Goal: Task Accomplishment & Management: Complete application form

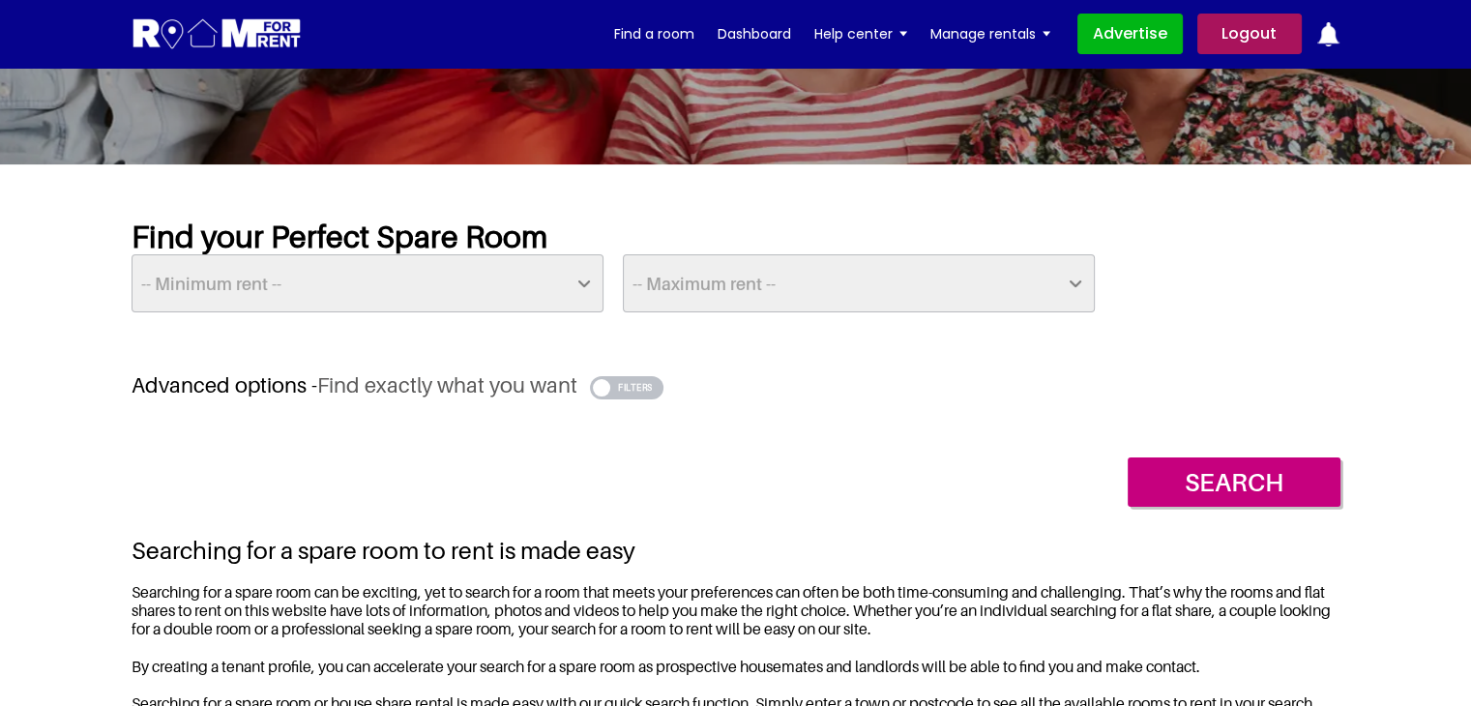
click at [613, 386] on button "button" at bounding box center [627, 387] width 74 height 23
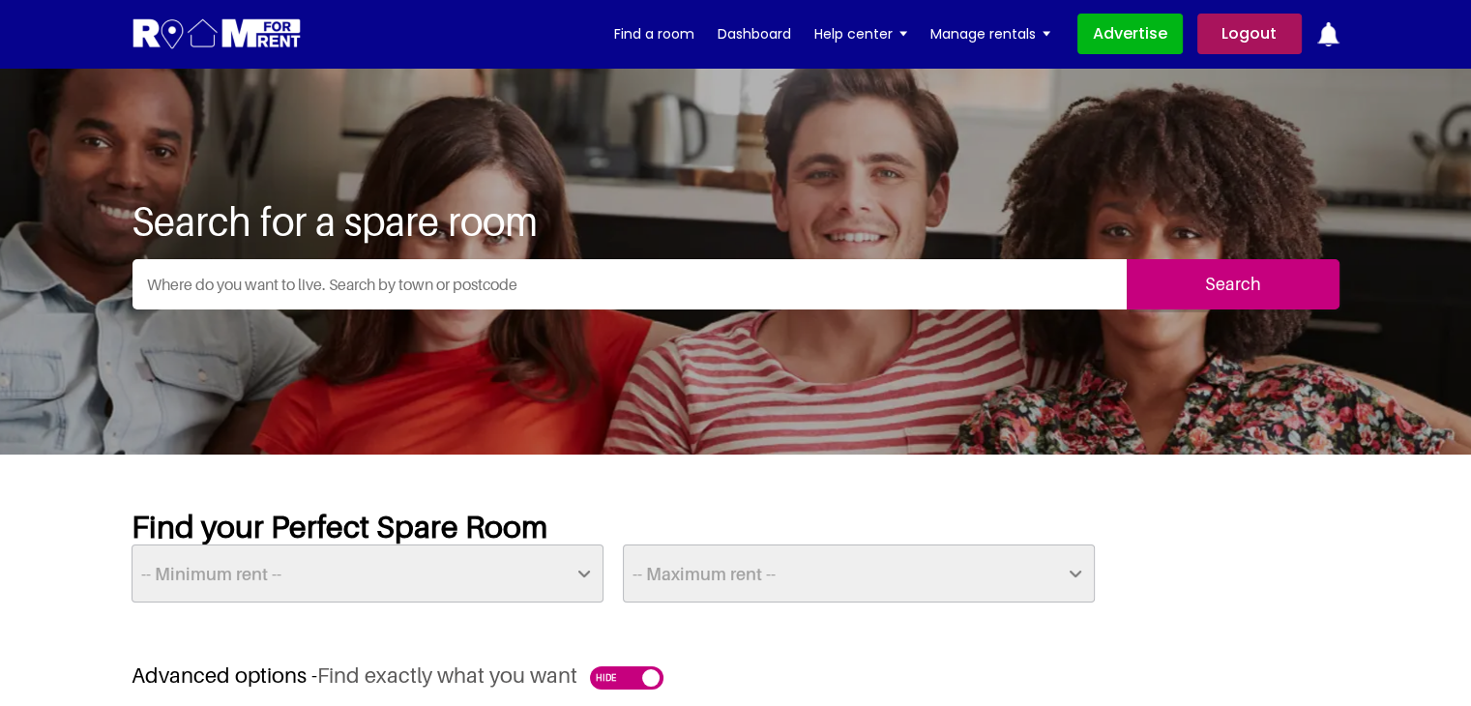
click at [565, 272] on input "text" at bounding box center [629, 284] width 994 height 50
type input "wd18 6lg"
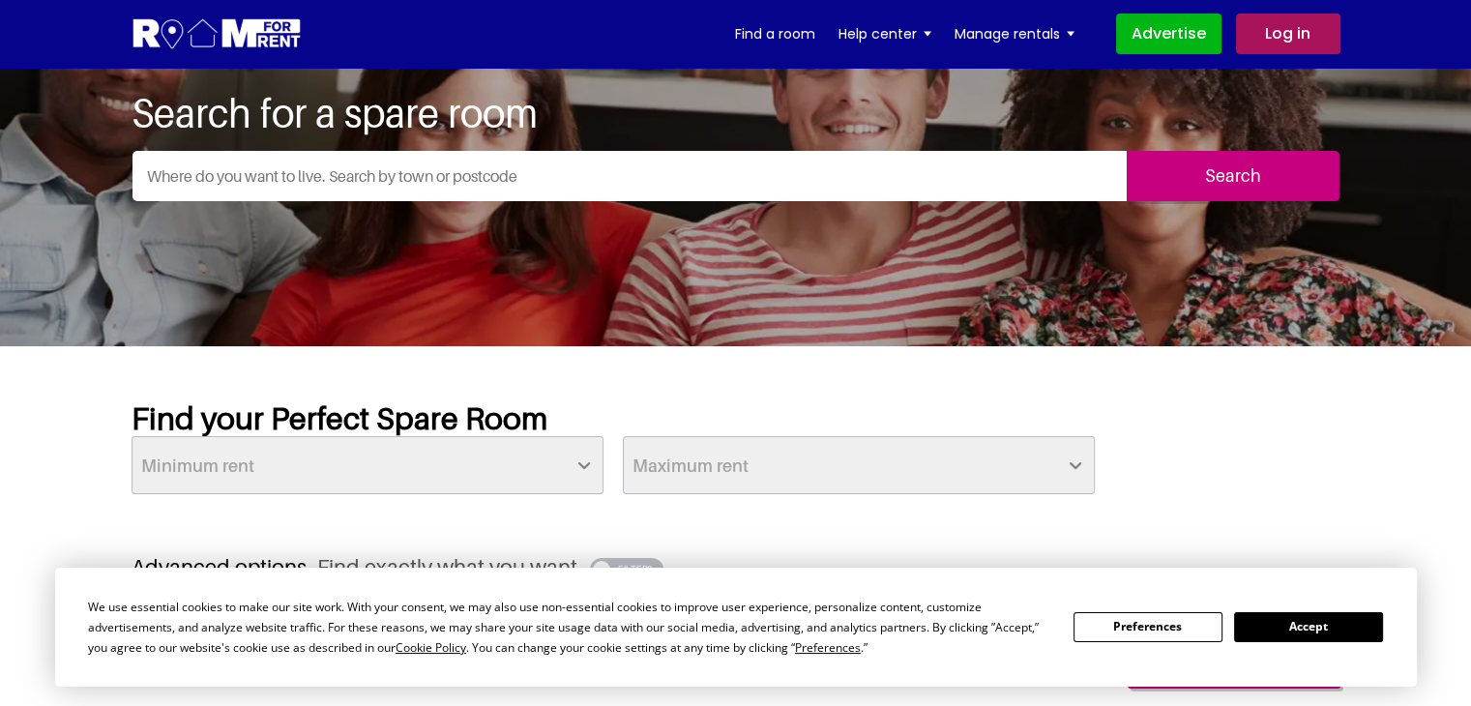
scroll to position [97, 0]
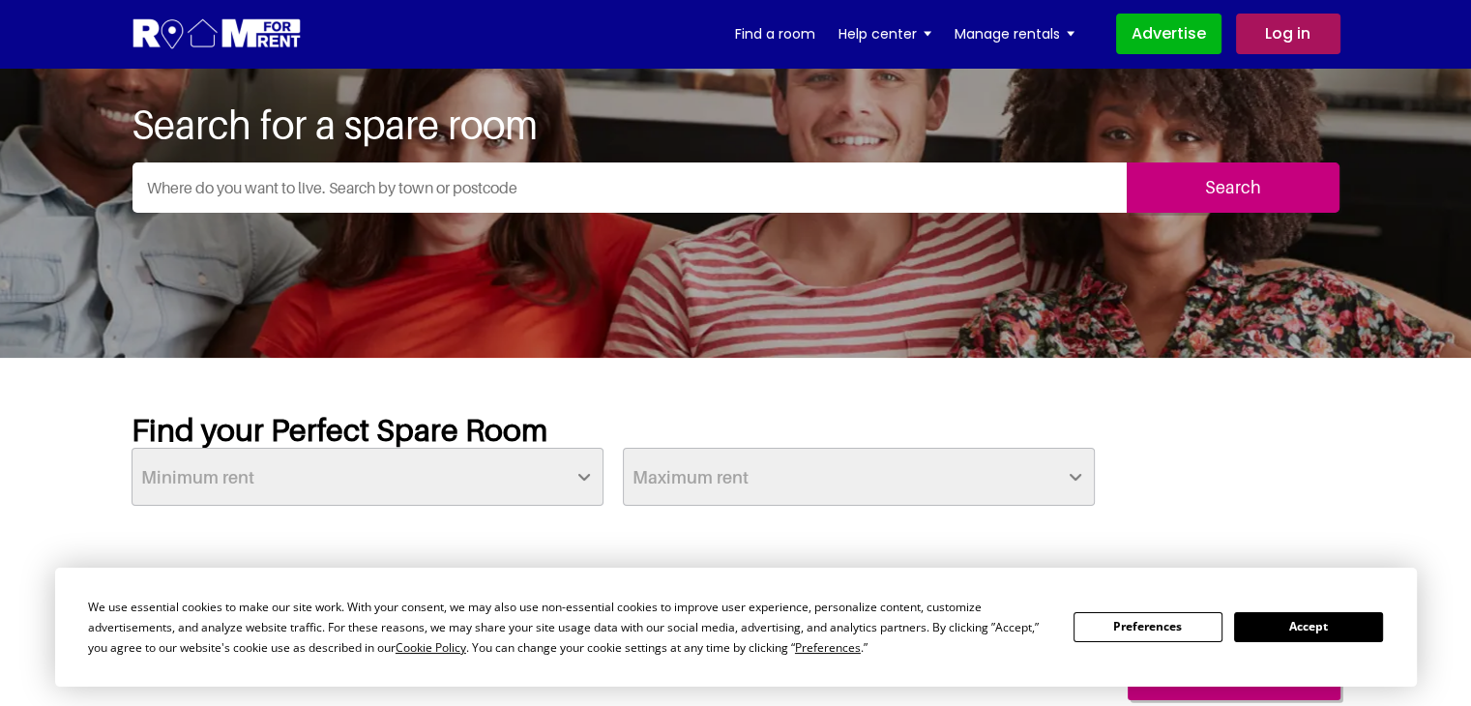
click at [1282, 640] on button "Accept" at bounding box center [1308, 627] width 149 height 30
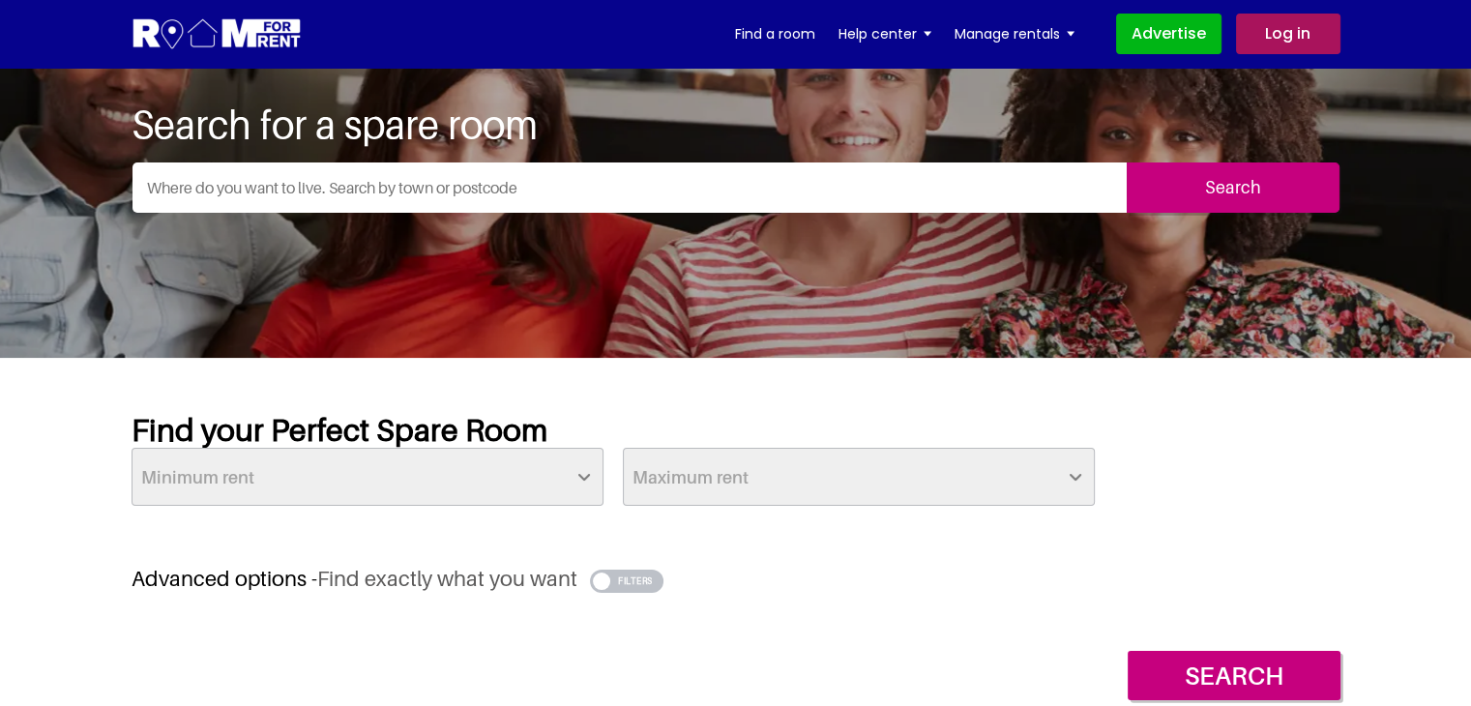
click at [364, 168] on input "text" at bounding box center [629, 187] width 994 height 50
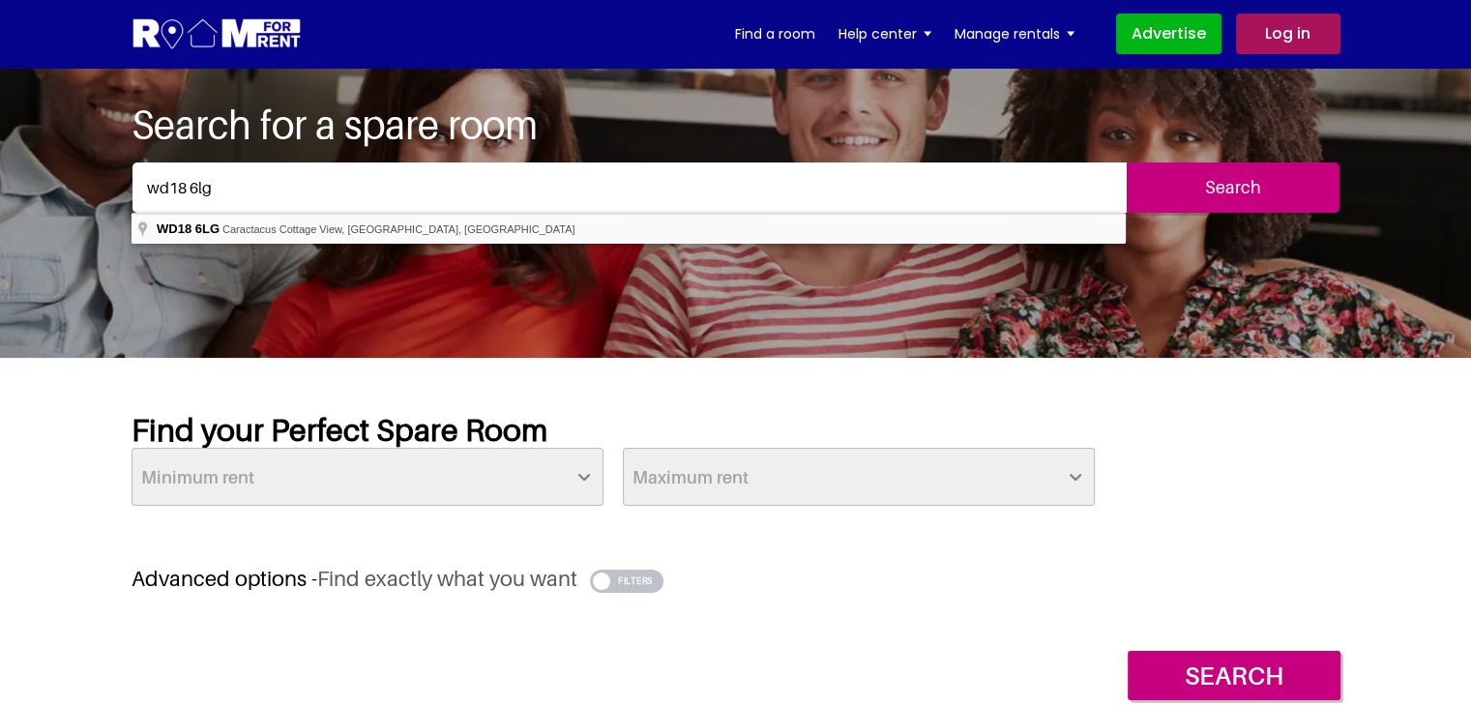
type input "Caractacus Cottage View, Watford WD18 6LG, UK"
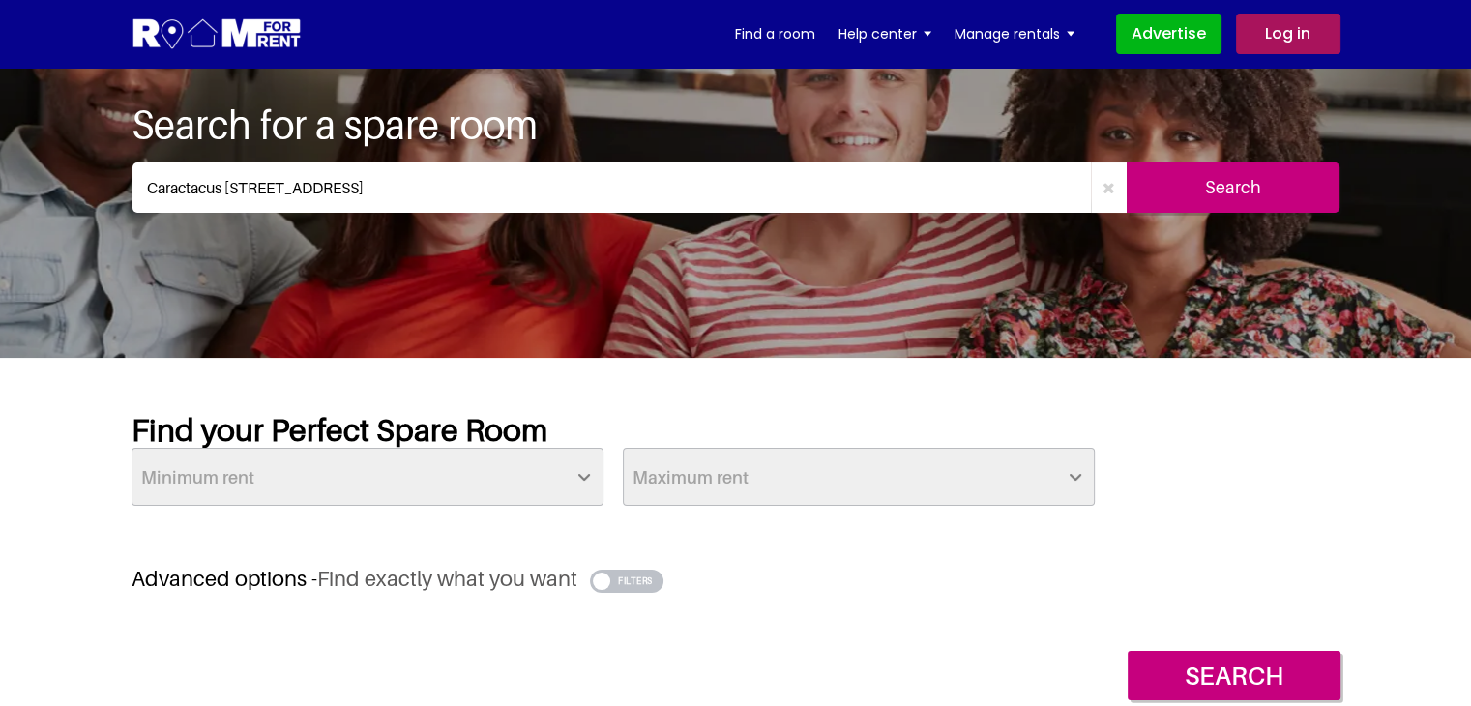
click at [1199, 181] on input "Search" at bounding box center [1233, 187] width 213 height 50
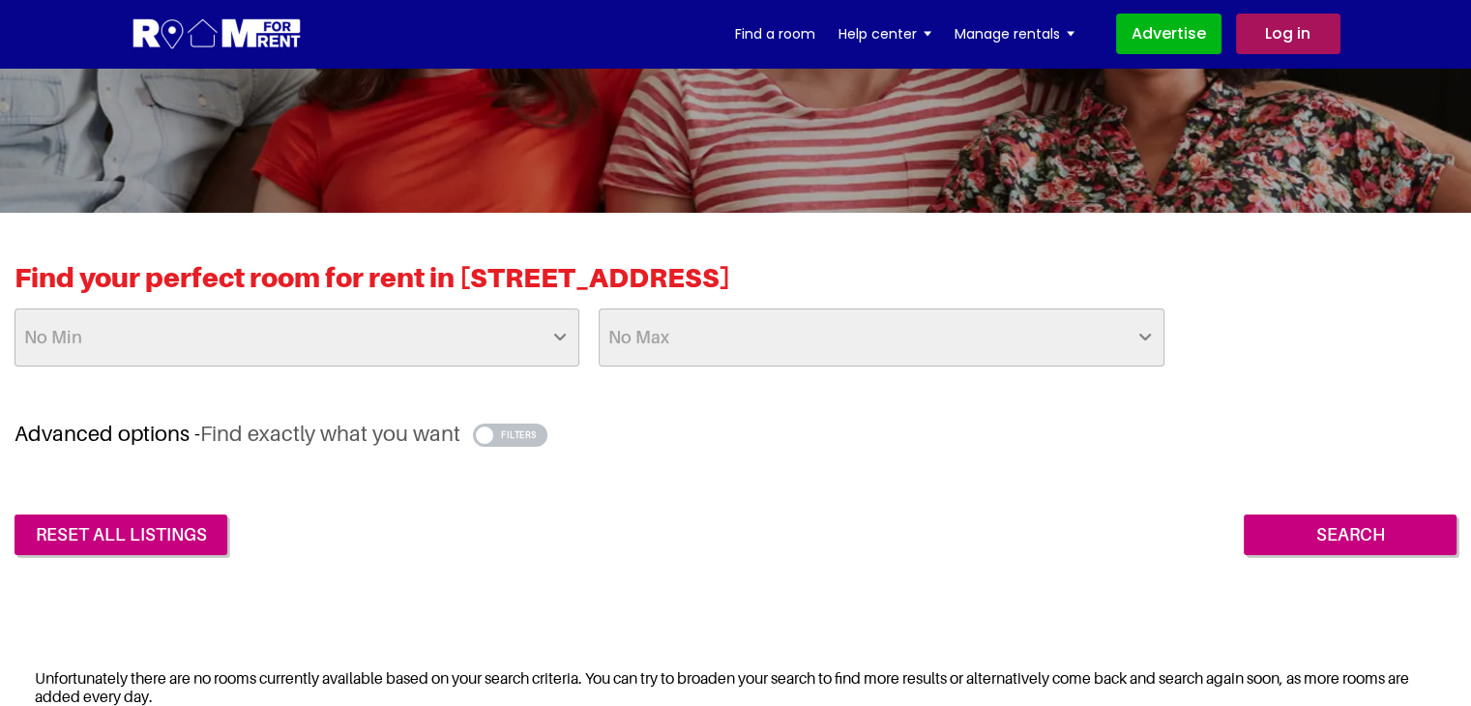
click at [553, 426] on h3 "Advanced options - Find exactly what you want" at bounding box center [736, 434] width 1442 height 26
click at [538, 437] on button "button" at bounding box center [510, 435] width 74 height 23
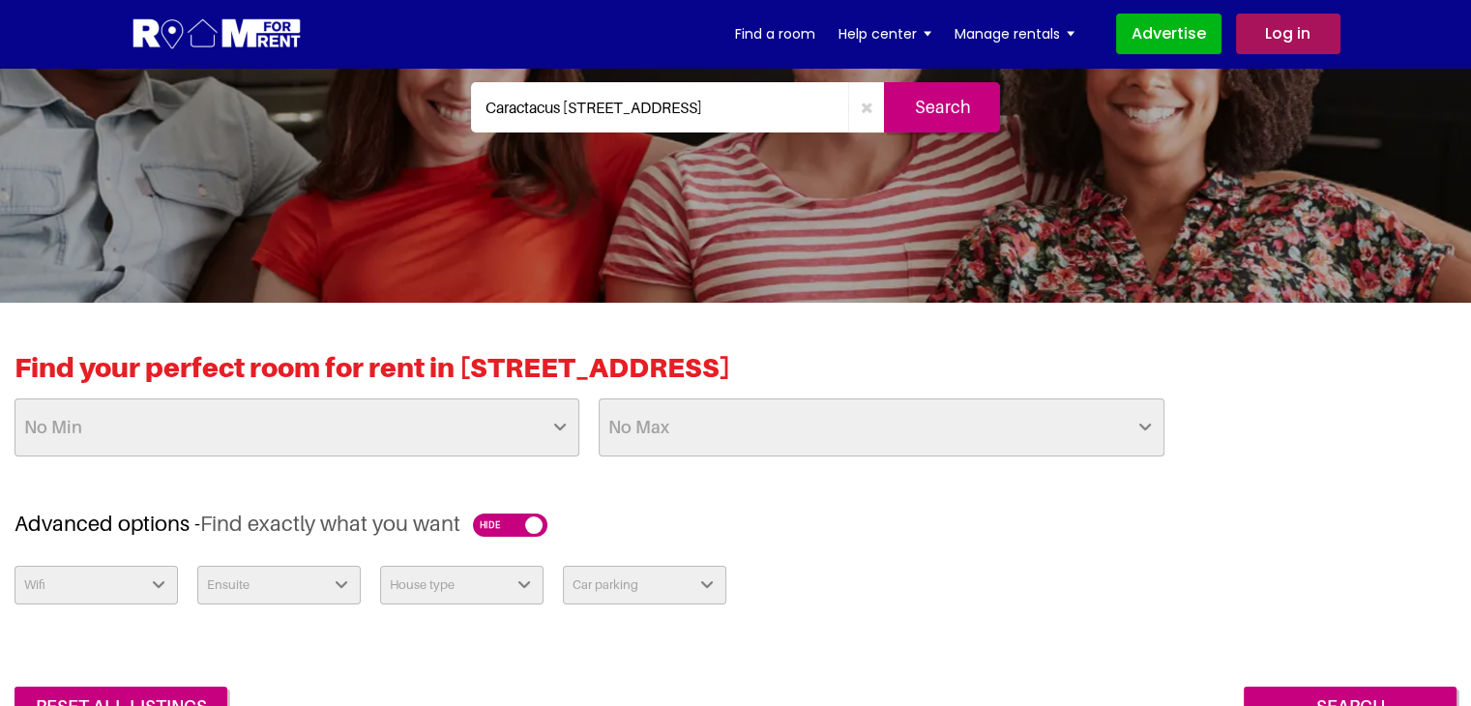
scroll to position [193, 0]
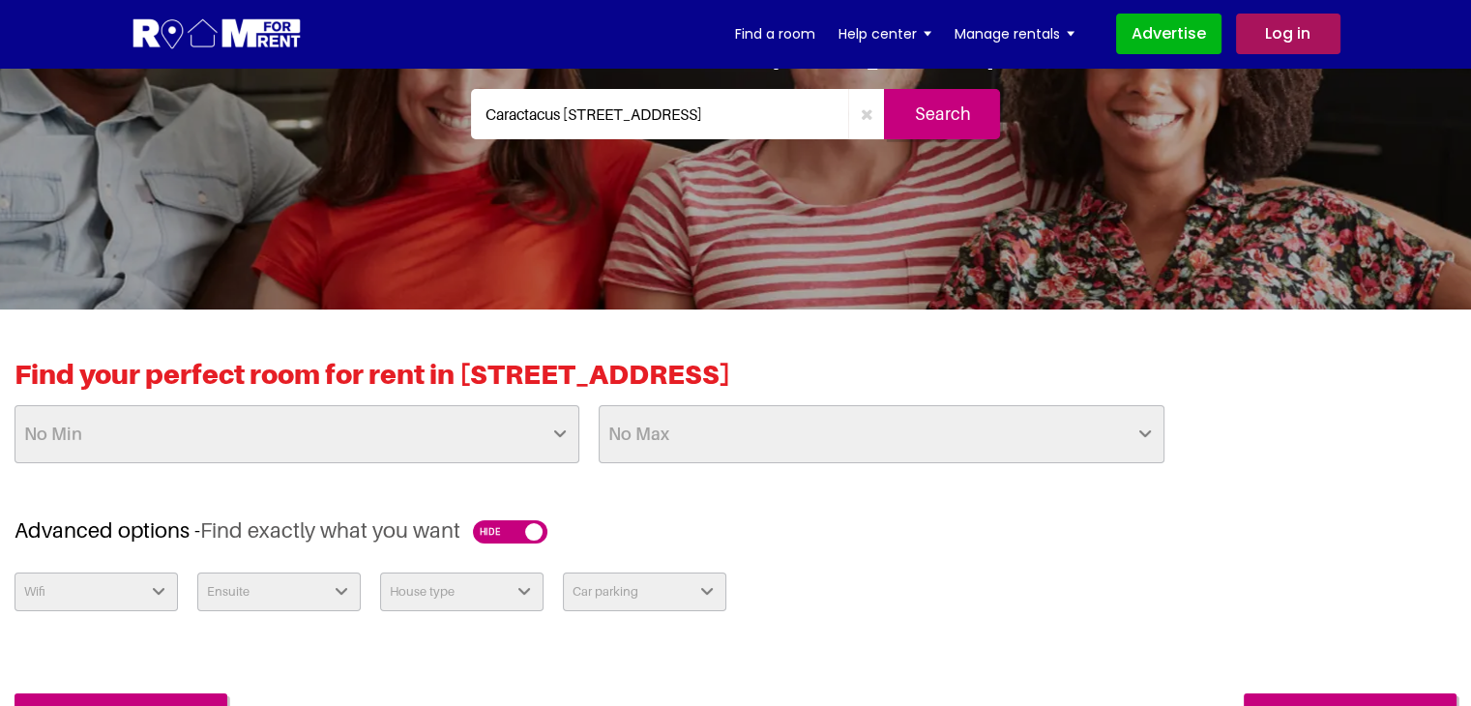
click at [754, 130] on input "Caractacus [STREET_ADDRESS]" at bounding box center [660, 114] width 378 height 50
click at [861, 122] on icon "button" at bounding box center [866, 113] width 13 height 15
click at [715, 139] on input "text" at bounding box center [678, 114] width 414 height 50
click at [542, 129] on input "text" at bounding box center [678, 114] width 414 height 50
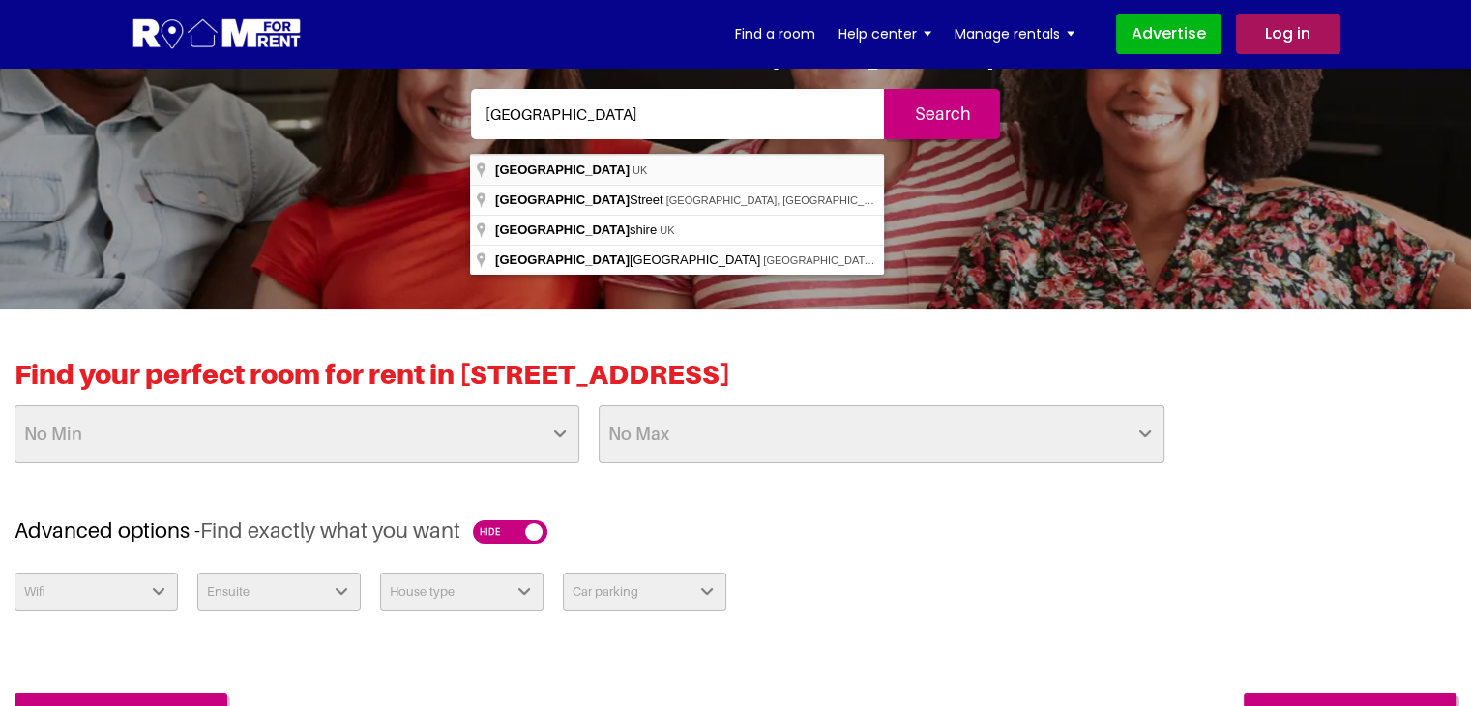
type input "Oxford, UK"
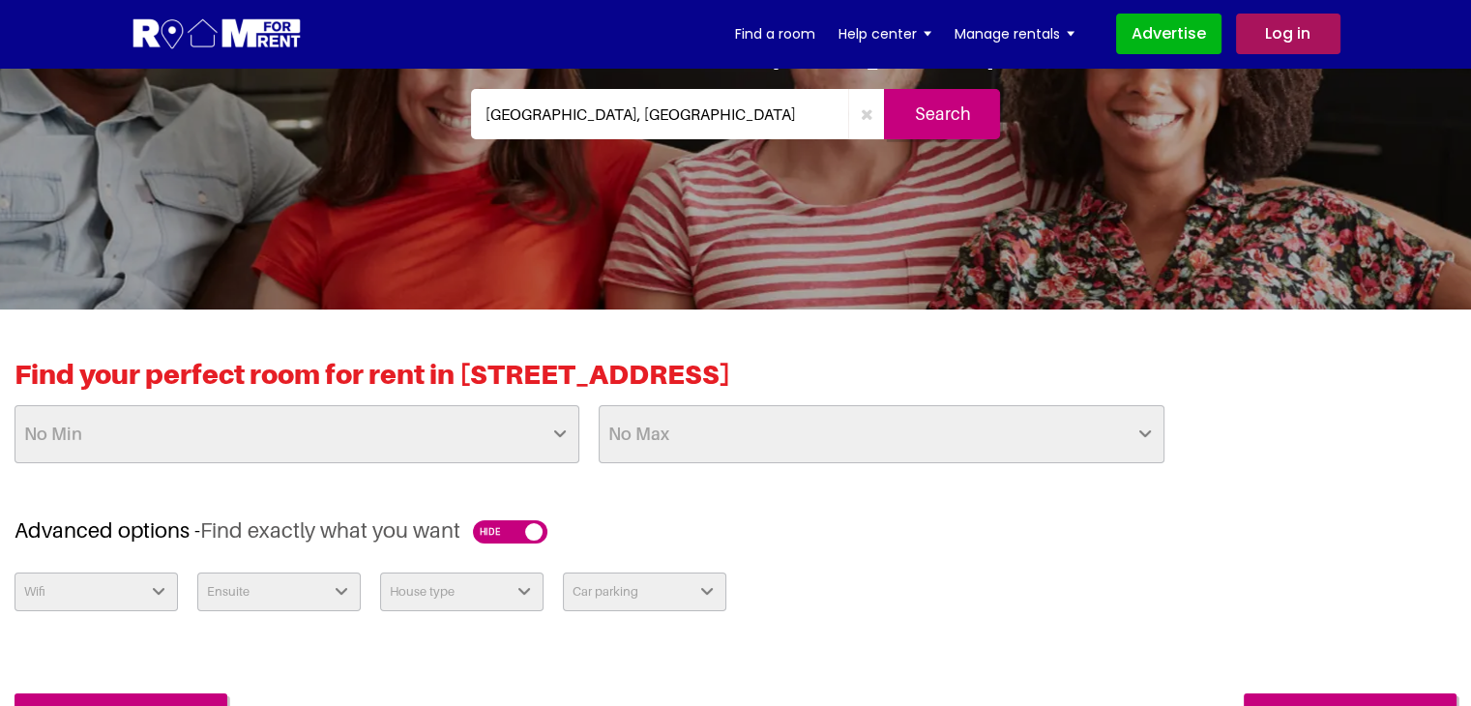
click at [917, 122] on input "Search" at bounding box center [942, 114] width 116 height 50
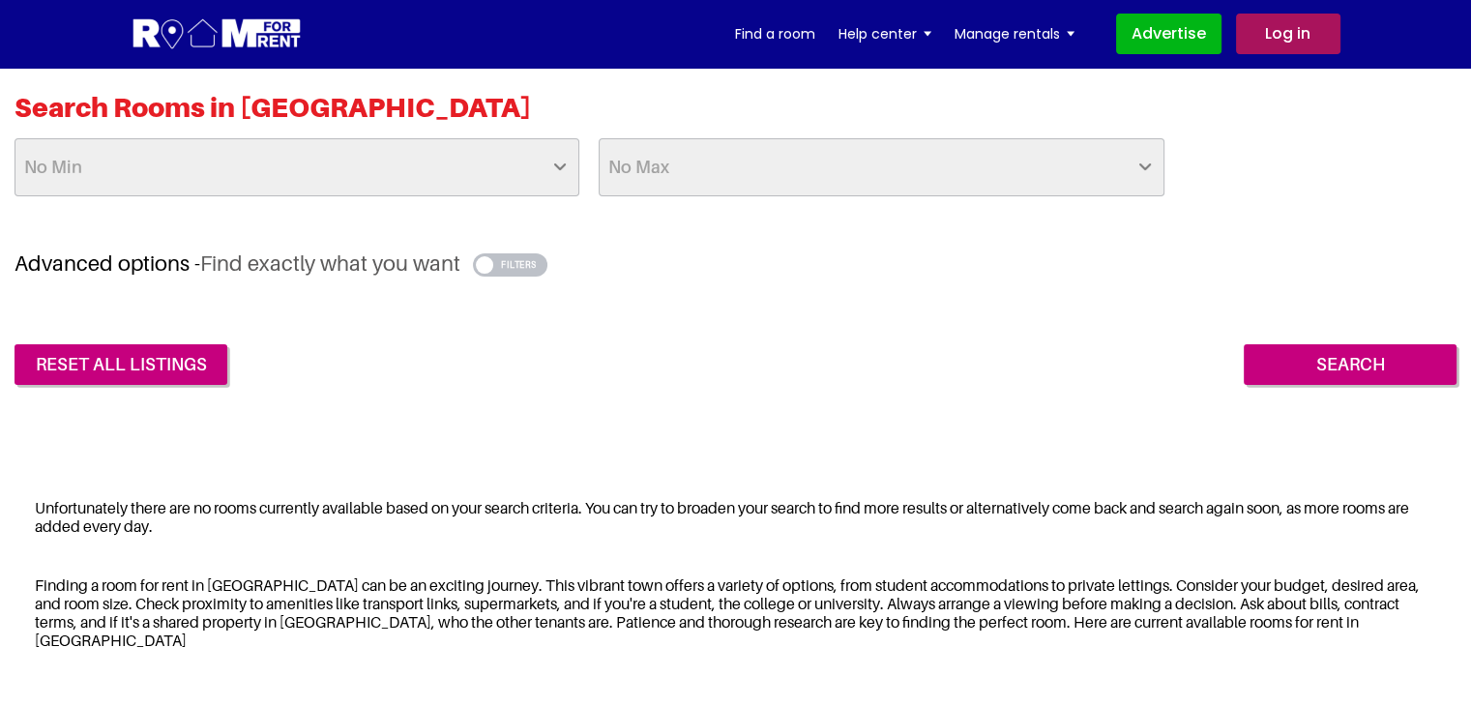
scroll to position [484, 0]
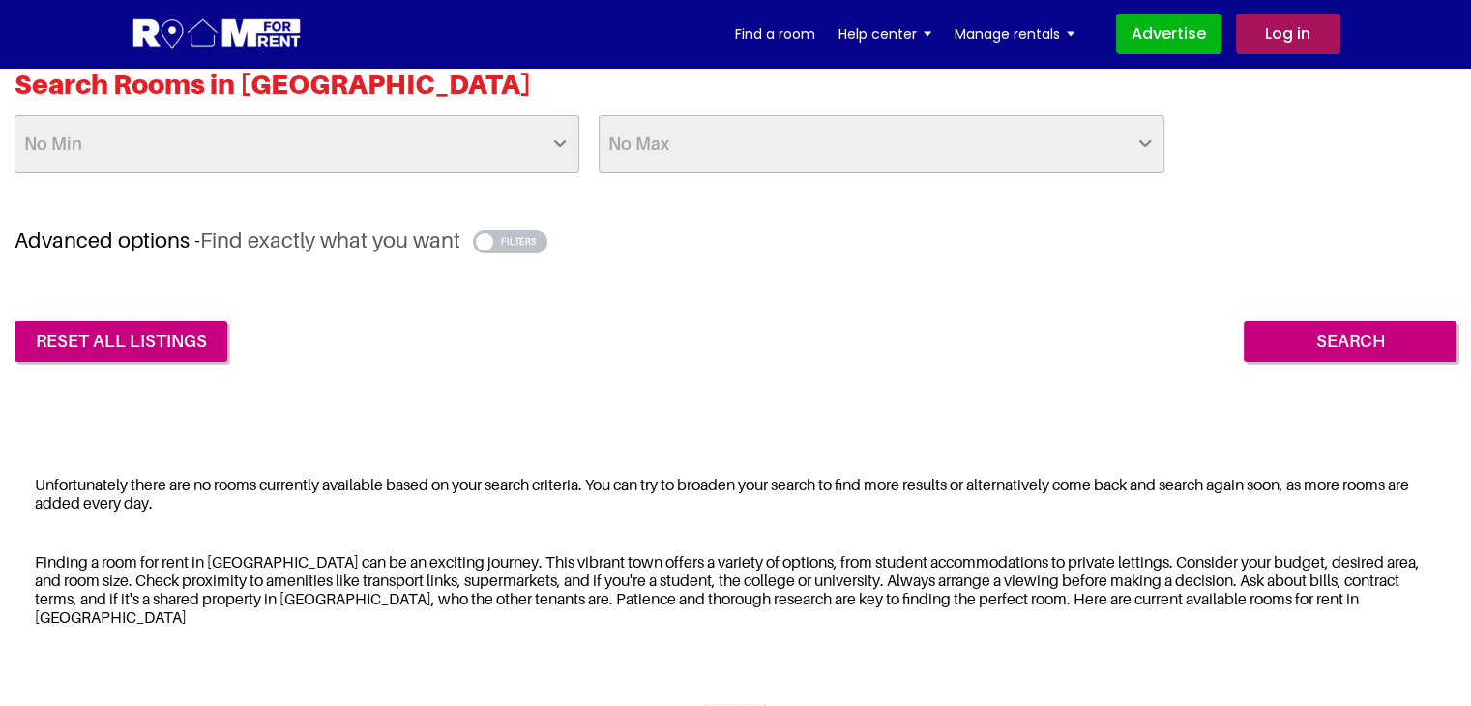
click at [546, 240] on button "button" at bounding box center [510, 241] width 74 height 23
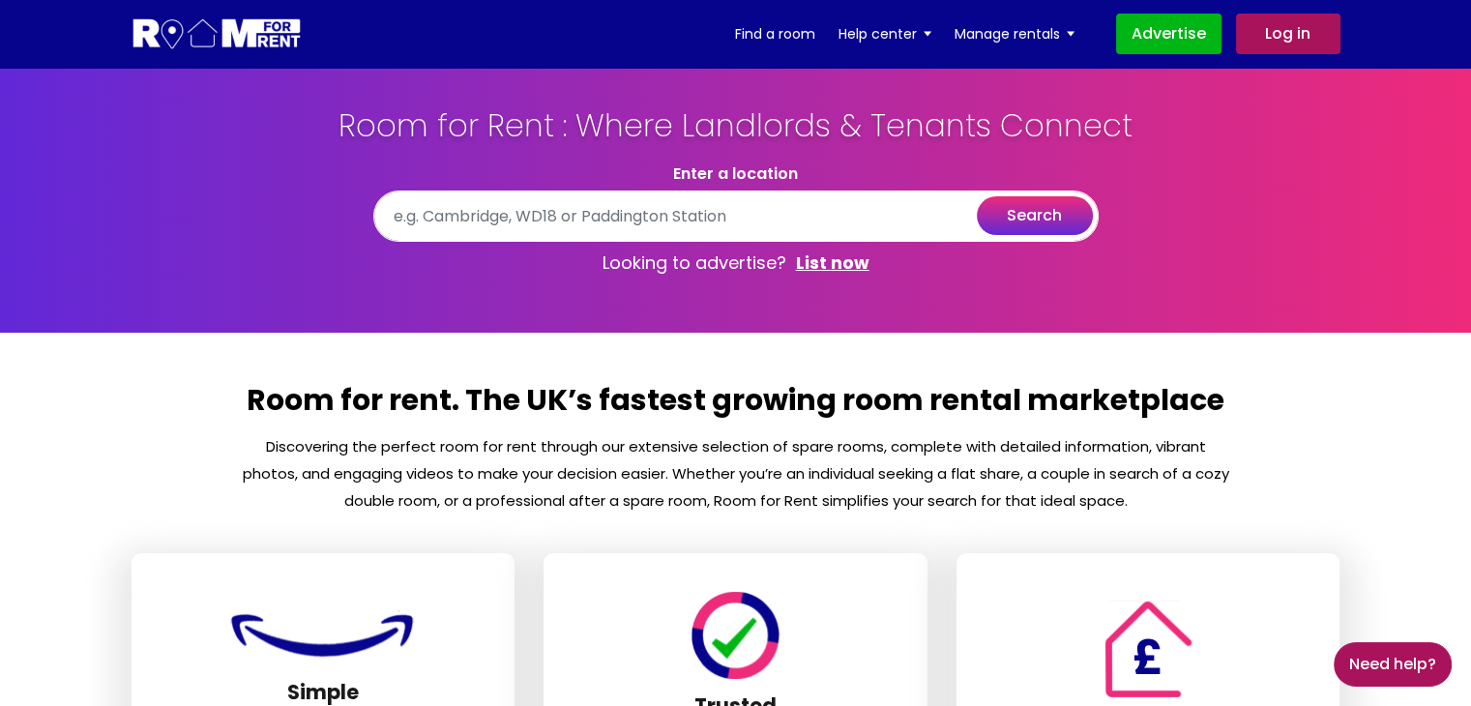
click at [1277, 42] on link "Log in" at bounding box center [1288, 34] width 104 height 41
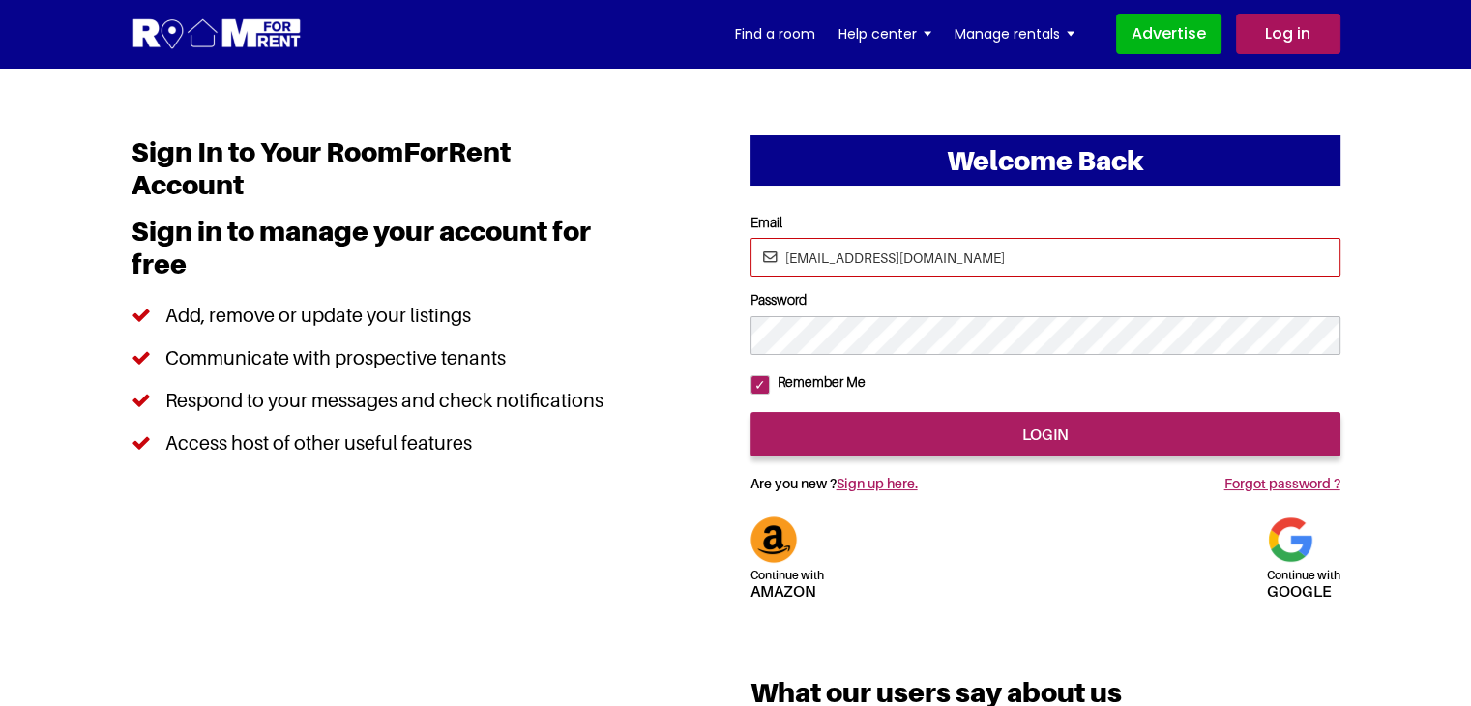
click at [851, 258] on input "pratishtha25@yopmail.com" at bounding box center [1045, 257] width 590 height 39
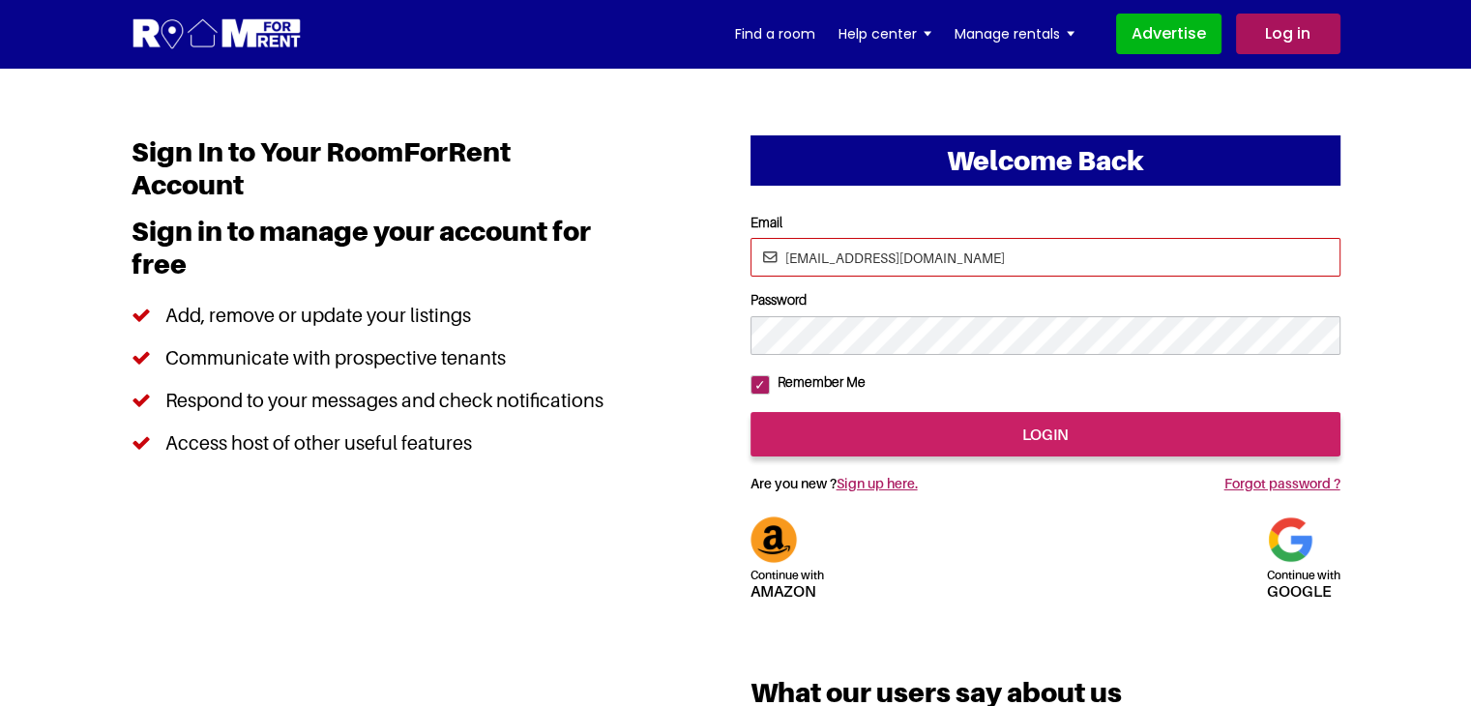
type input "pratishtha252@yopmail.com"
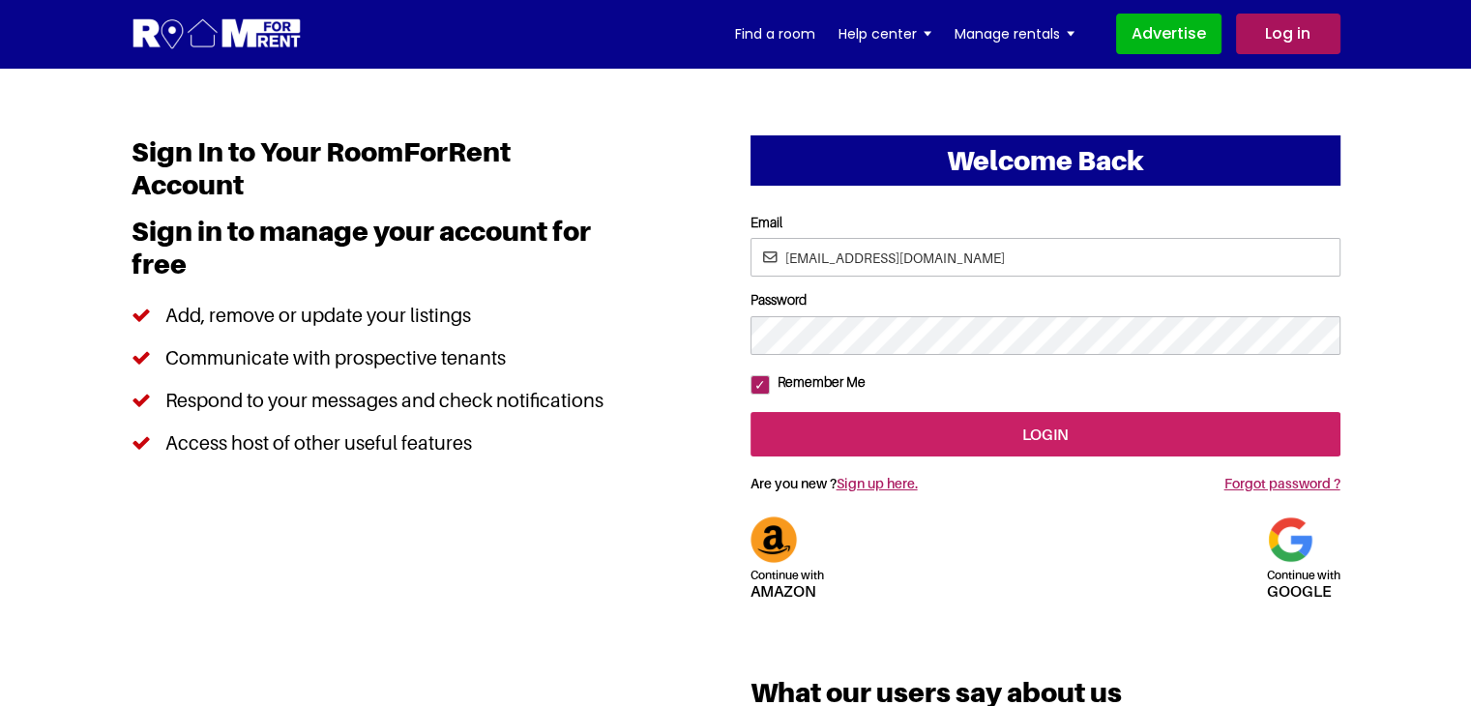
click at [1056, 456] on input "login" at bounding box center [1045, 434] width 590 height 44
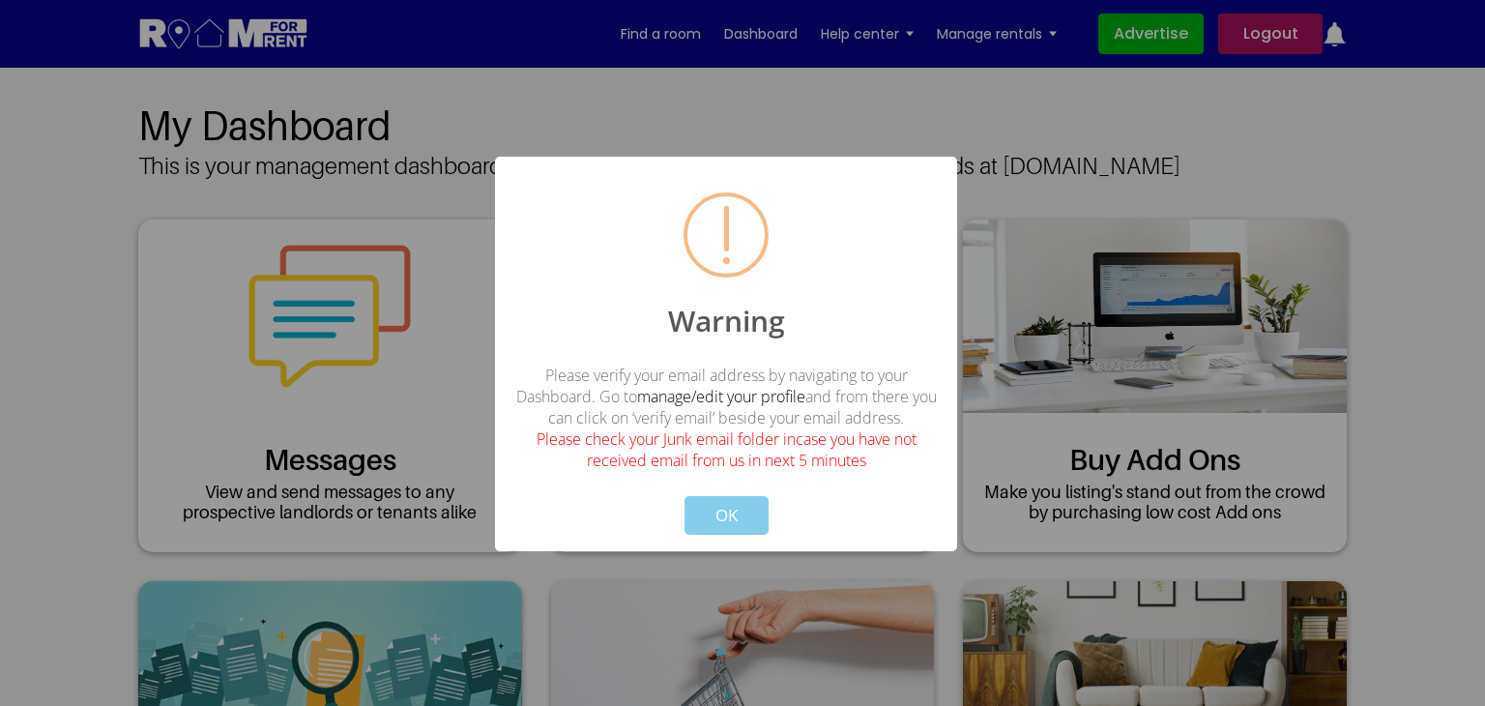
drag, startPoint x: 723, startPoint y: 515, endPoint x: 751, endPoint y: 469, distance: 54.2
click at [722, 515] on button "OK" at bounding box center [727, 515] width 84 height 39
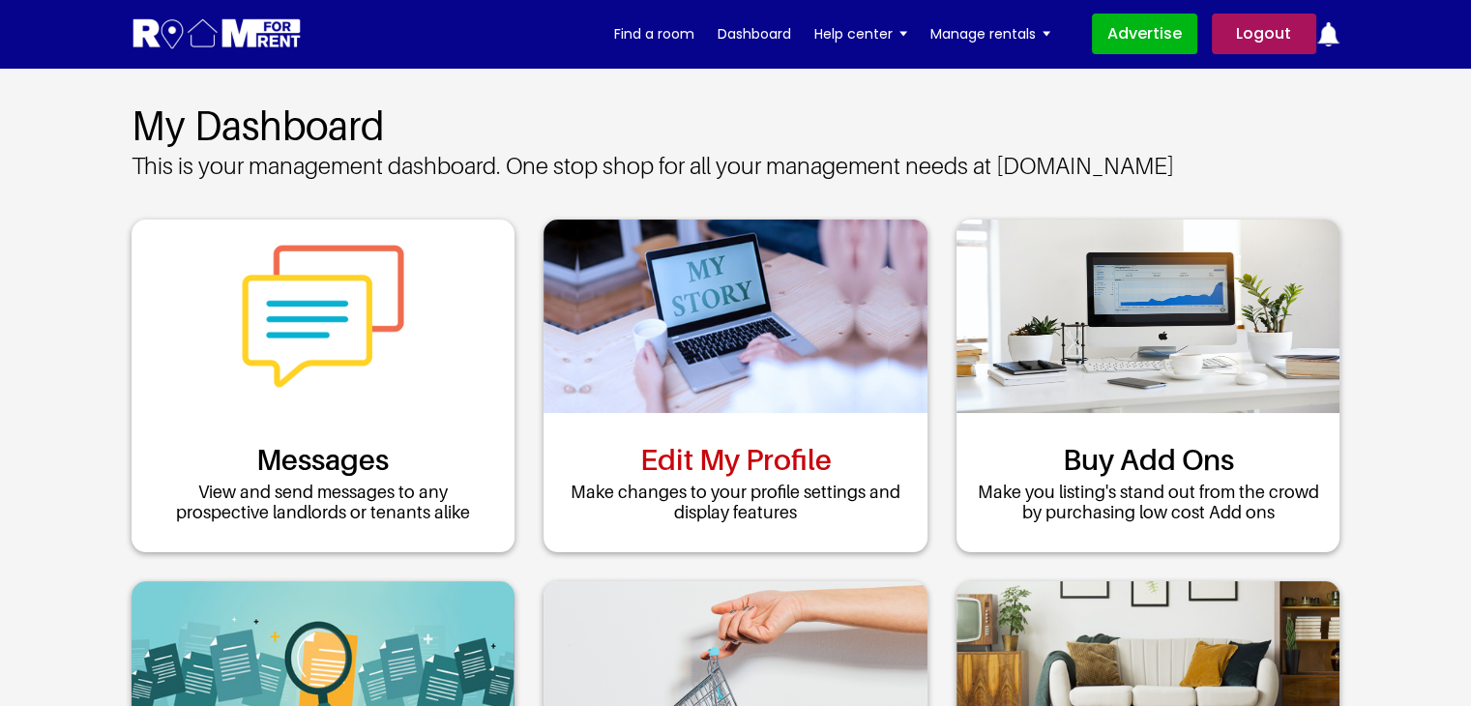
click at [754, 442] on link "Edit My Profile" at bounding box center [734, 459] width 191 height 35
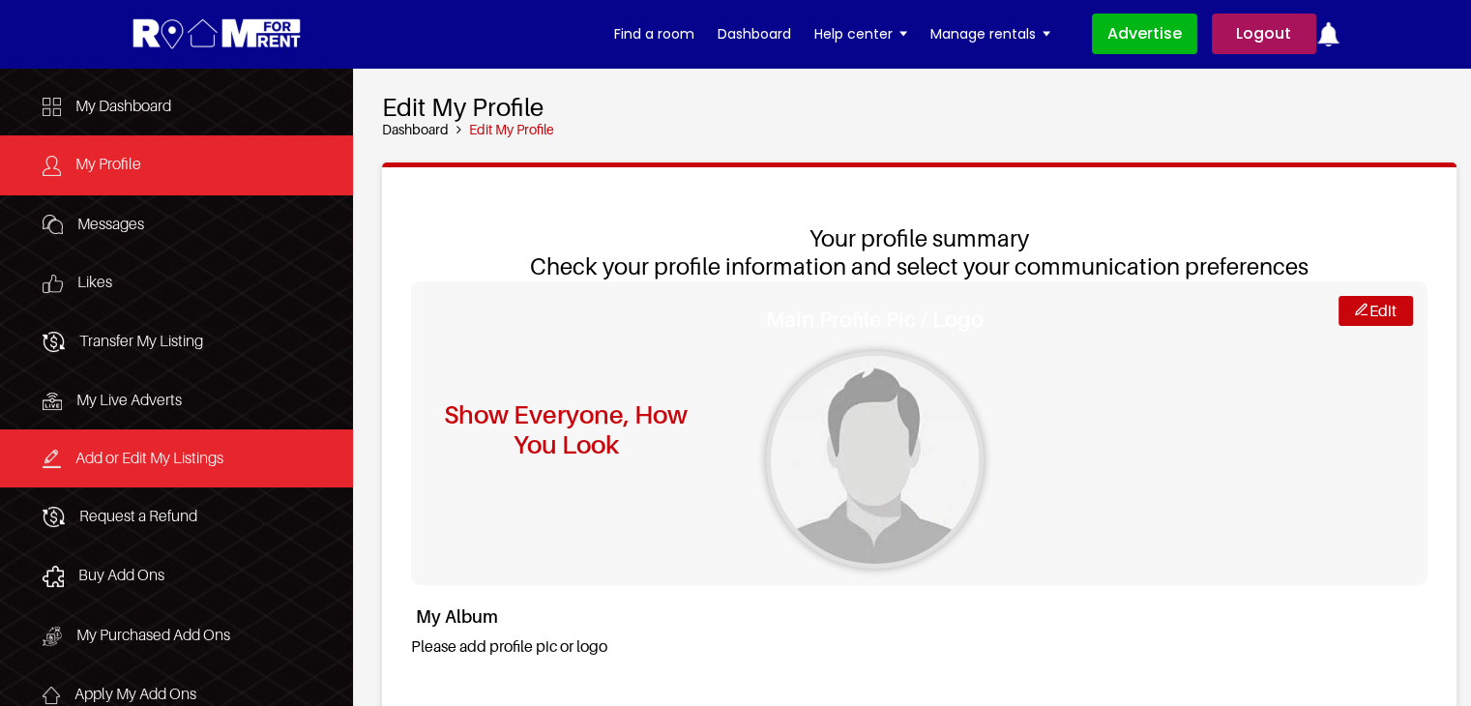
click at [146, 442] on link "Add or Edit My Listings" at bounding box center [176, 458] width 353 height 58
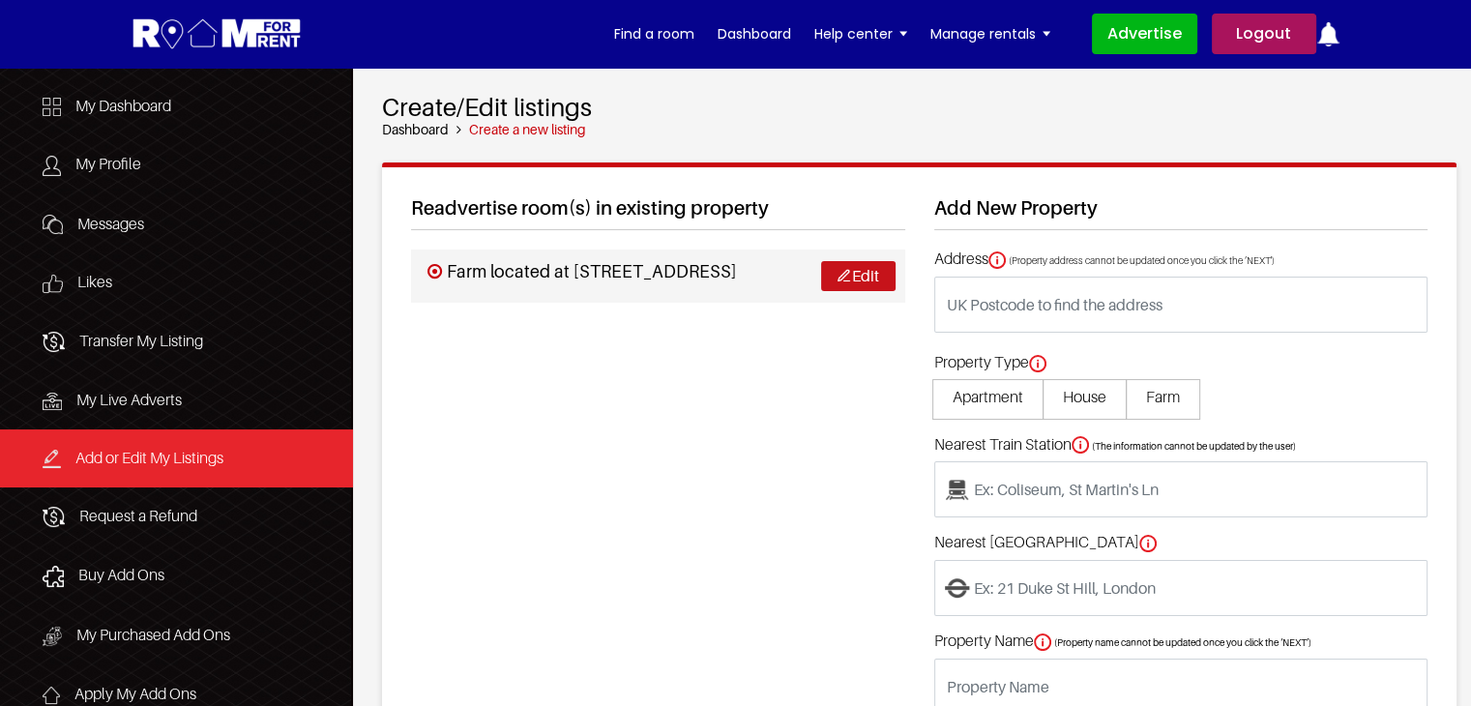
click at [847, 291] on link "Edit" at bounding box center [858, 276] width 74 height 30
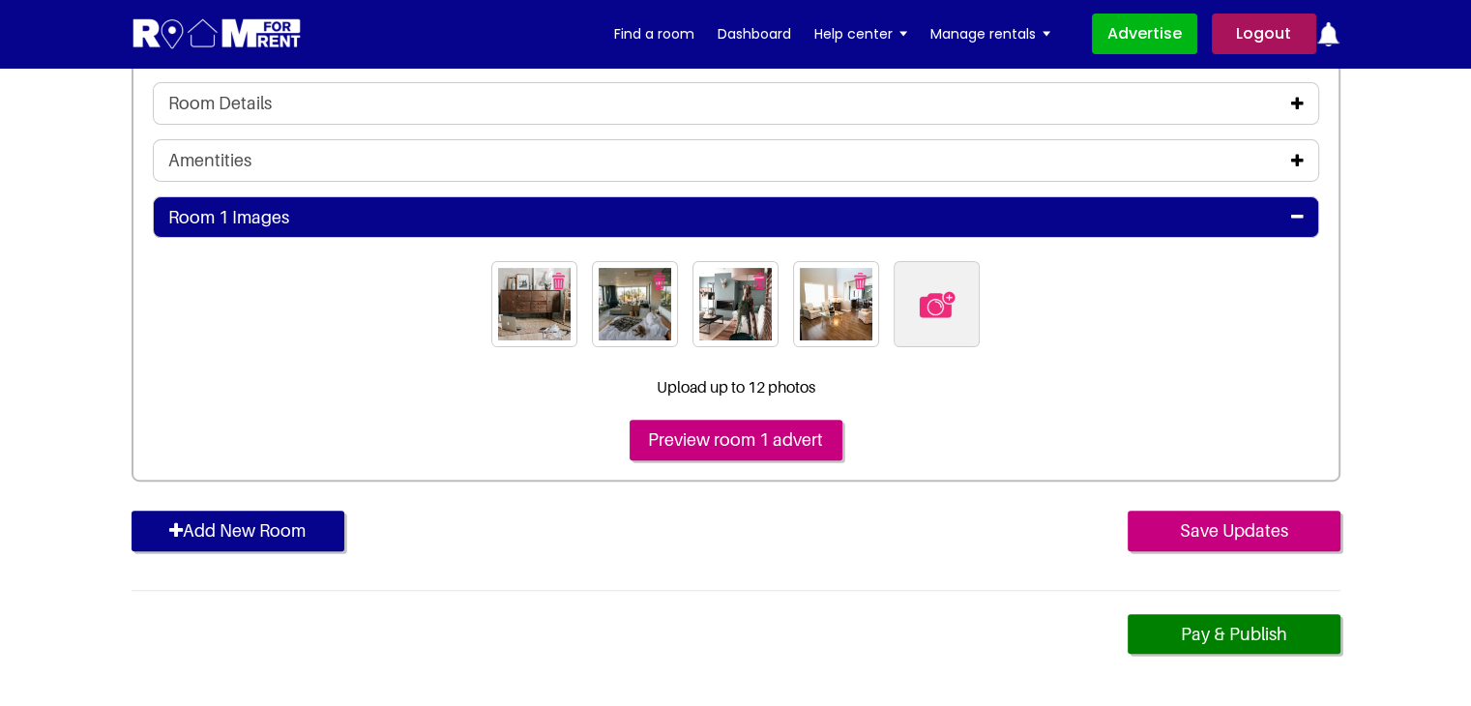
scroll to position [580, 0]
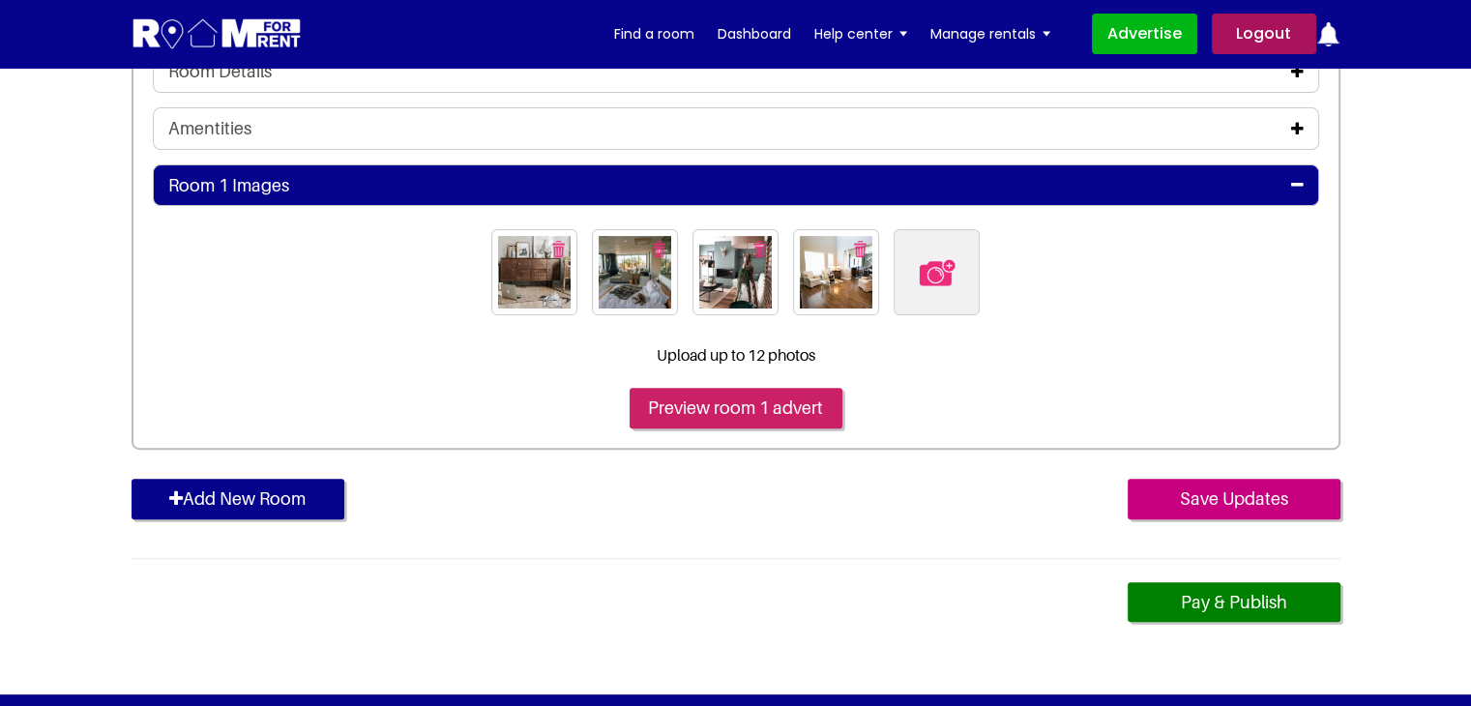
click at [782, 397] on input "Preview room 1 advert" at bounding box center [736, 408] width 213 height 41
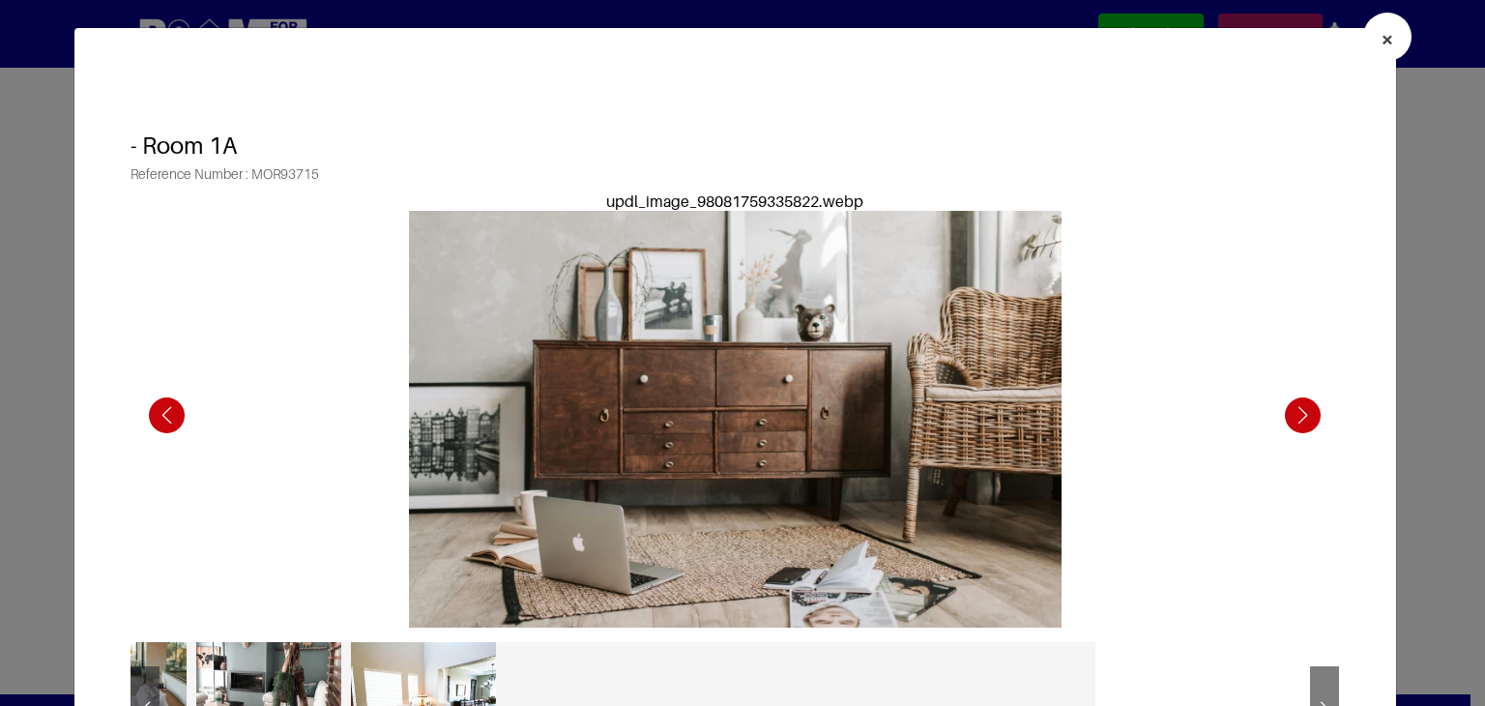
click at [1381, 49] on span "×" at bounding box center [1388, 39] width 14 height 28
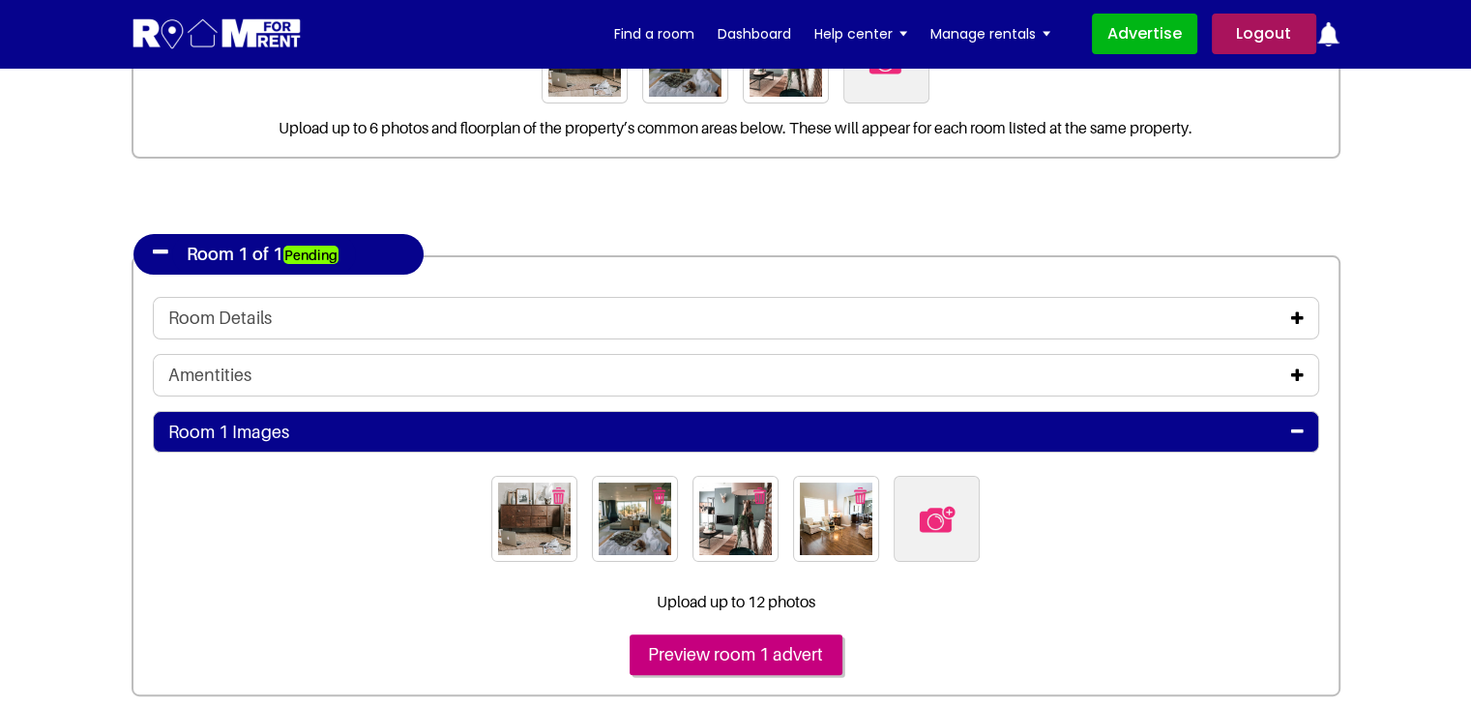
scroll to position [0, 0]
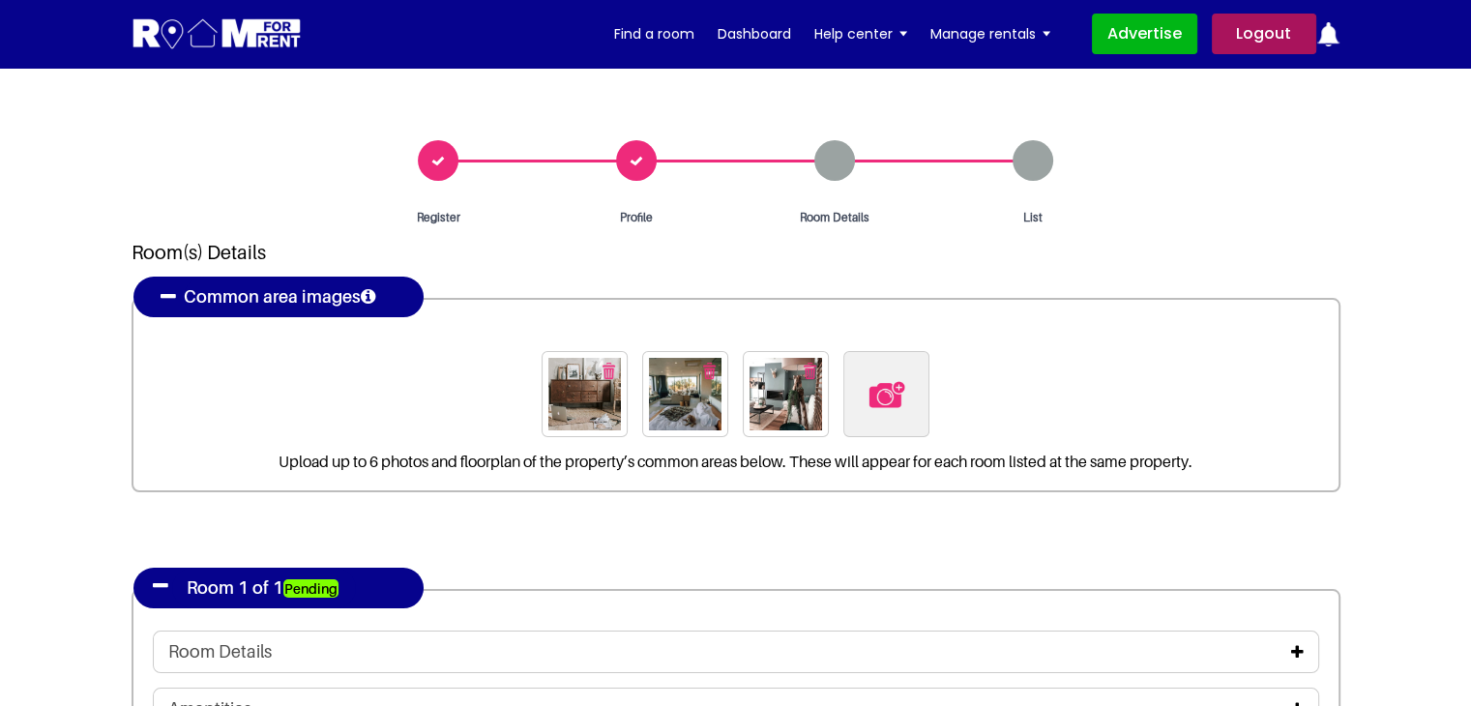
click at [635, 161] on div "Profile" at bounding box center [637, 183] width 198 height 86
click at [777, 36] on link "Dashboard" at bounding box center [755, 33] width 74 height 29
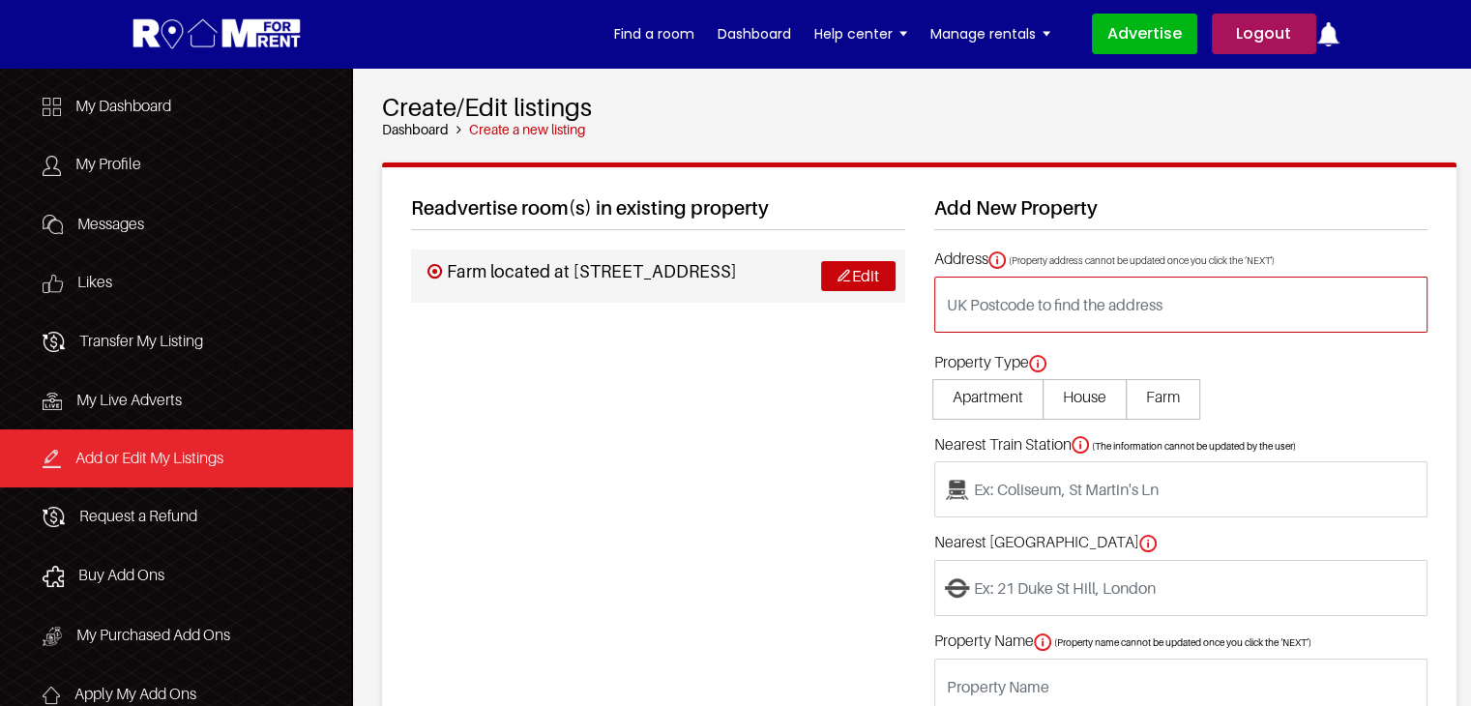
click at [994, 310] on input "text" at bounding box center [1180, 305] width 493 height 56
click at [1003, 309] on input "text" at bounding box center [1180, 305] width 493 height 56
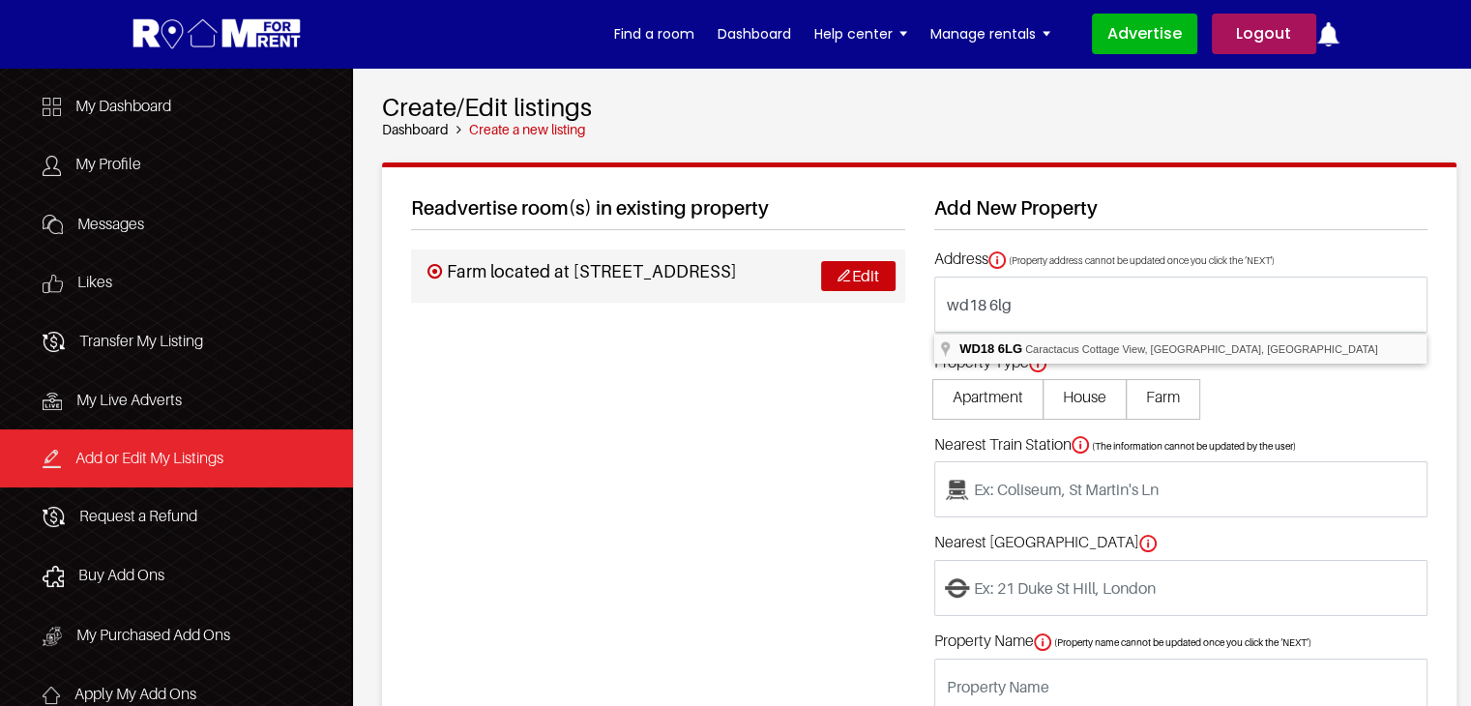
type input "Caractacus Cottage View, Watford WD18 6LG, UK"
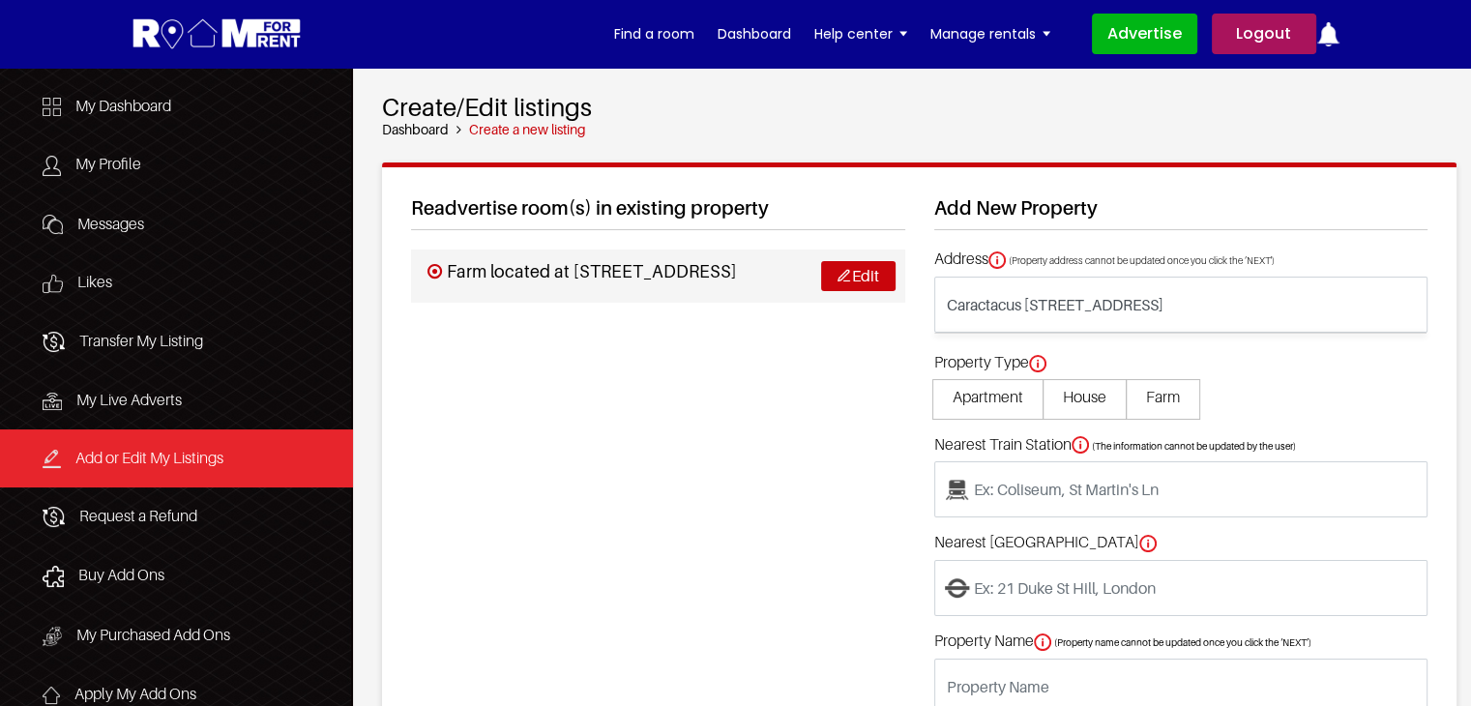
type input "located at Caractacus Cottage View, Watford WD18 6LG, UK"
type input "Watford High Street"
click at [1057, 395] on span "House" at bounding box center [1085, 399] width 84 height 41
click at [0, 0] on input "House" at bounding box center [0, 0] width 0 height 0
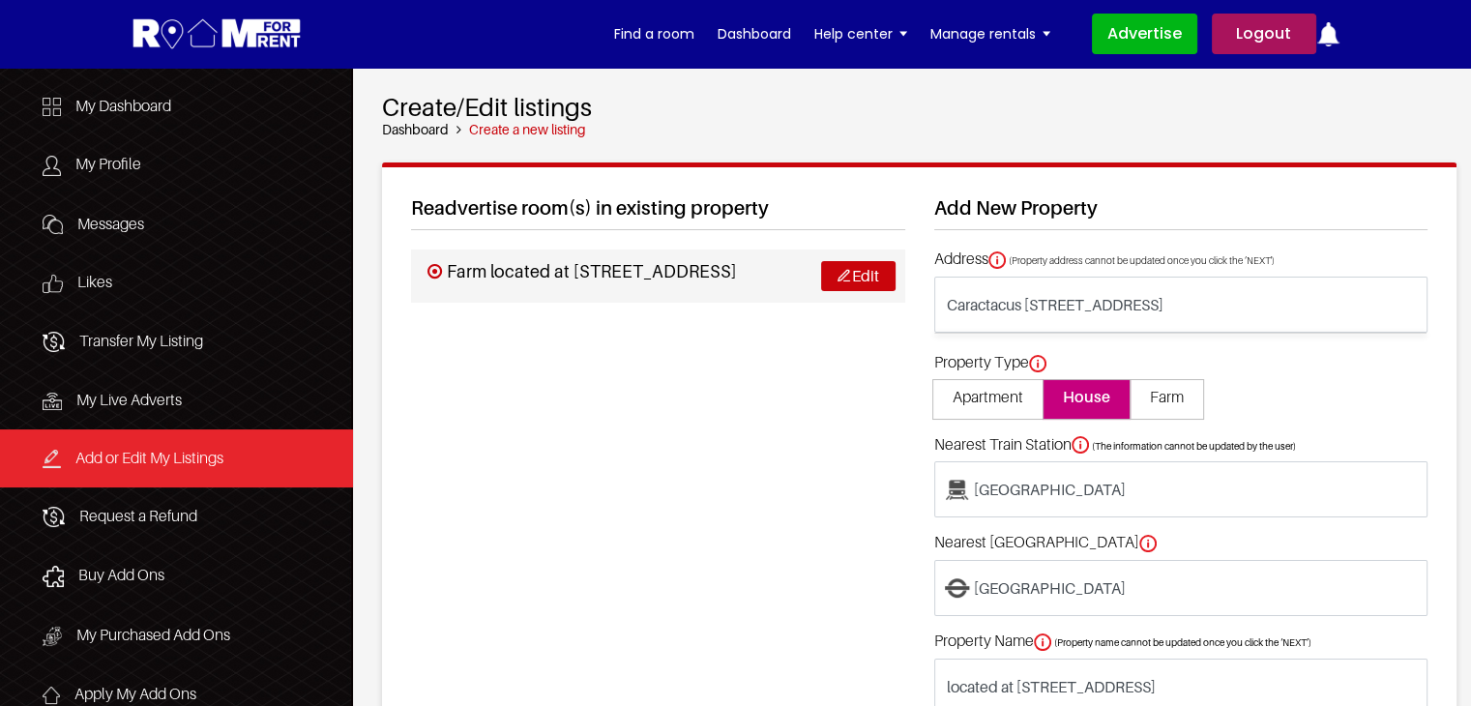
type input "House located at Caractacus Cottage View, Watford WD18 6LG, UK"
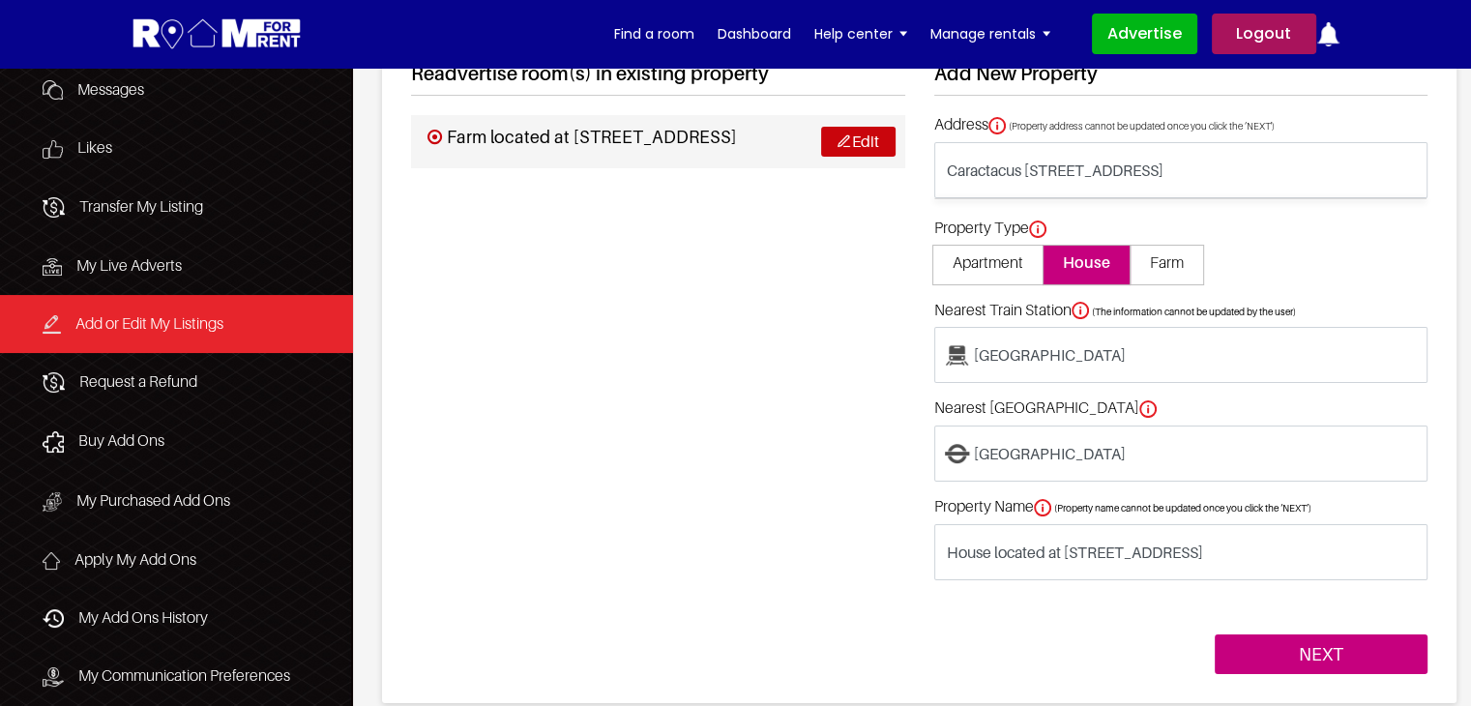
scroll to position [193, 0]
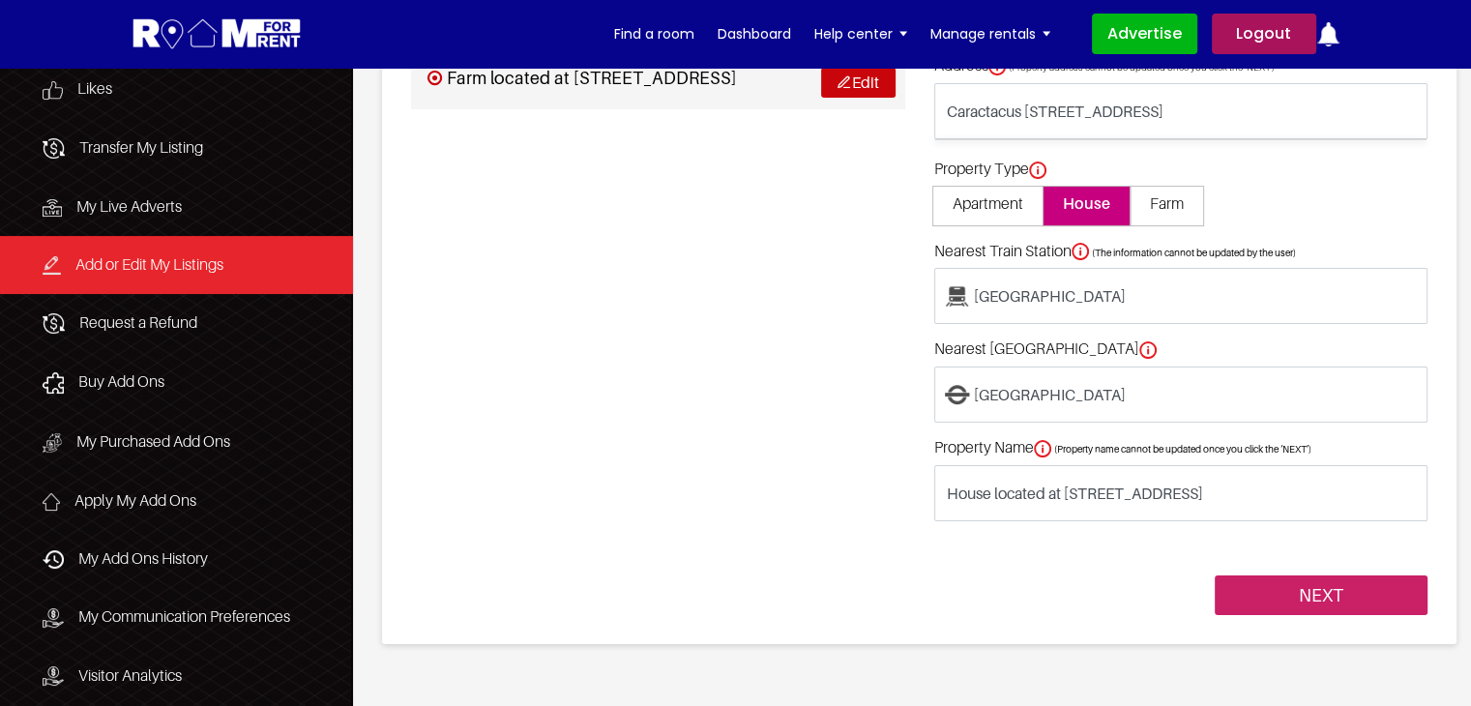
click at [1335, 604] on input "NEXT" at bounding box center [1321, 595] width 213 height 41
click at [1266, 34] on link "Logout" at bounding box center [1264, 34] width 104 height 41
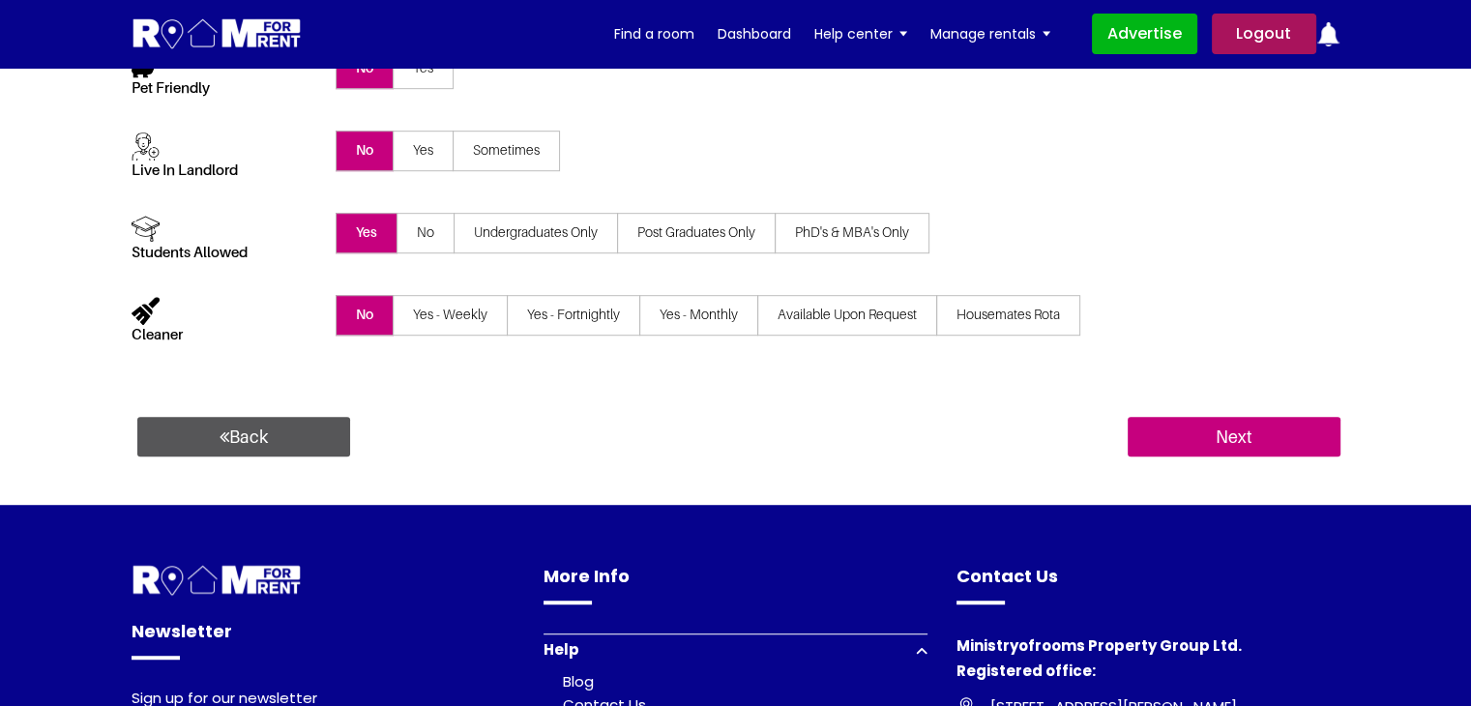
scroll to position [1354, 0]
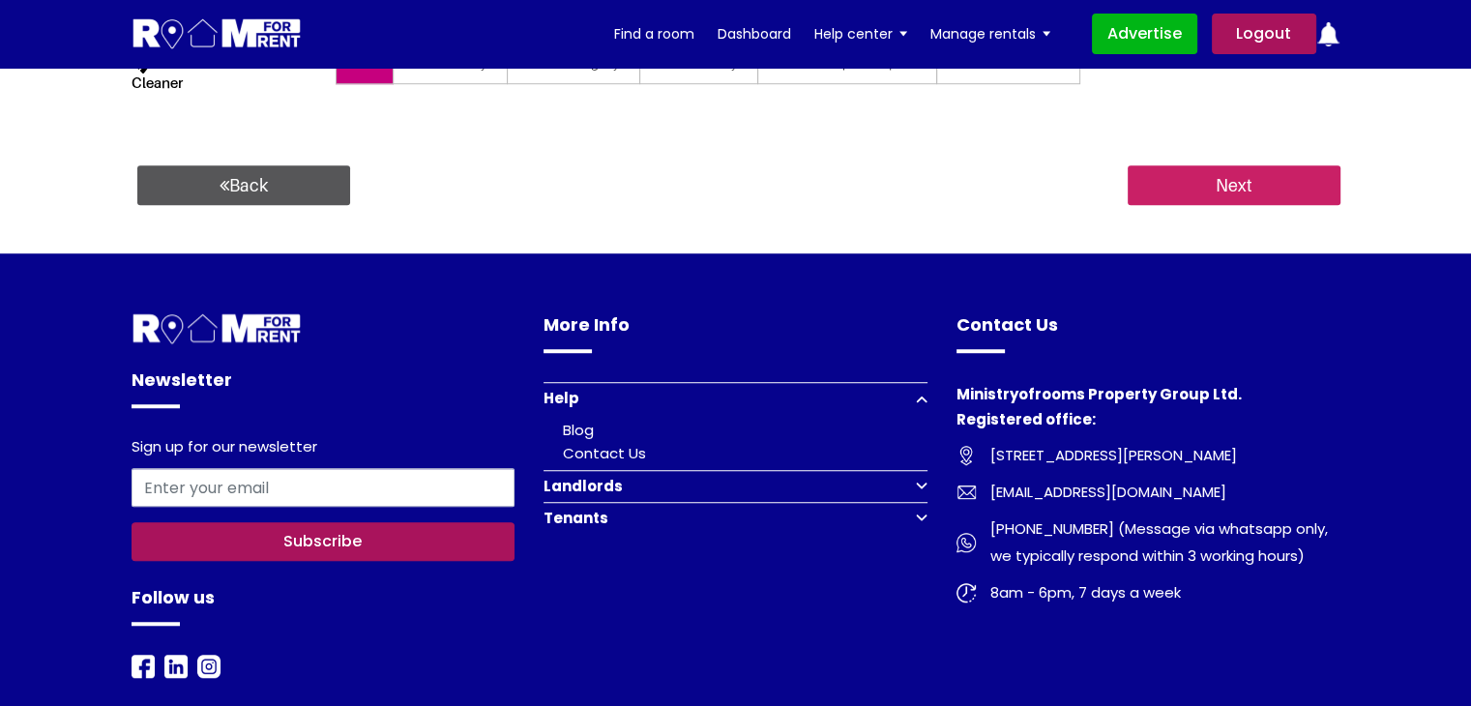
click at [1258, 191] on input "Next" at bounding box center [1234, 185] width 213 height 41
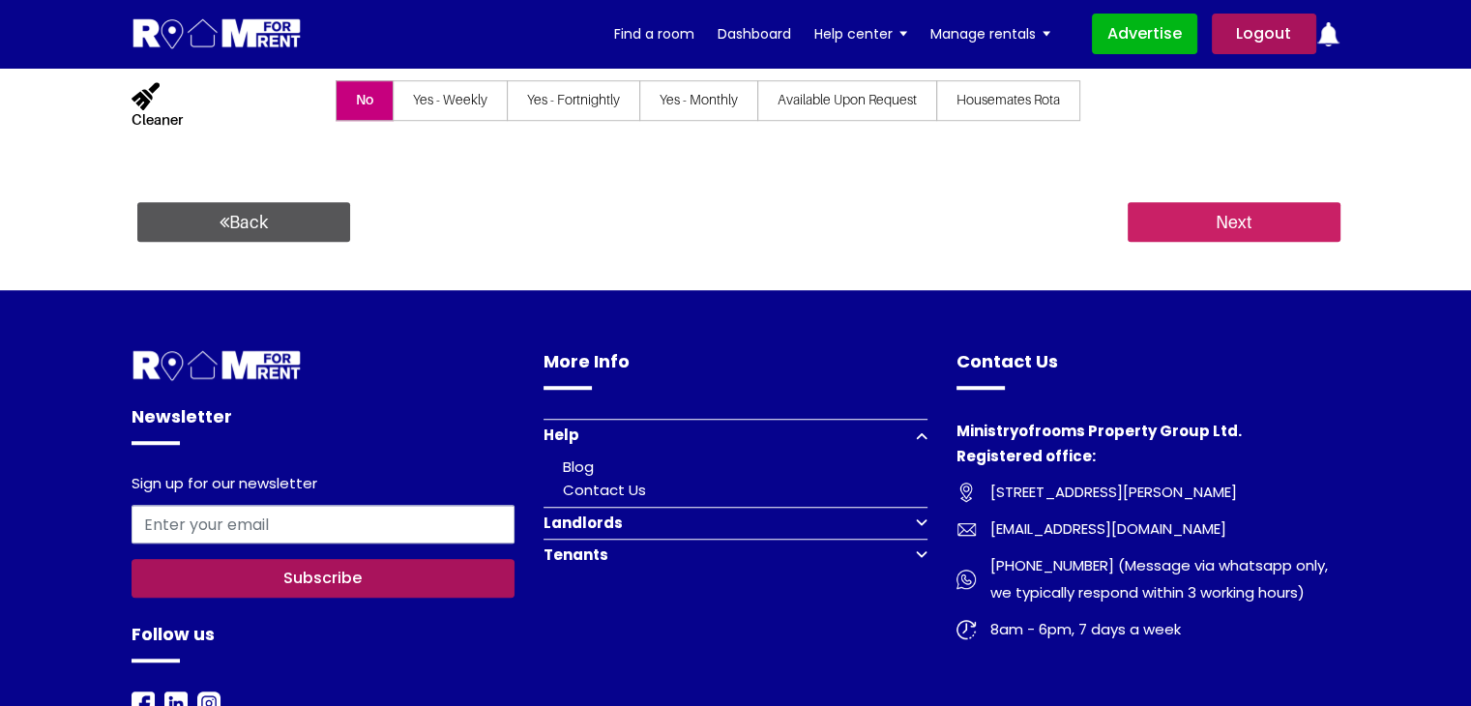
scroll to position [0, 0]
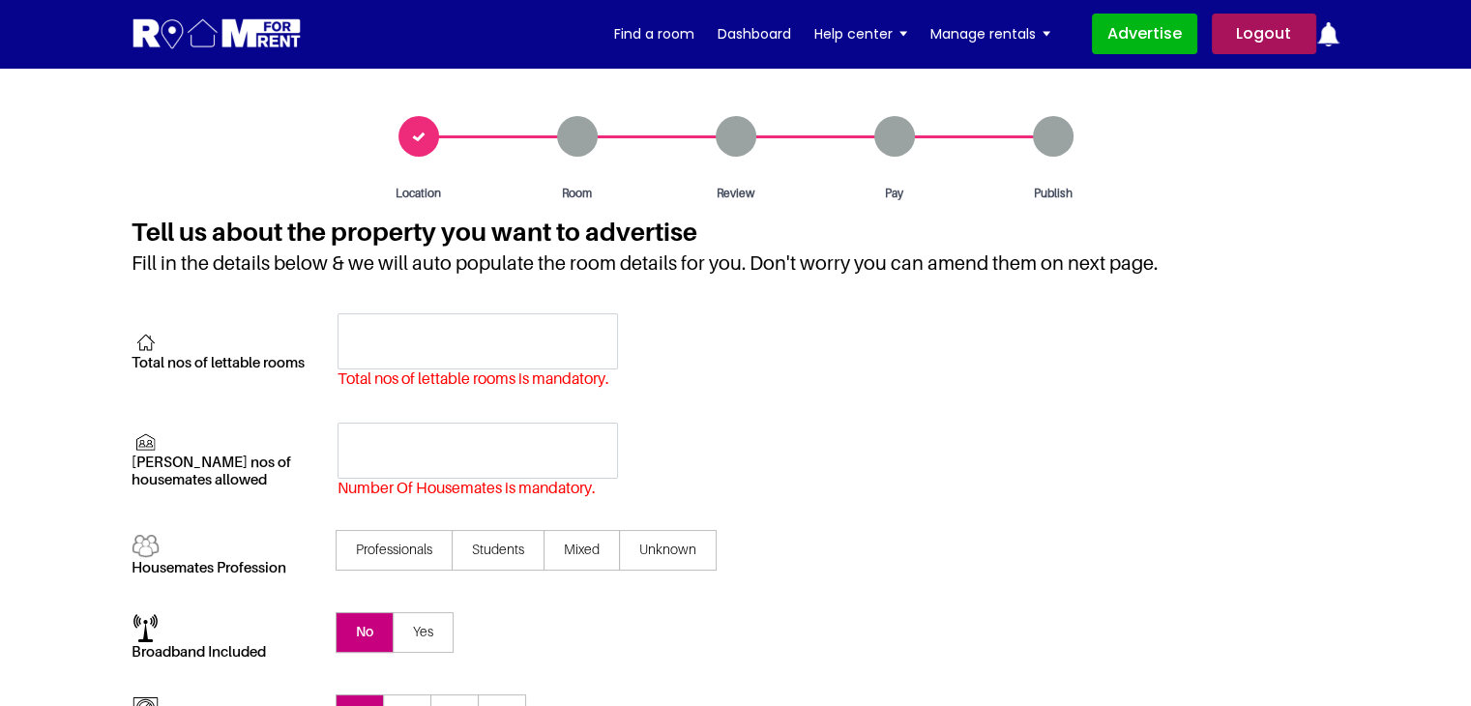
click at [443, 391] on div "Total nos of lettable rooms Total nos of lettable rooms is mandatory." at bounding box center [736, 367] width 1209 height 108
click at [423, 348] on input "text" at bounding box center [478, 341] width 280 height 56
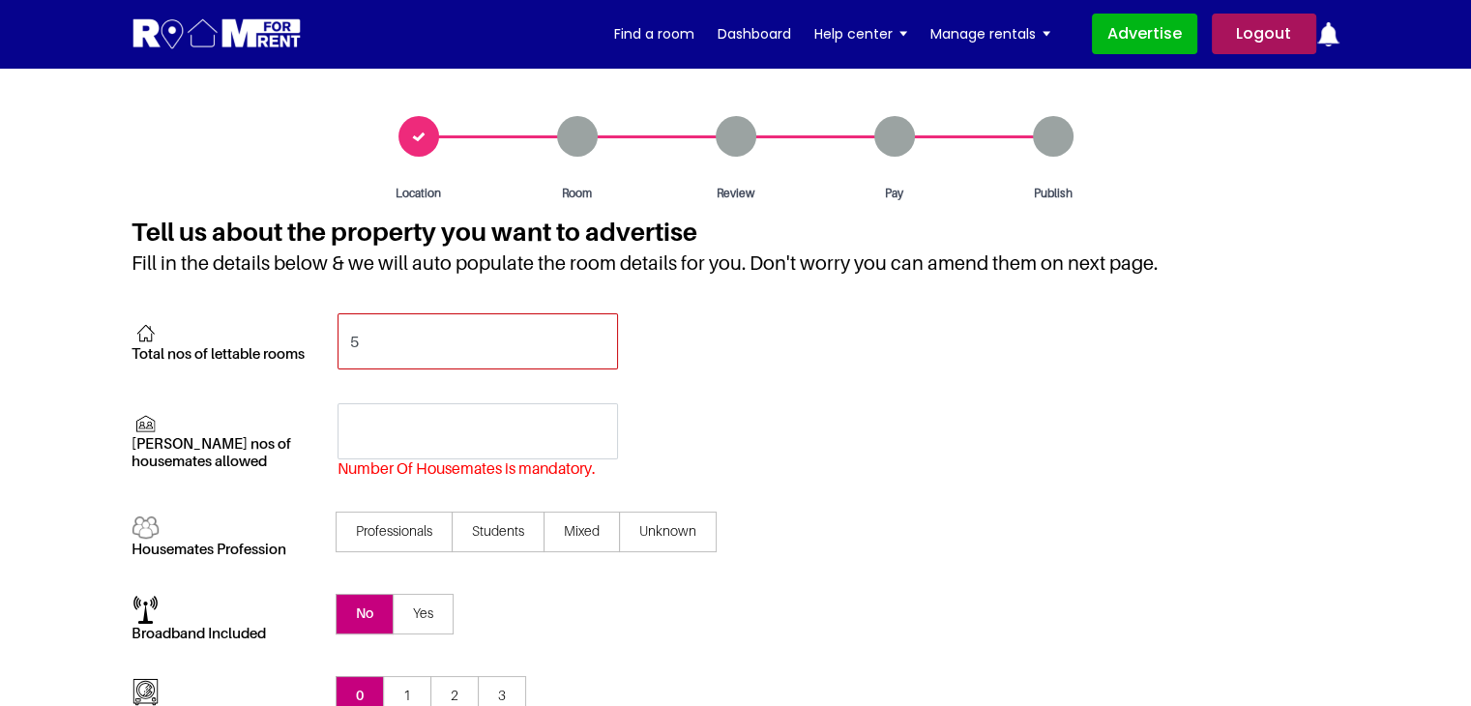
type input "5"
click at [387, 419] on input "text" at bounding box center [478, 431] width 280 height 56
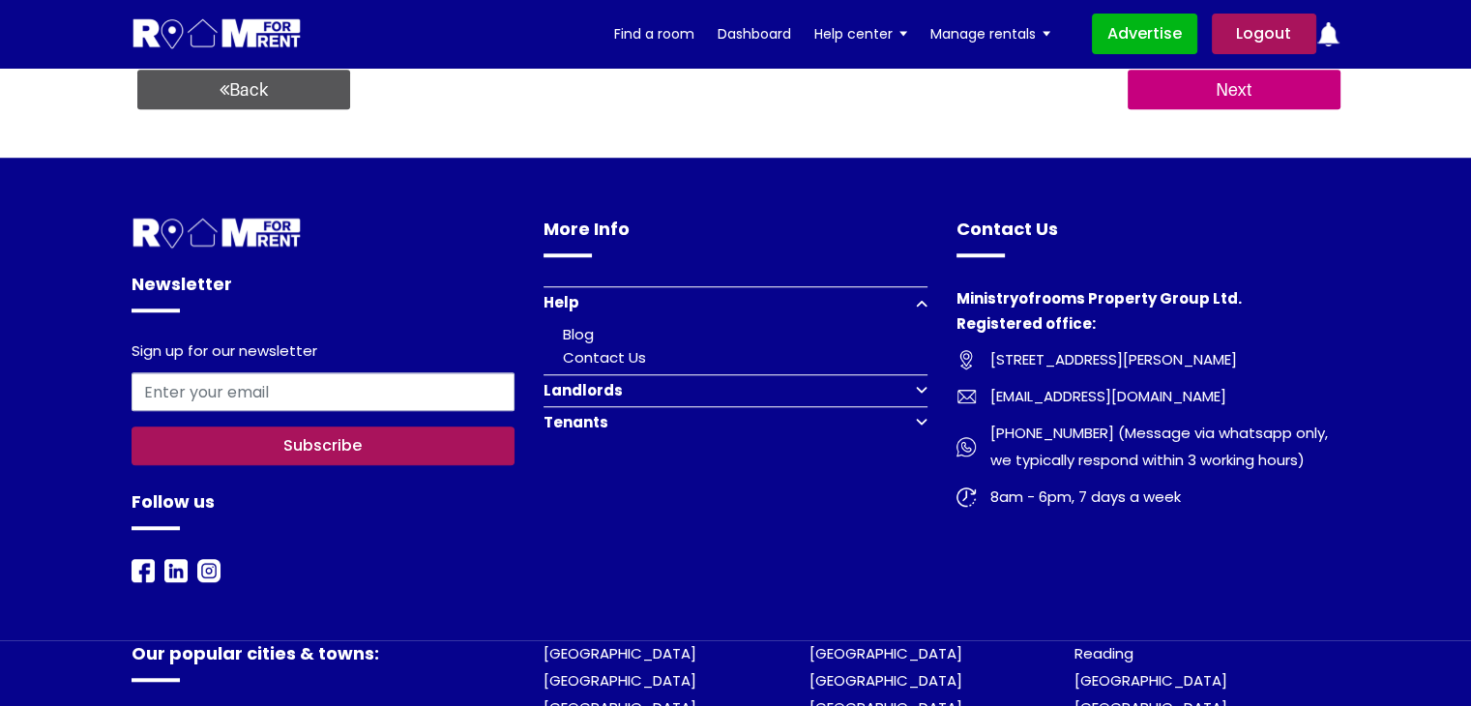
scroll to position [1451, 0]
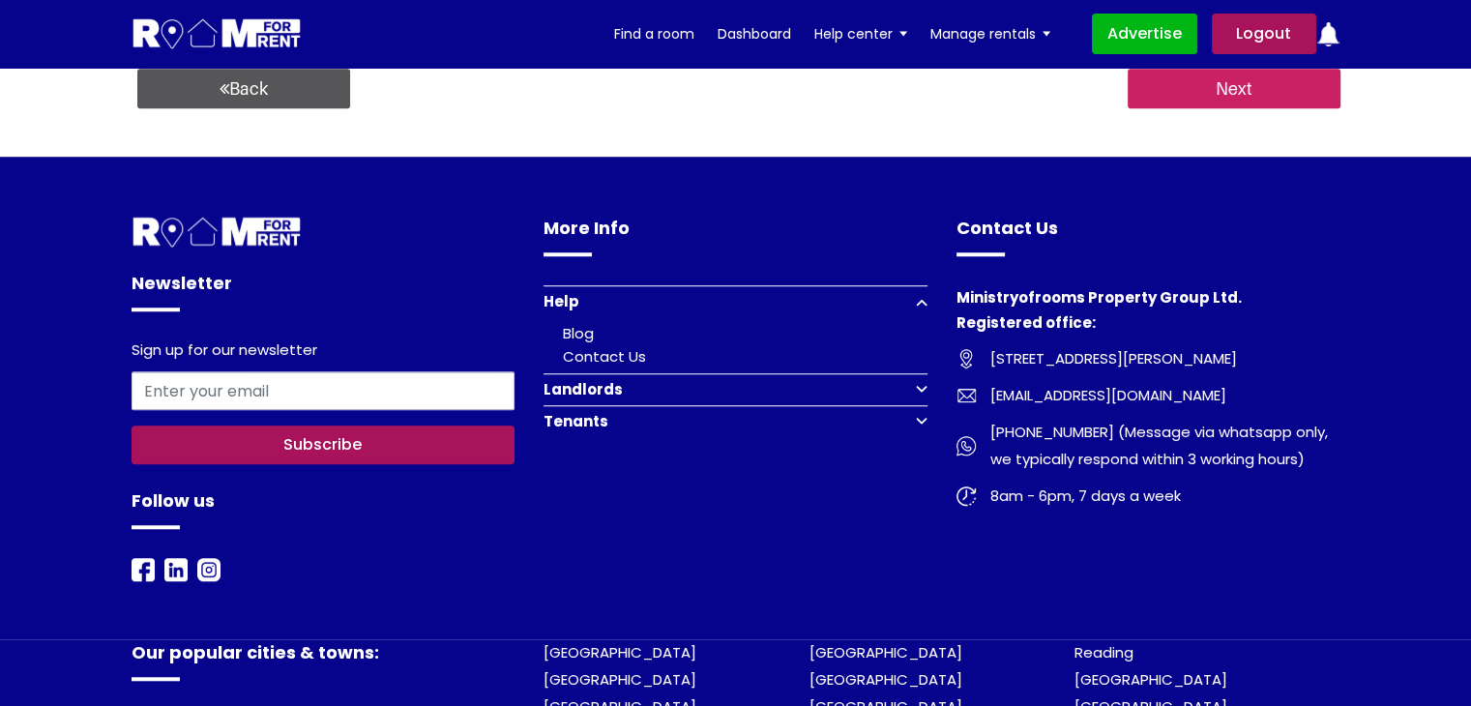
type input "5"
click at [1262, 101] on input "Next" at bounding box center [1234, 89] width 213 height 41
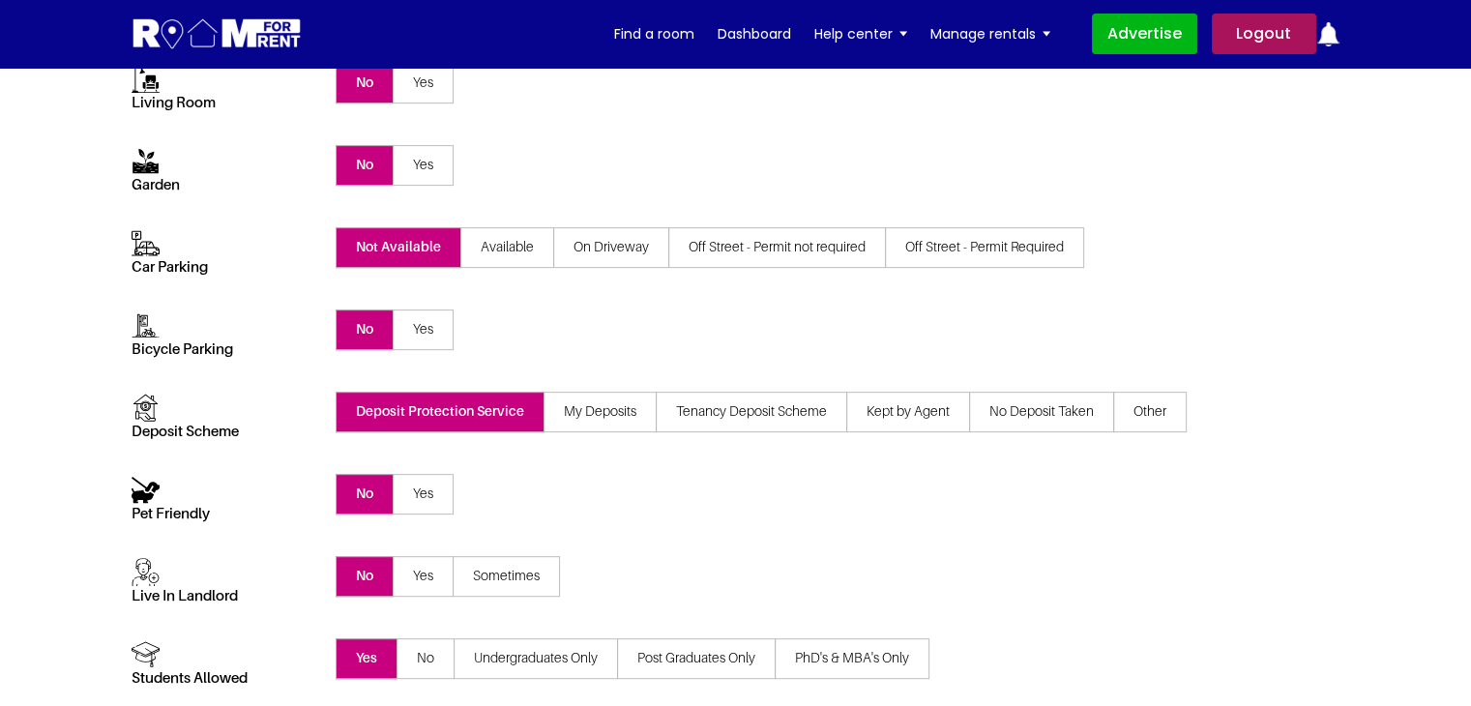
scroll to position [97, 0]
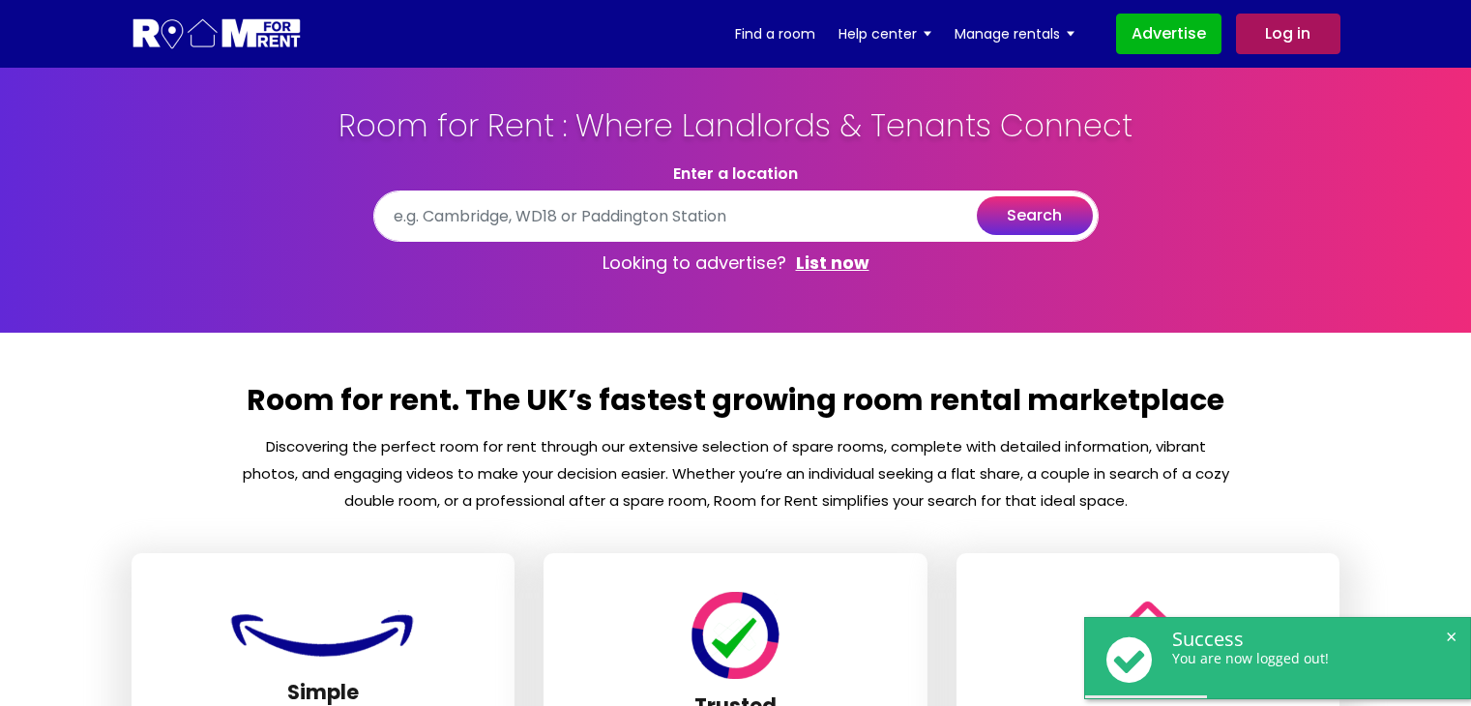
click at [1261, 40] on link "Log in" at bounding box center [1288, 34] width 104 height 41
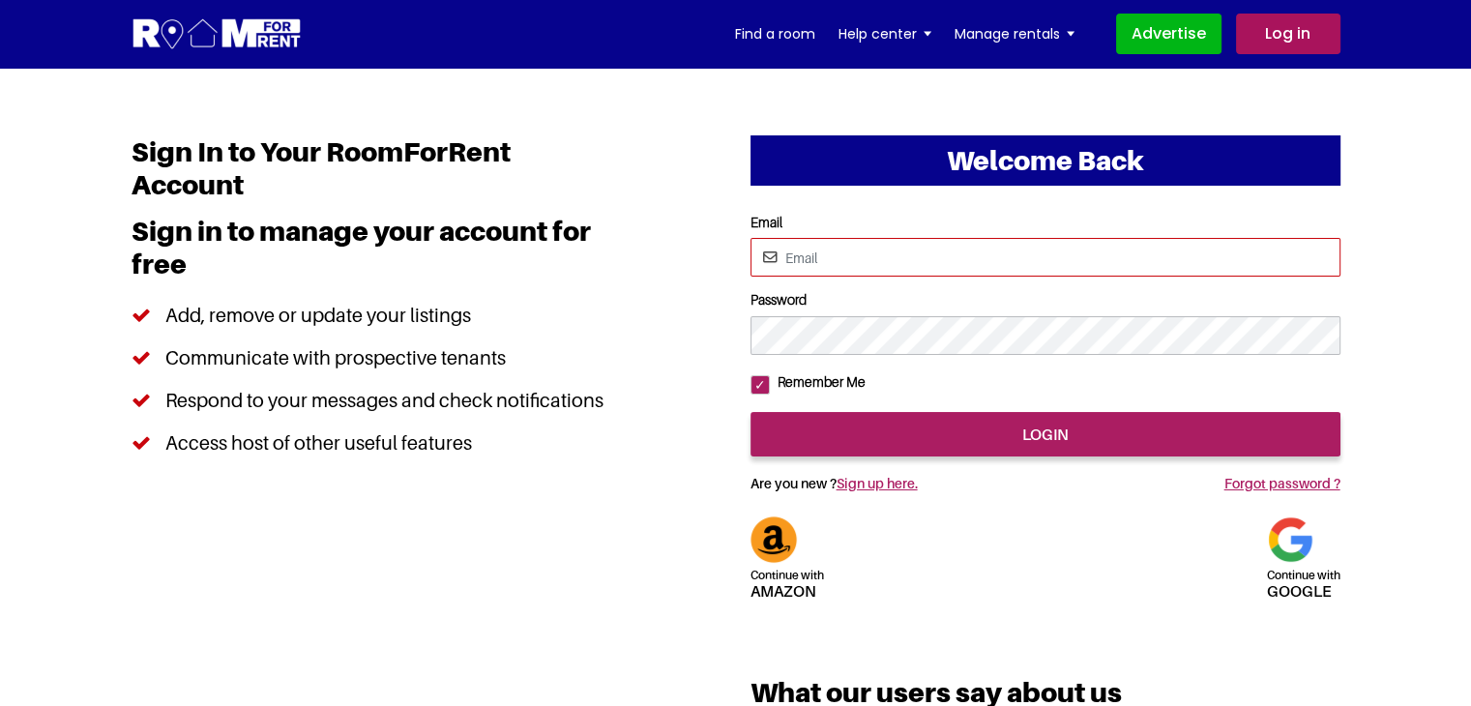
type input "[EMAIL_ADDRESS][DOMAIN_NAME]"
click at [839, 269] on input "[EMAIL_ADDRESS][DOMAIN_NAME]" at bounding box center [1045, 257] width 590 height 39
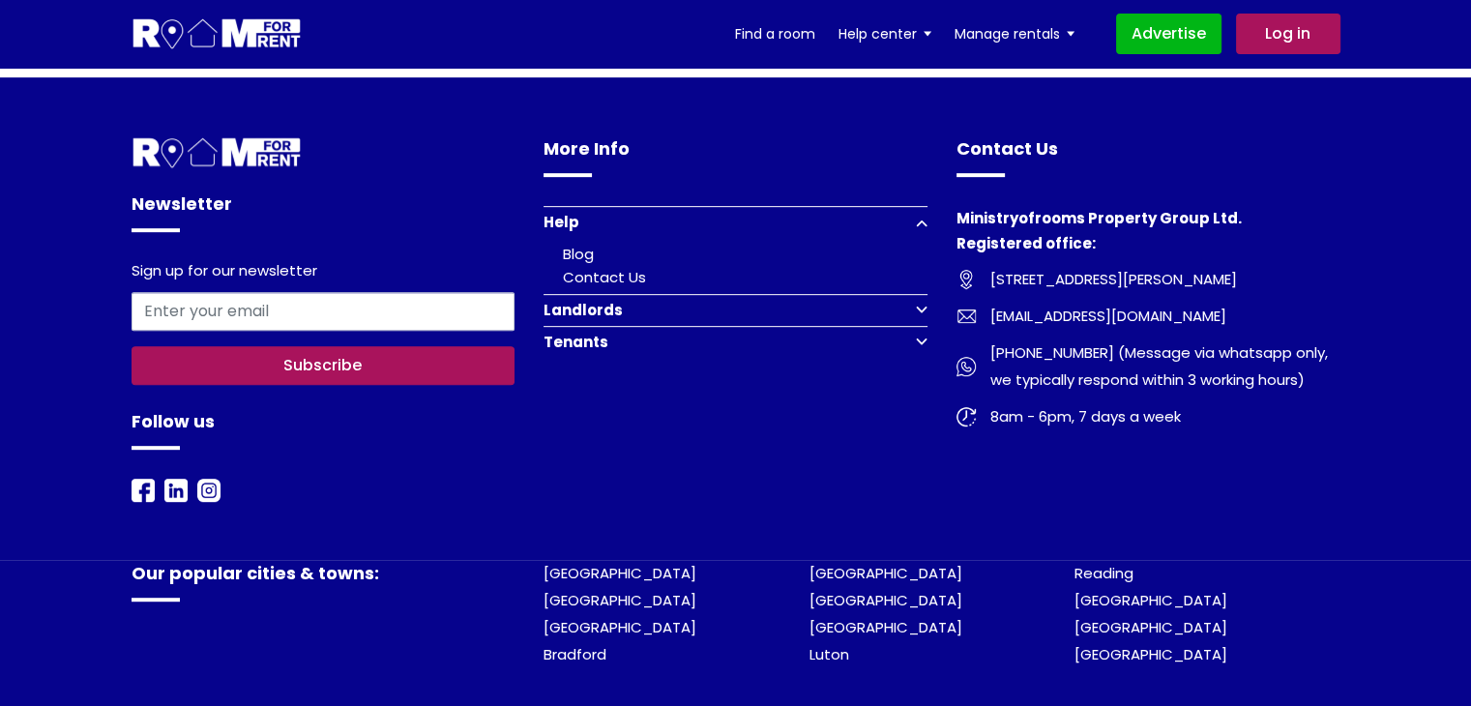
scroll to position [1051, 0]
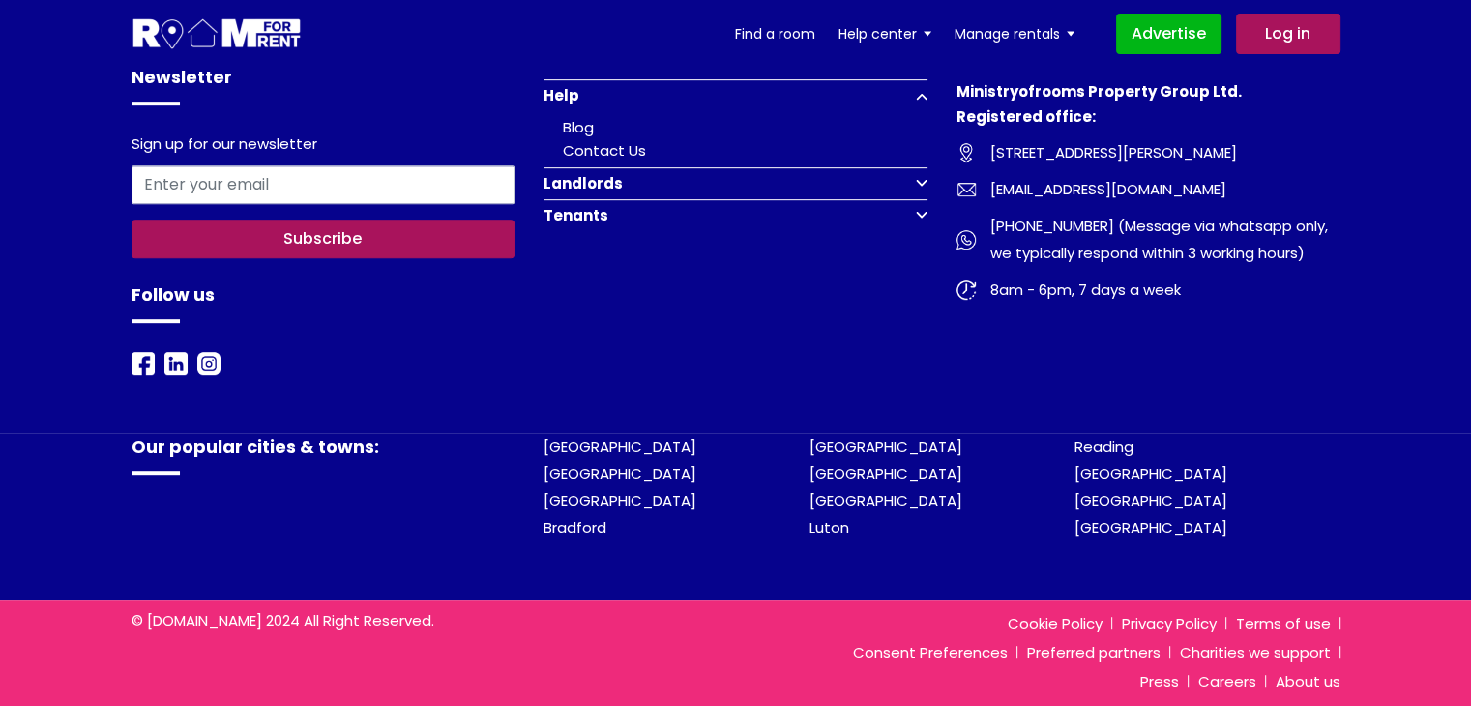
click at [612, 178] on button "Landlords" at bounding box center [736, 183] width 384 height 32
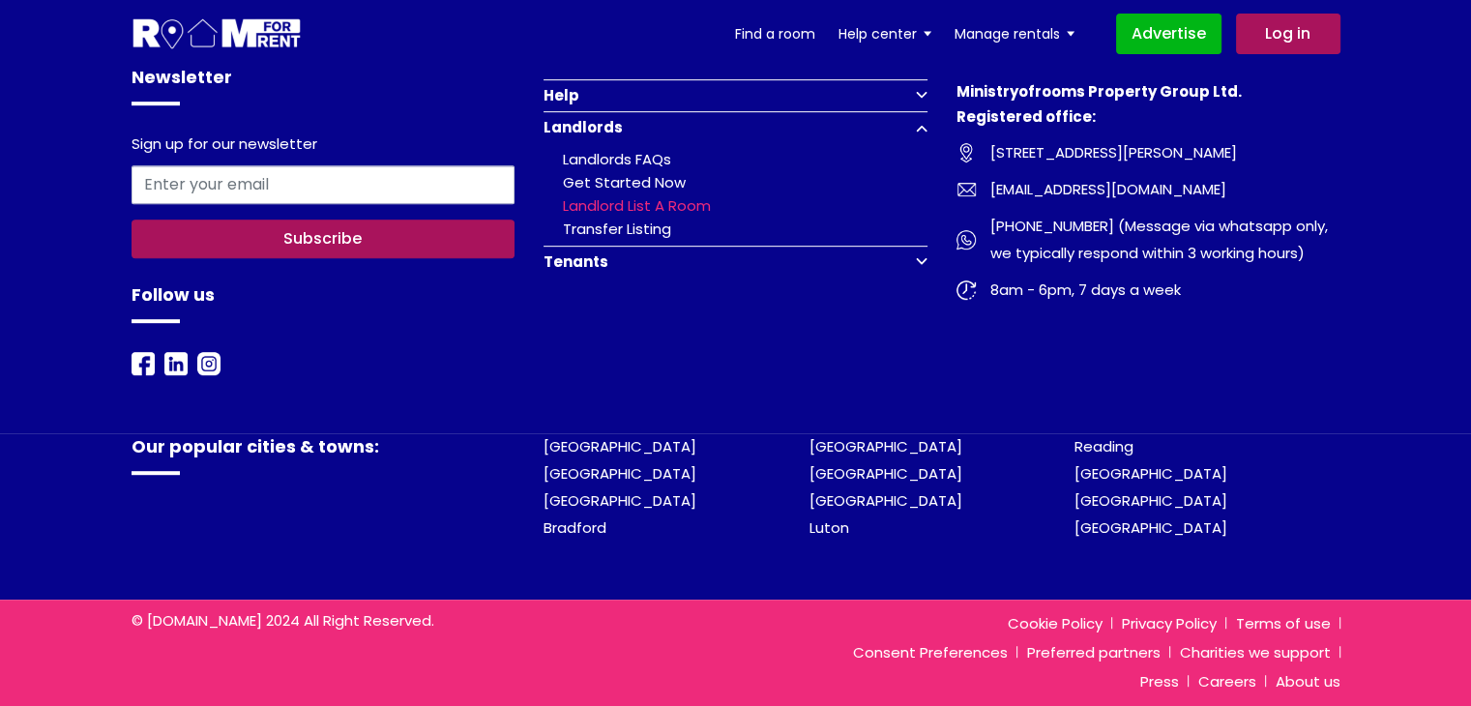
click at [642, 202] on link "Landlord list a room" at bounding box center [637, 205] width 148 height 20
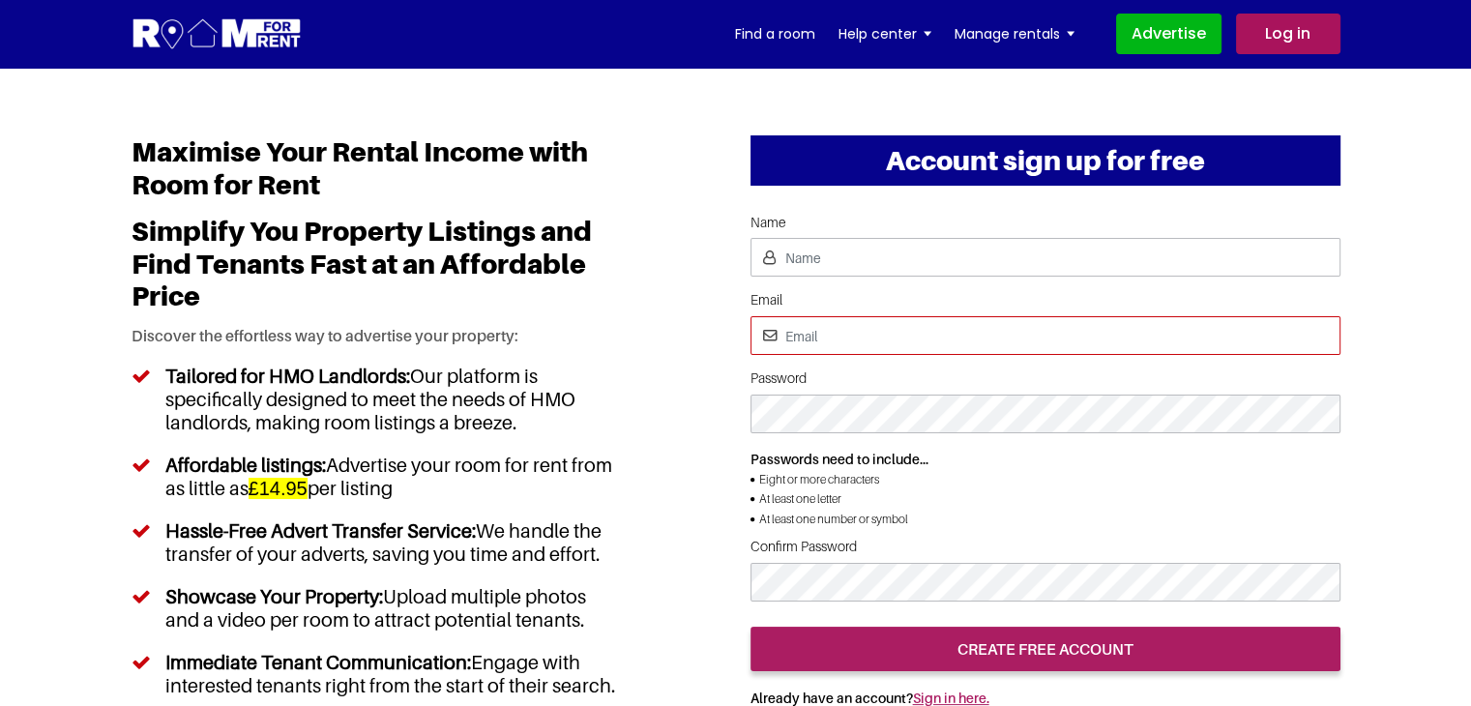
type input "[EMAIL_ADDRESS][DOMAIN_NAME]"
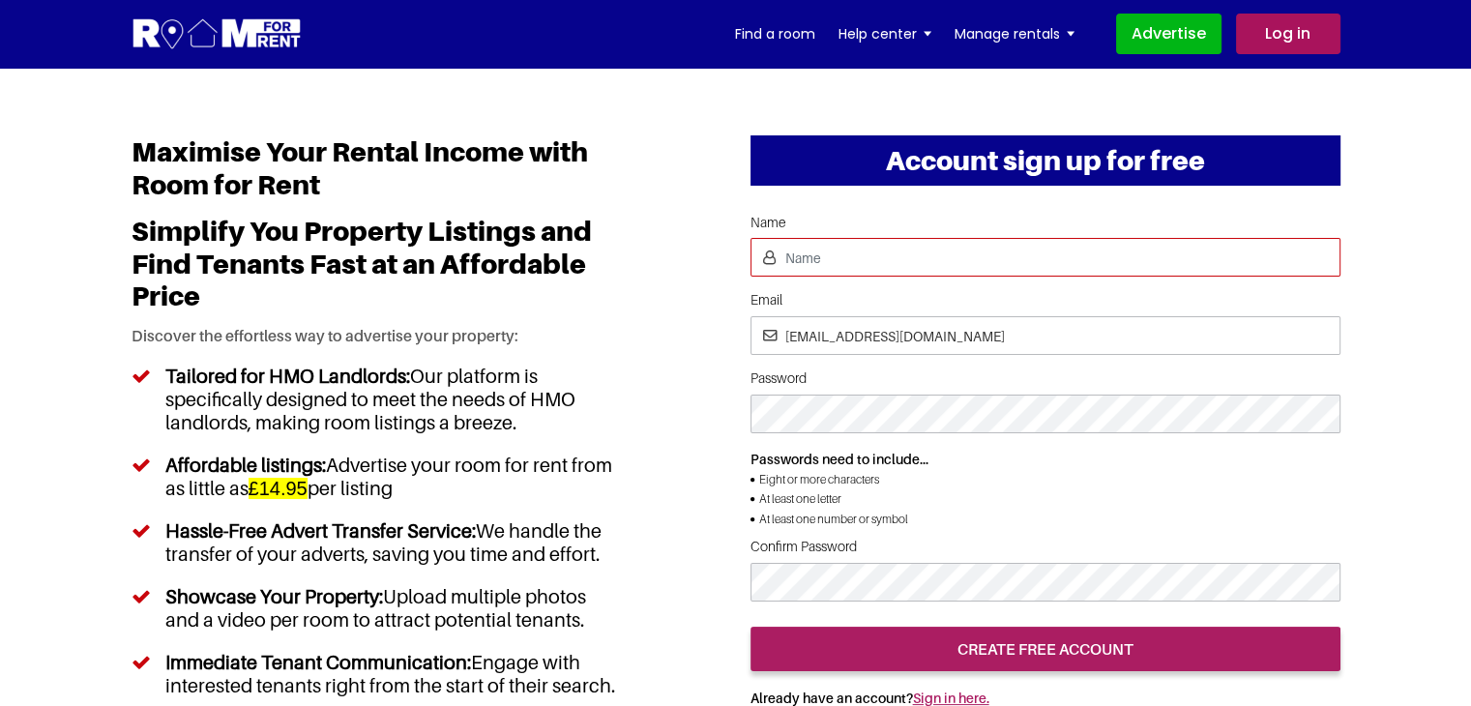
click at [839, 251] on input "Name" at bounding box center [1045, 257] width 590 height 39
type input "[PERSON_NAME]"
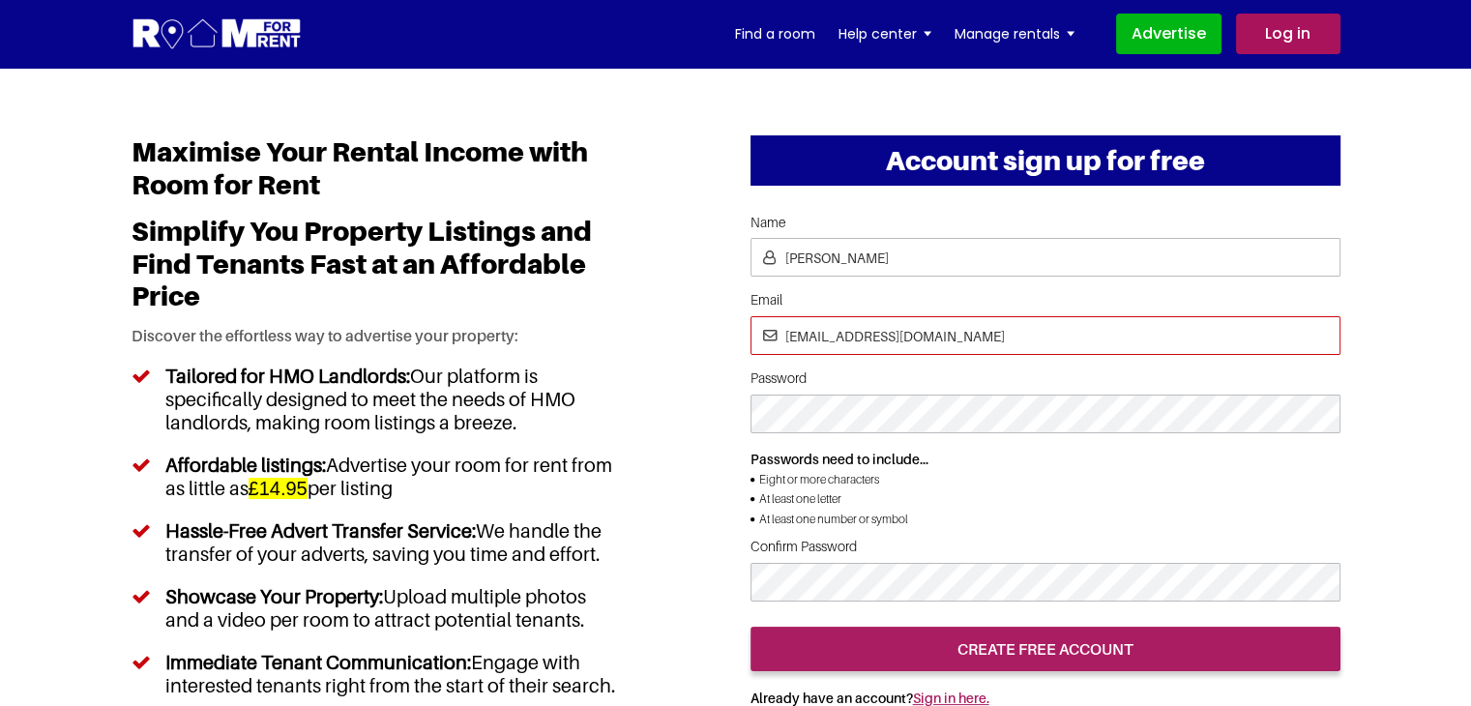
click at [863, 338] on input "pratishtha25@yopmail.com" at bounding box center [1045, 335] width 590 height 39
type input "[EMAIL_ADDRESS][DOMAIN_NAME]"
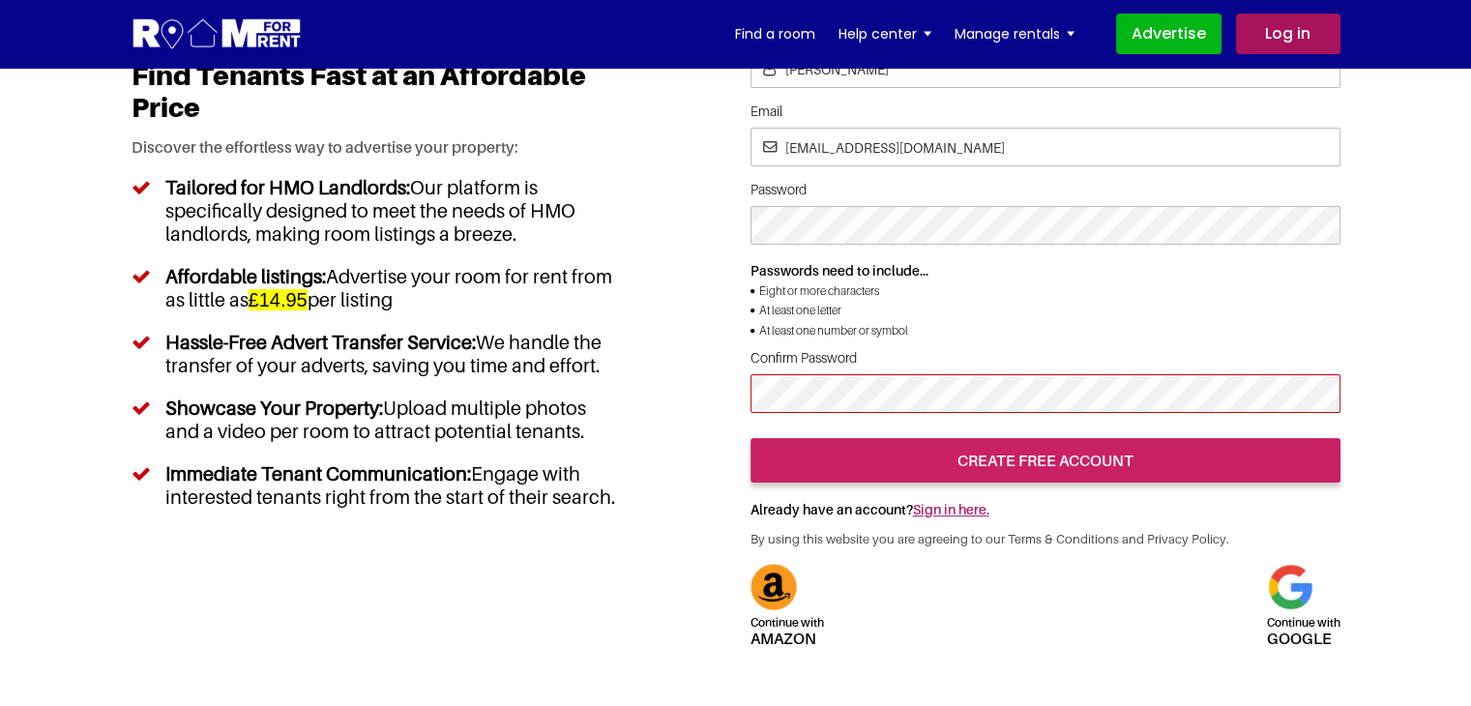
scroll to position [193, 0]
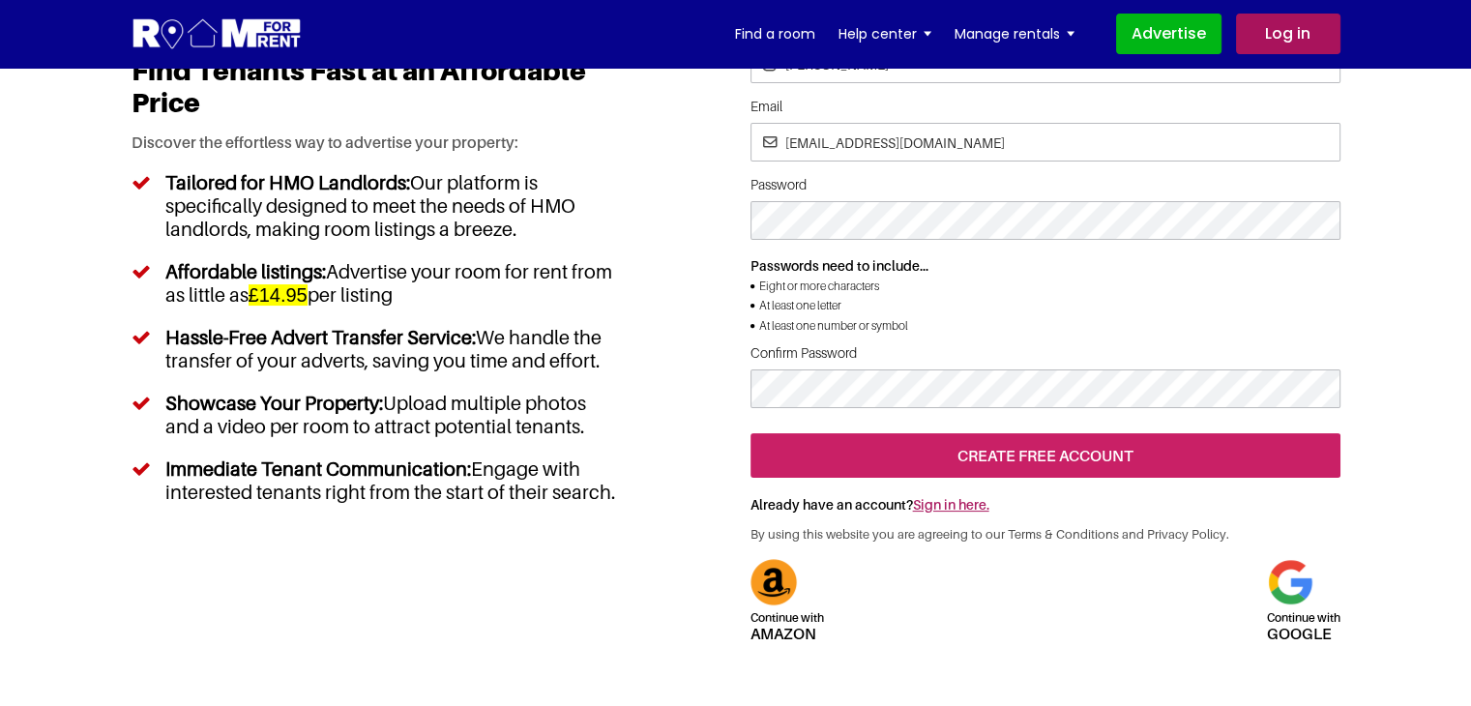
click at [986, 478] on input "create free account" at bounding box center [1045, 455] width 590 height 44
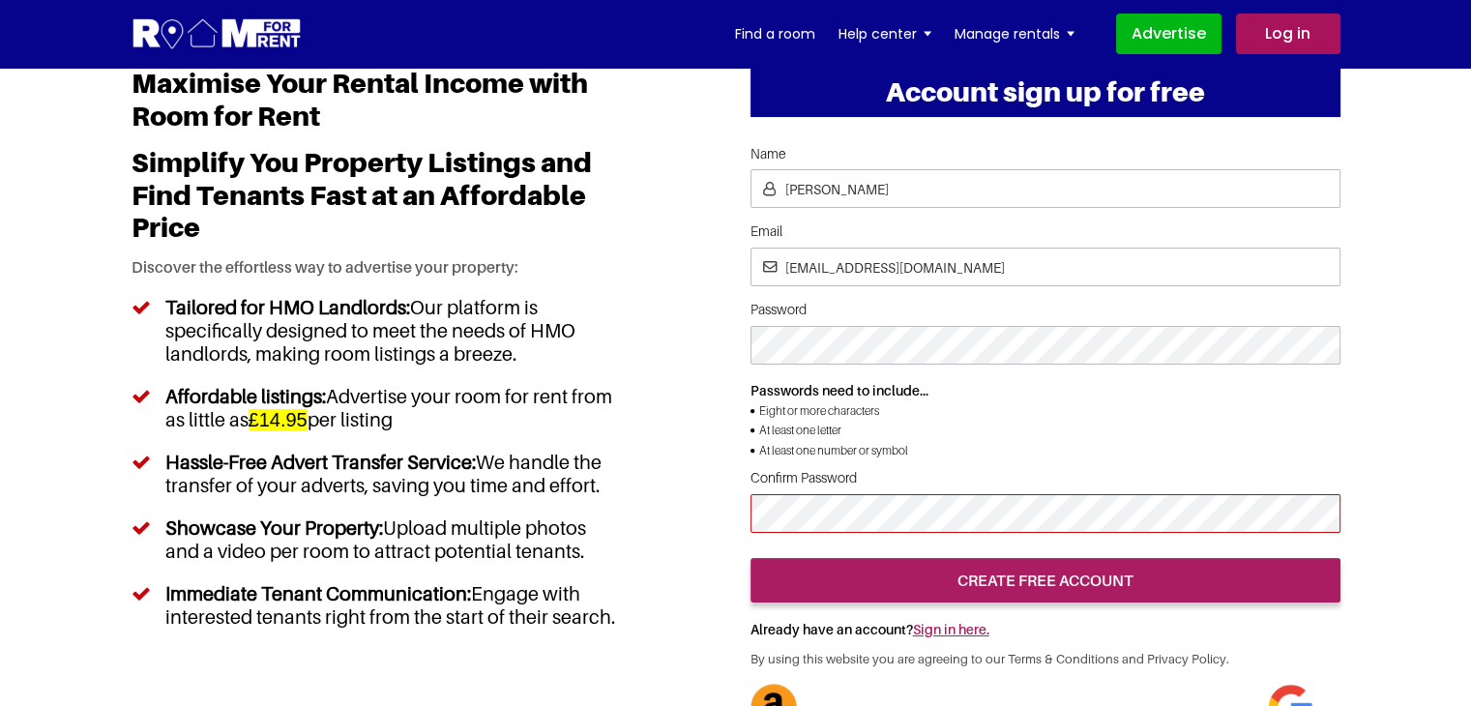
scroll to position [193, 0]
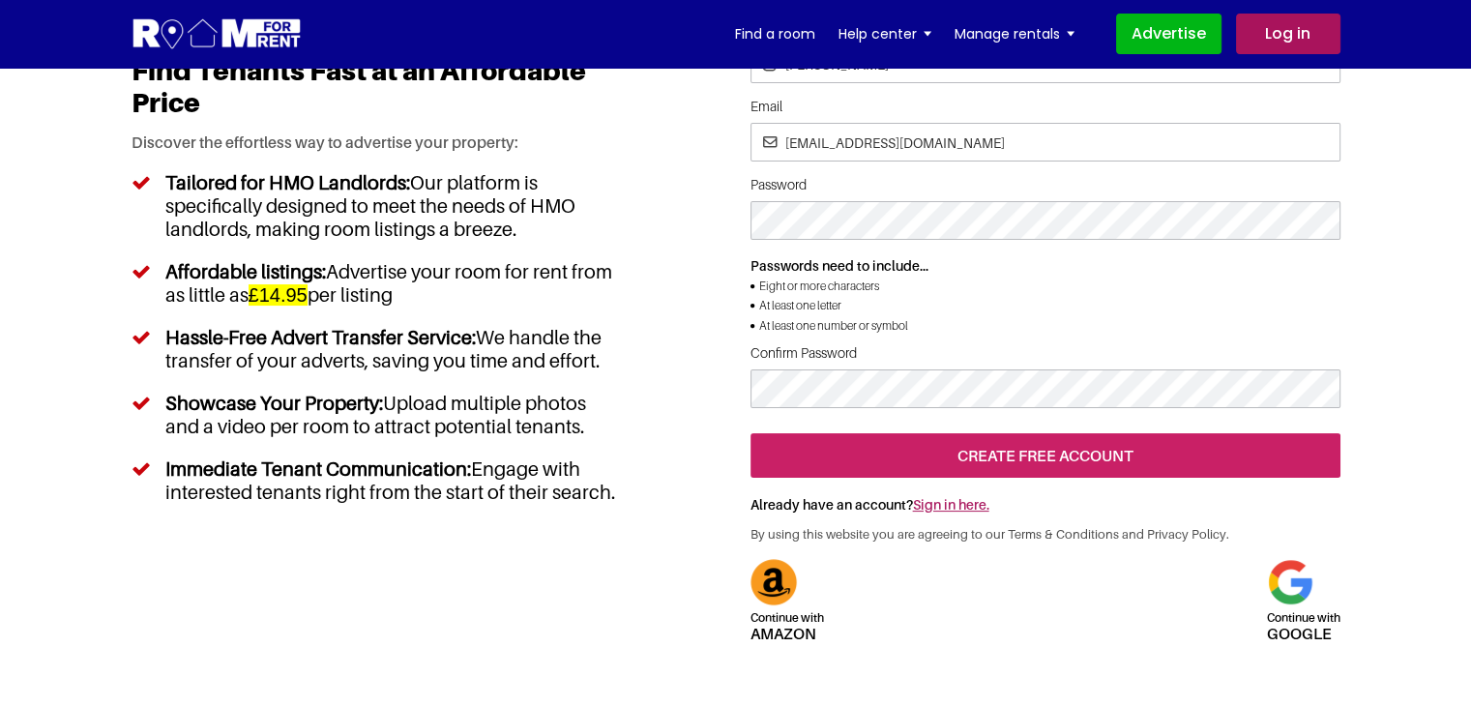
click at [1103, 478] on input "create free account" at bounding box center [1045, 455] width 590 height 44
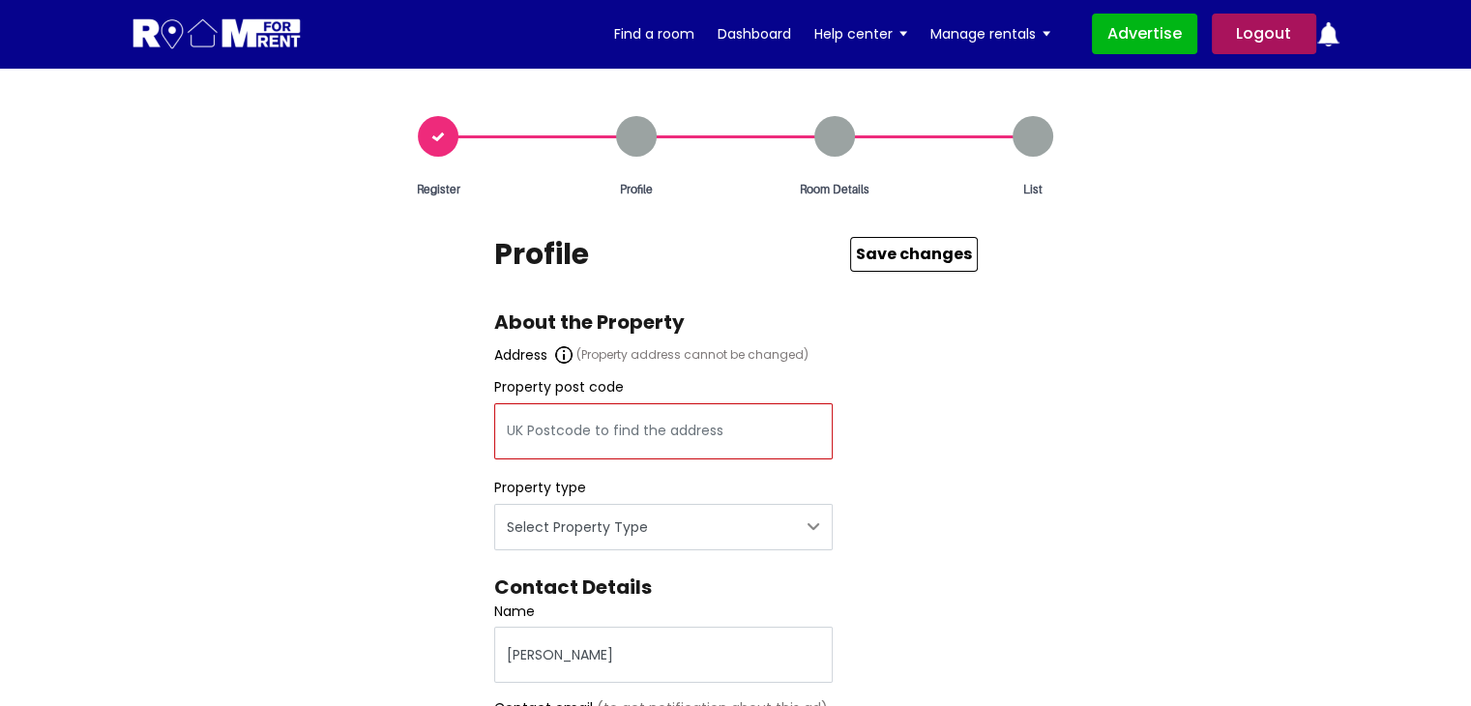
click at [610, 444] on input "text" at bounding box center [663, 431] width 338 height 56
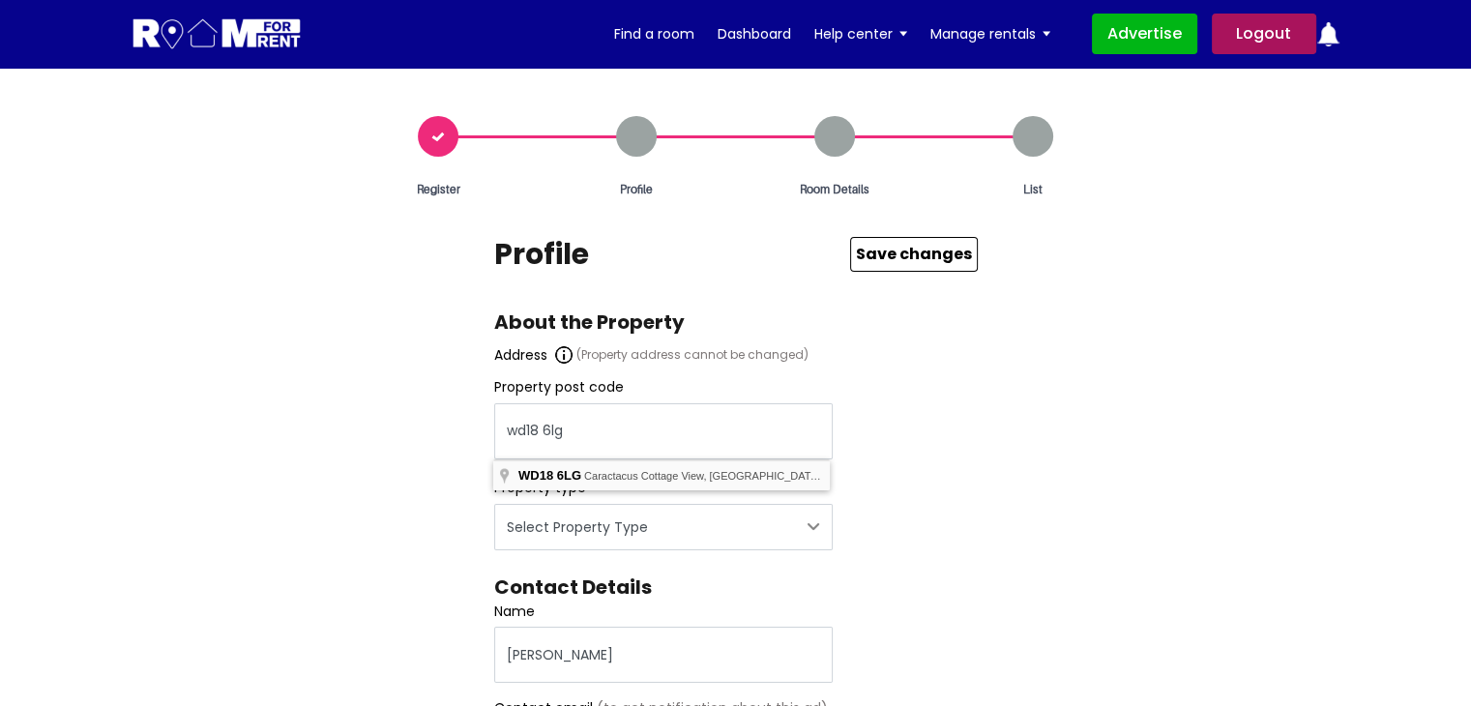
type input "Caractacus [STREET_ADDRESS]"
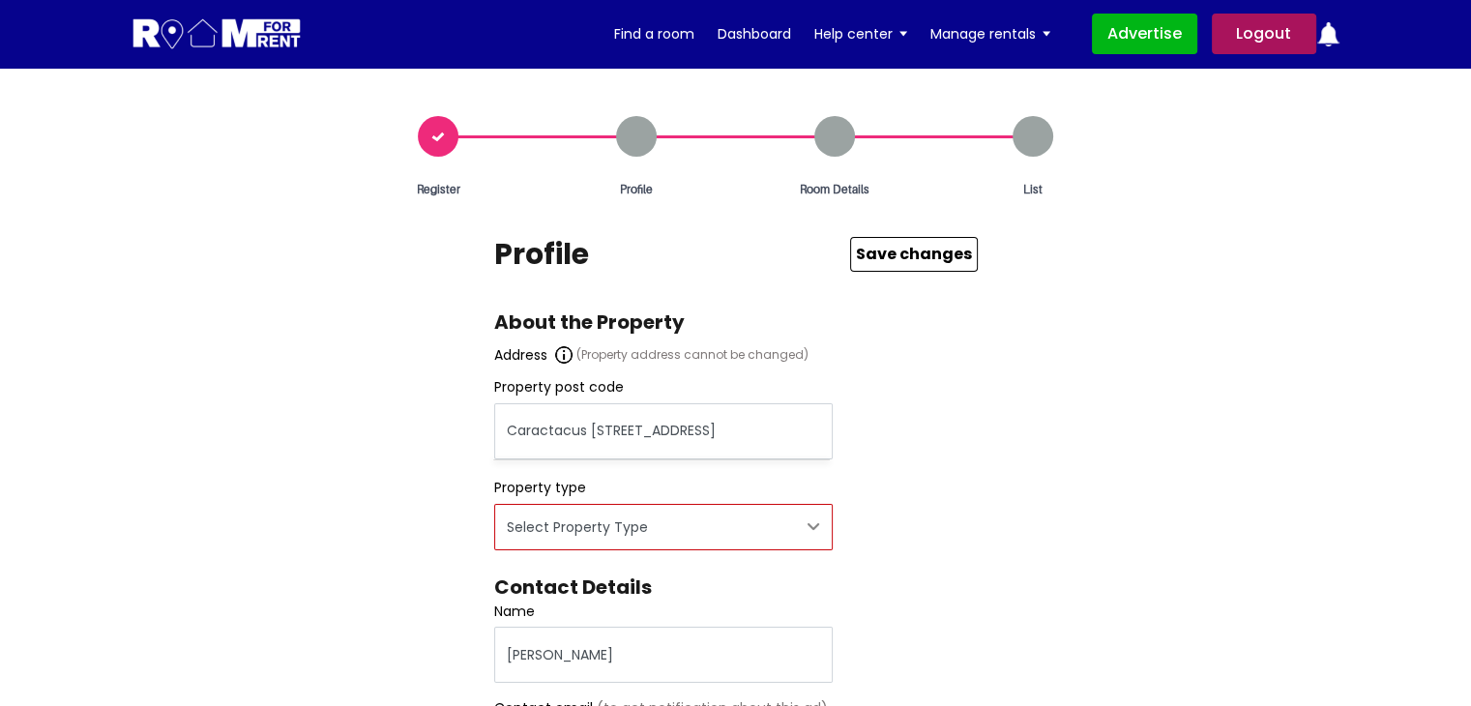
click at [549, 530] on select "Select Property Type Appartment House Farm" at bounding box center [663, 527] width 338 height 46
select select "Appartment"
click at [494, 504] on select "Select Property Type Appartment House Farm" at bounding box center [663, 527] width 338 height 46
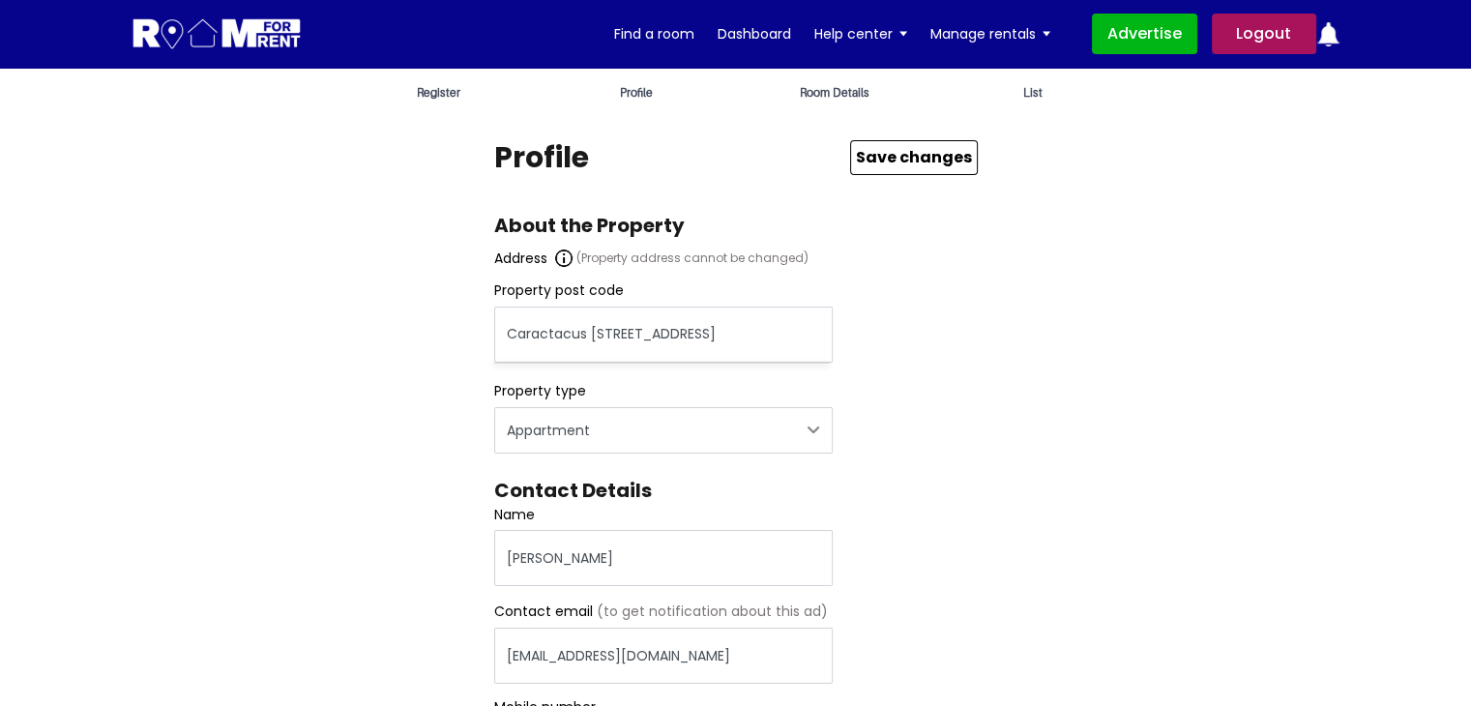
click at [1021, 353] on div "Register Profile Room Details List Profile" at bounding box center [736, 596] width 1238 height 1154
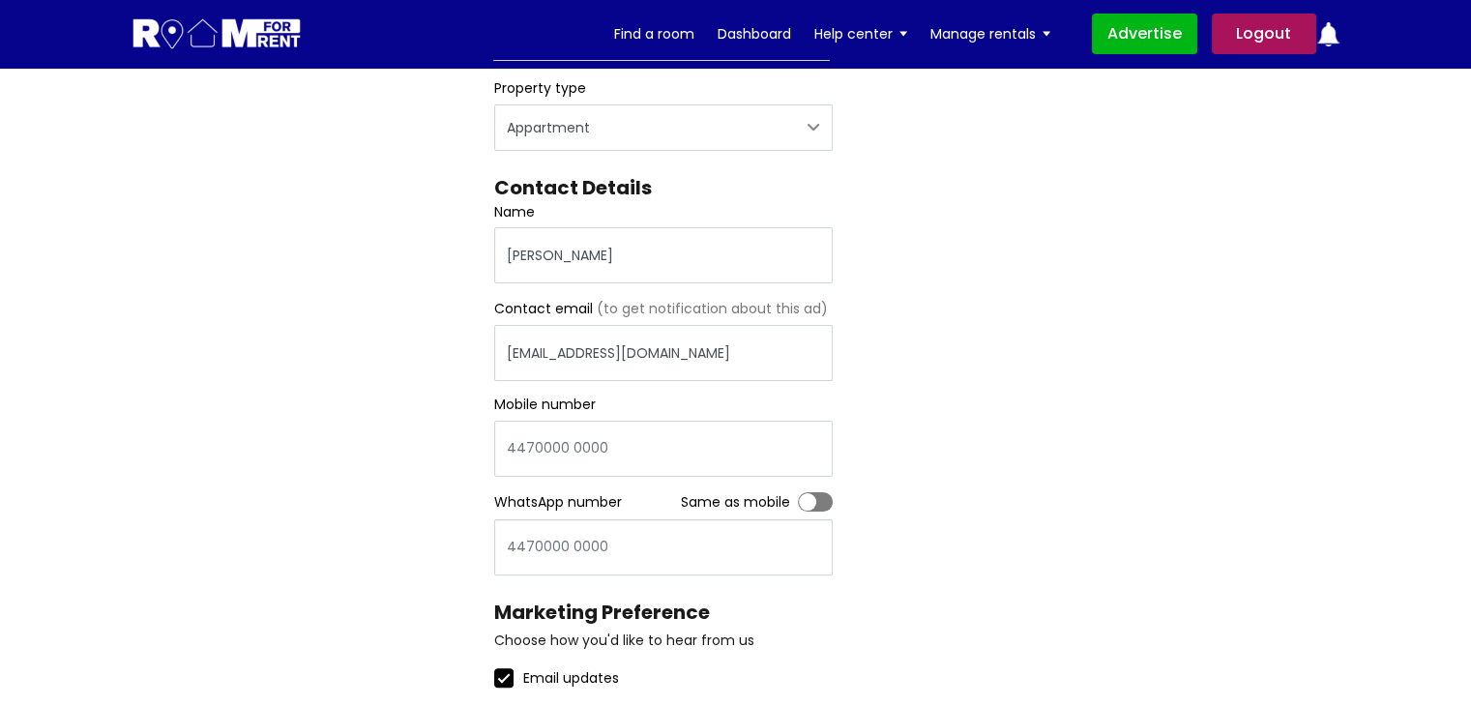
scroll to position [484, 0]
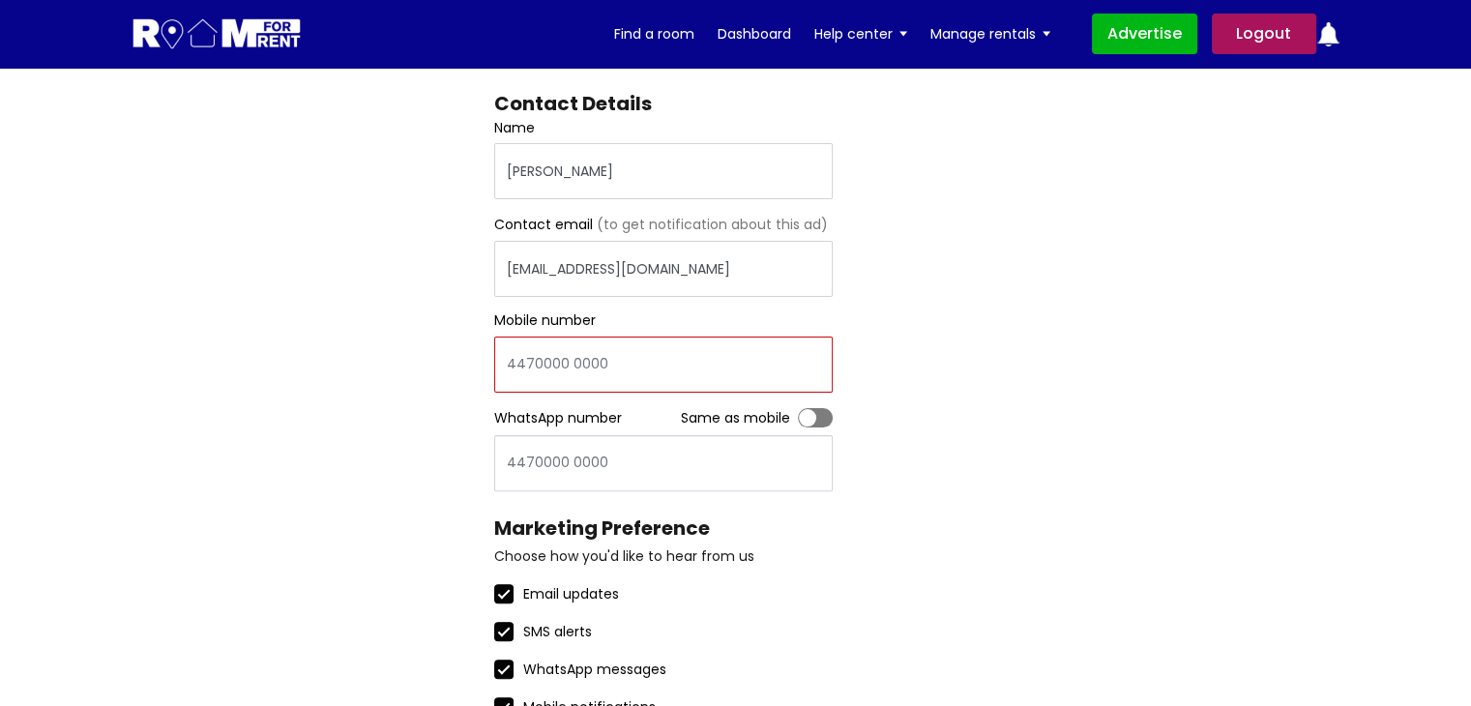
click at [546, 361] on input "Mobile number" at bounding box center [663, 365] width 338 height 56
type input "44963258741"
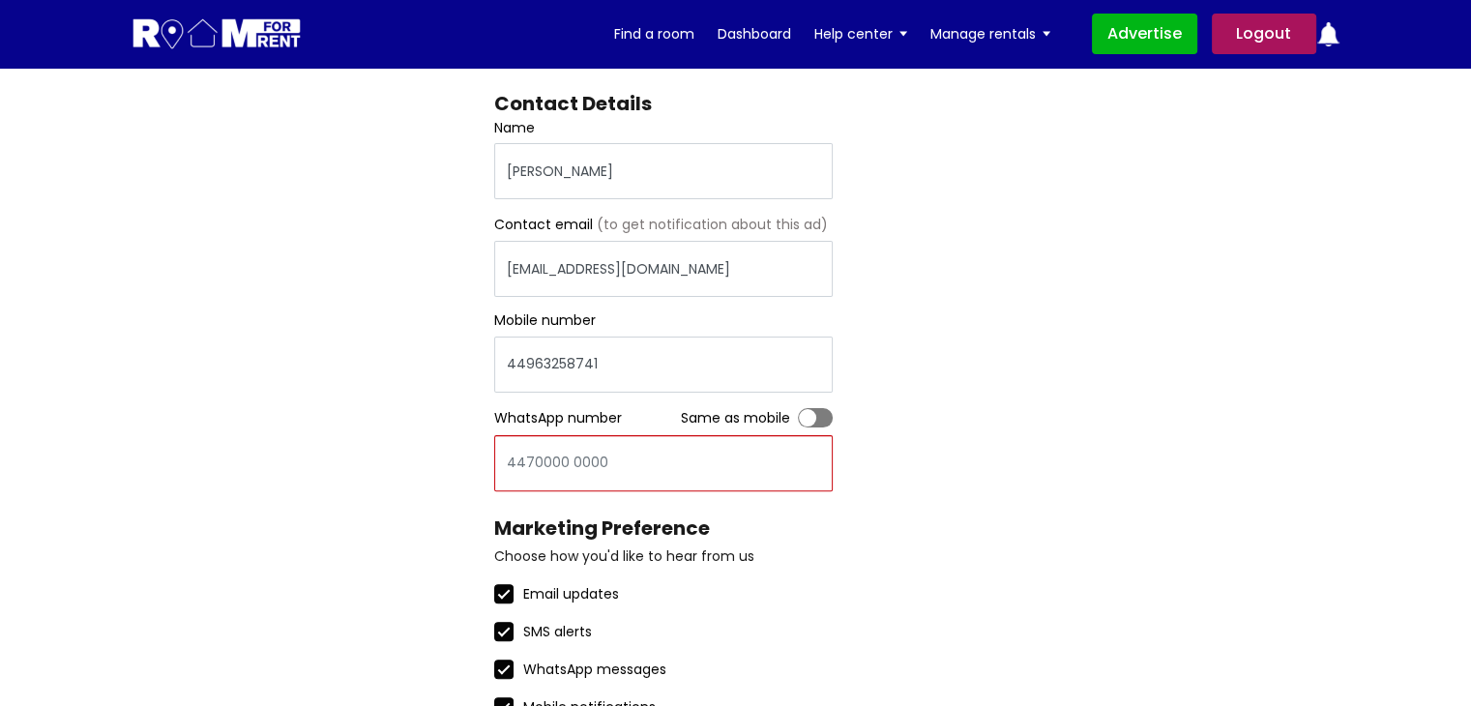
click at [536, 468] on input "WhatsApp number" at bounding box center [663, 463] width 338 height 56
type input "44963258741"
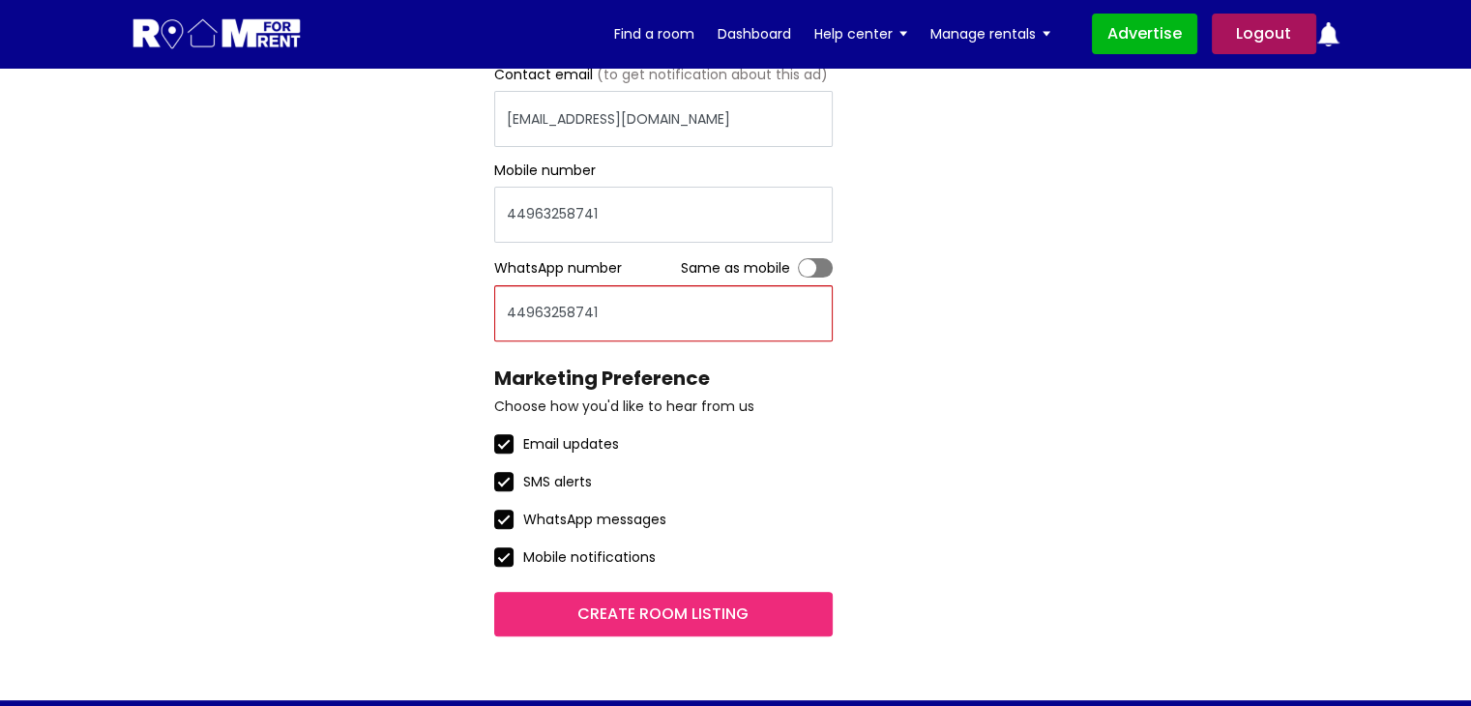
scroll to position [677, 0]
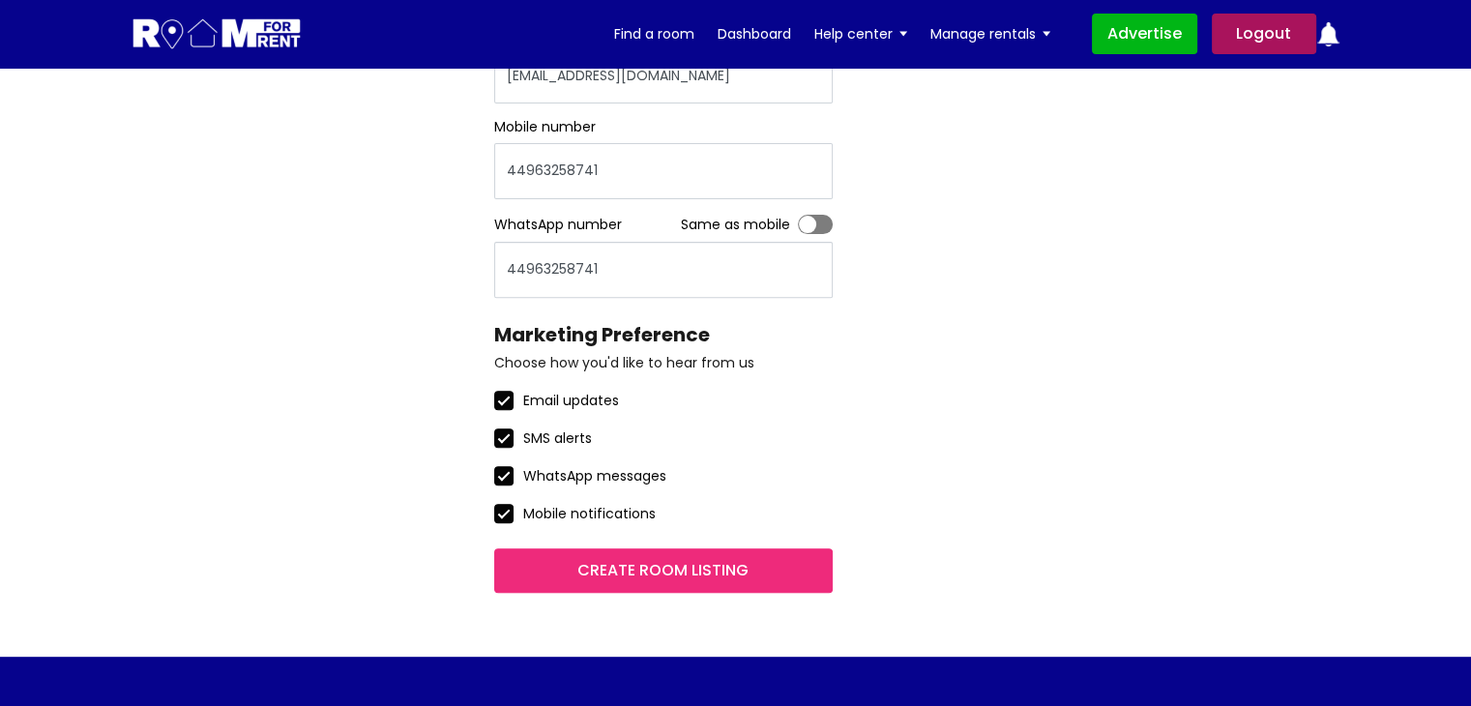
click at [821, 218] on label "Toggle" at bounding box center [815, 224] width 35 height 19
click at [798, 215] on input "Toggle" at bounding box center [798, 215] width 0 height 0
click at [655, 576] on input "Create room listing" at bounding box center [663, 570] width 338 height 44
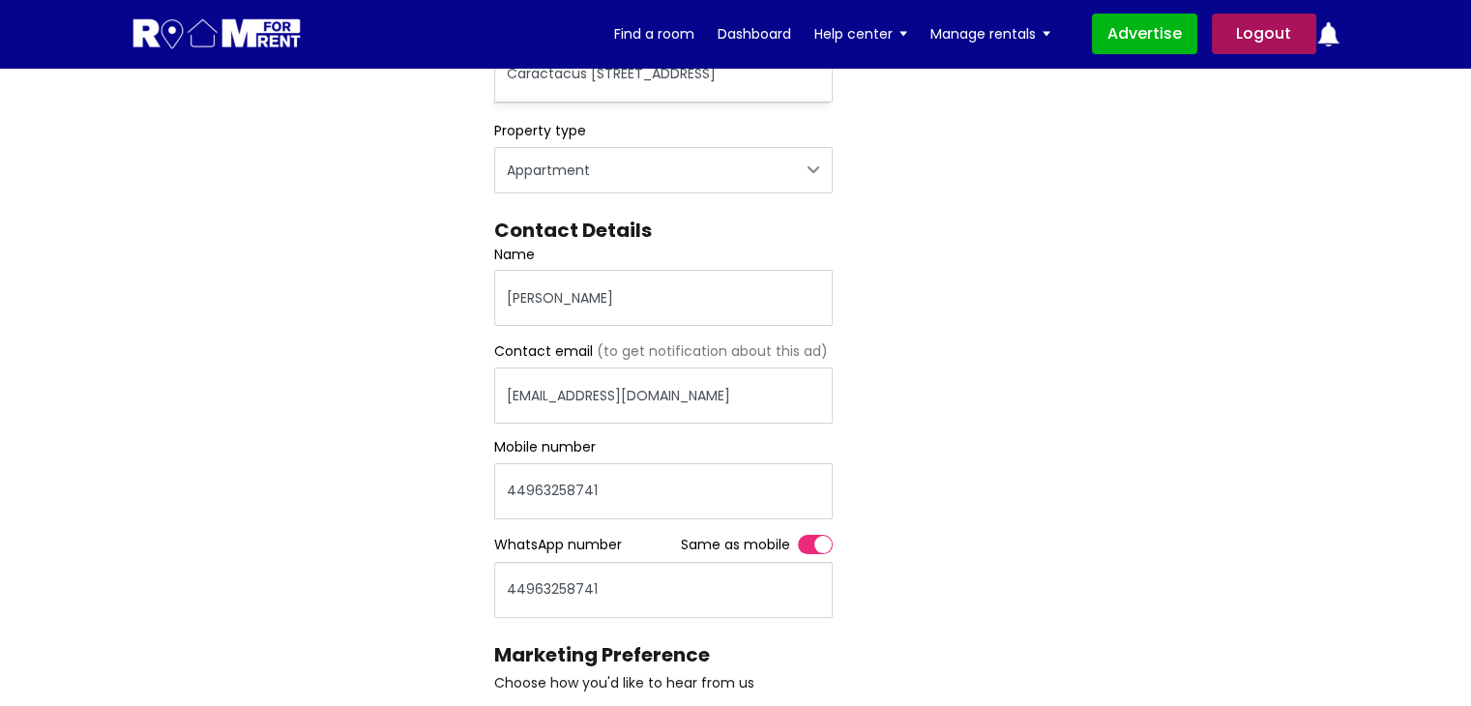
scroll to position [97, 0]
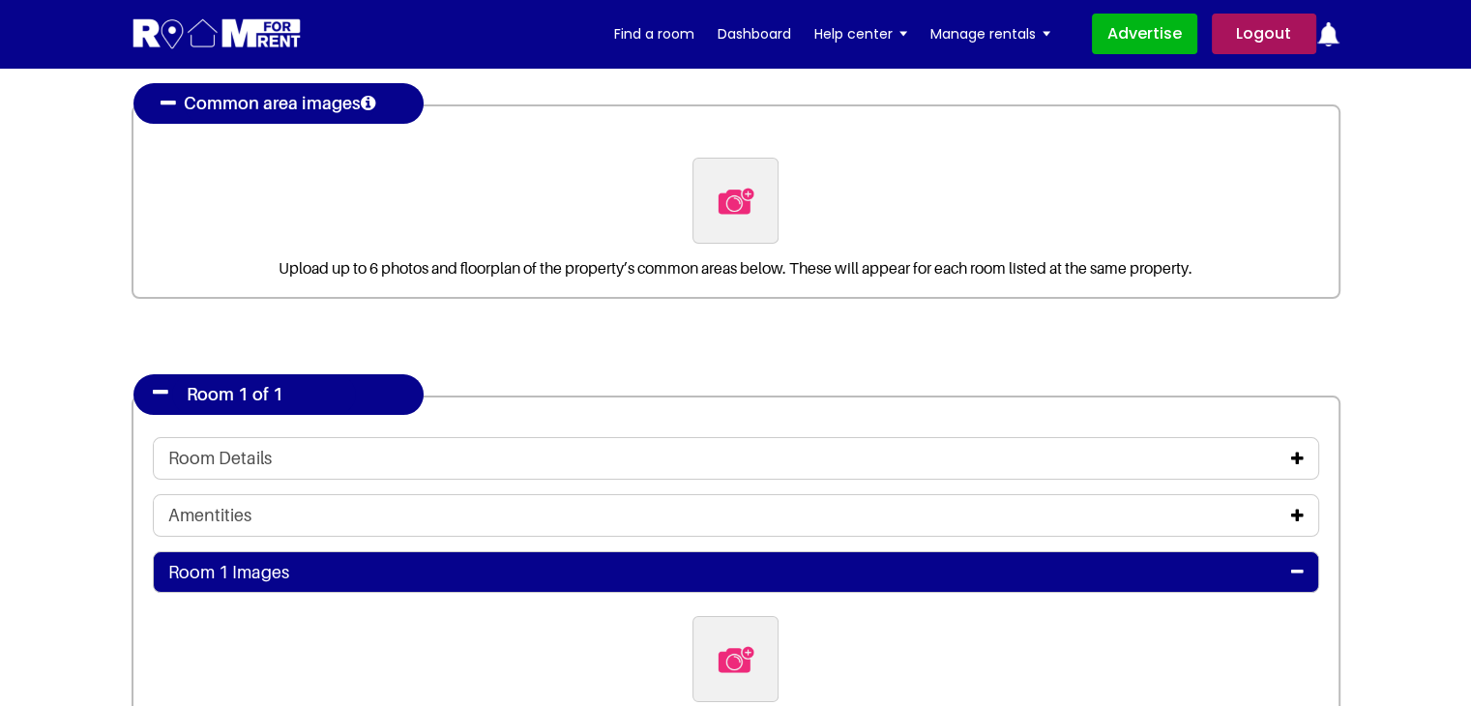
scroll to position [97, 0]
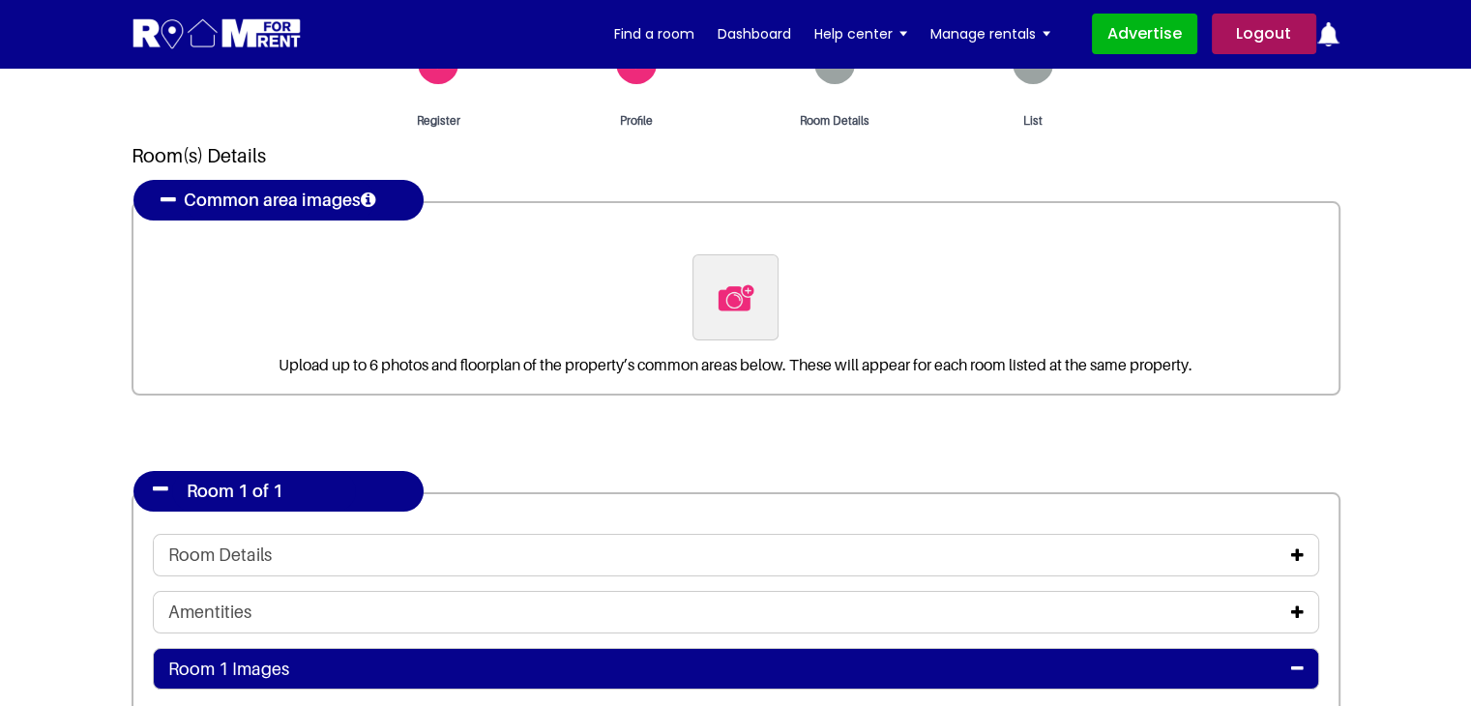
click at [744, 316] on img at bounding box center [736, 298] width 41 height 41
click at [744, 279] on input "file" at bounding box center [840, 266] width 296 height 24
type input "C:\fakepath\pexels-vlada-karpovich-4050318.jpg"
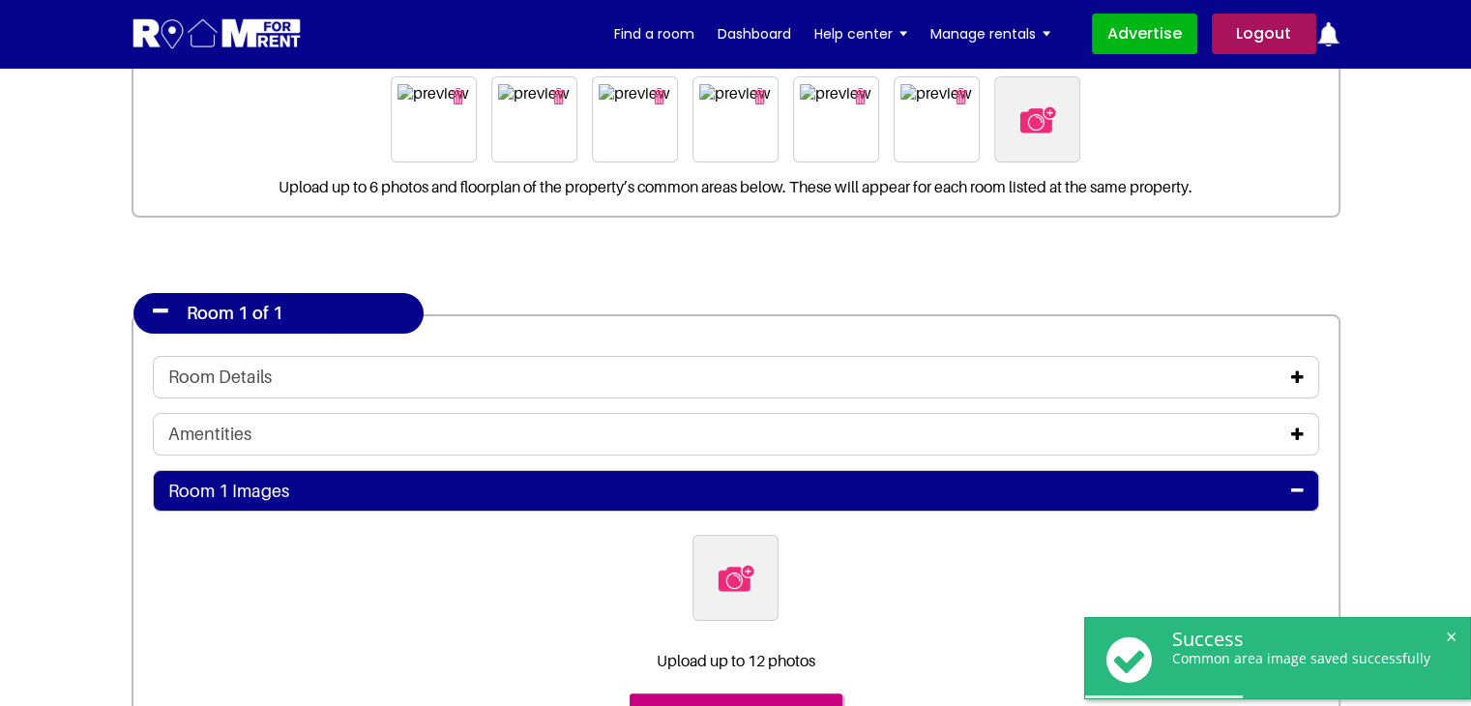
scroll to position [387, 0]
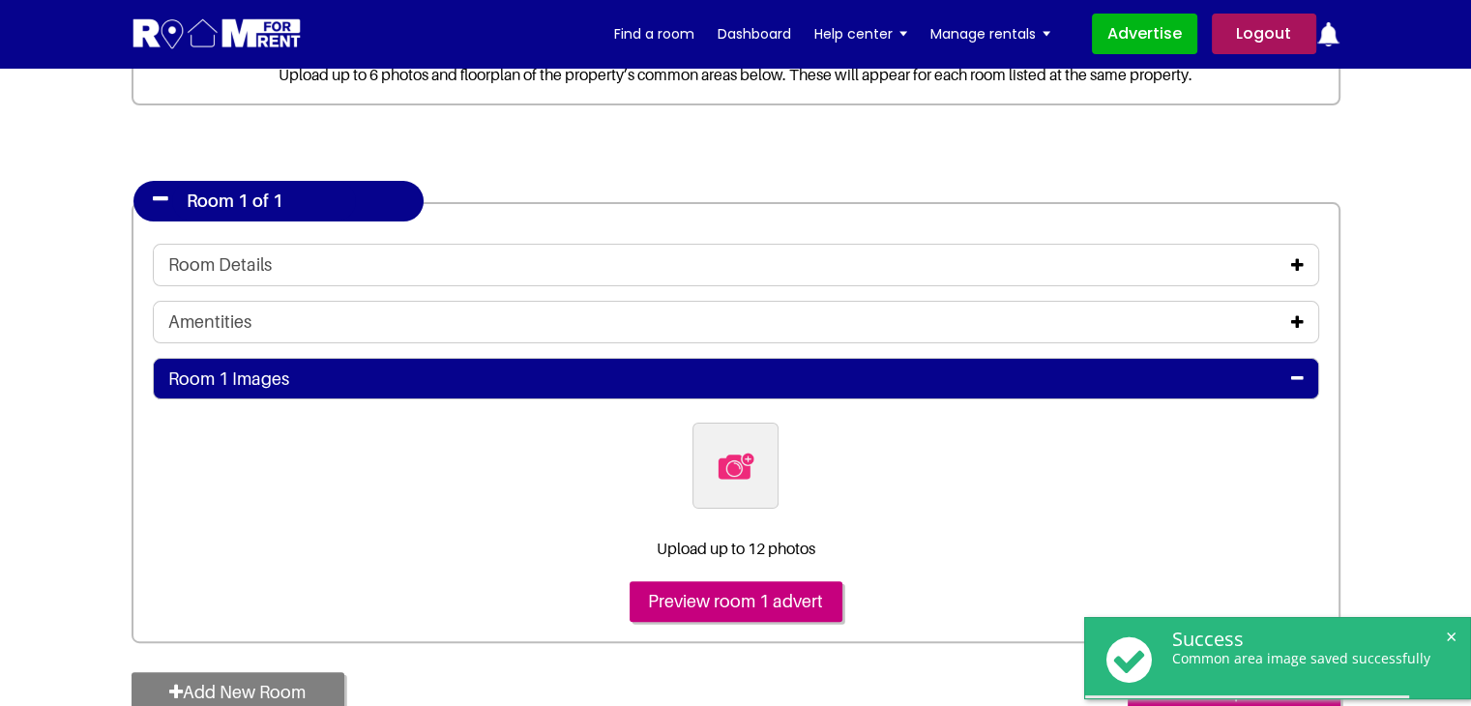
click at [1298, 268] on icon at bounding box center [1297, 264] width 13 height 15
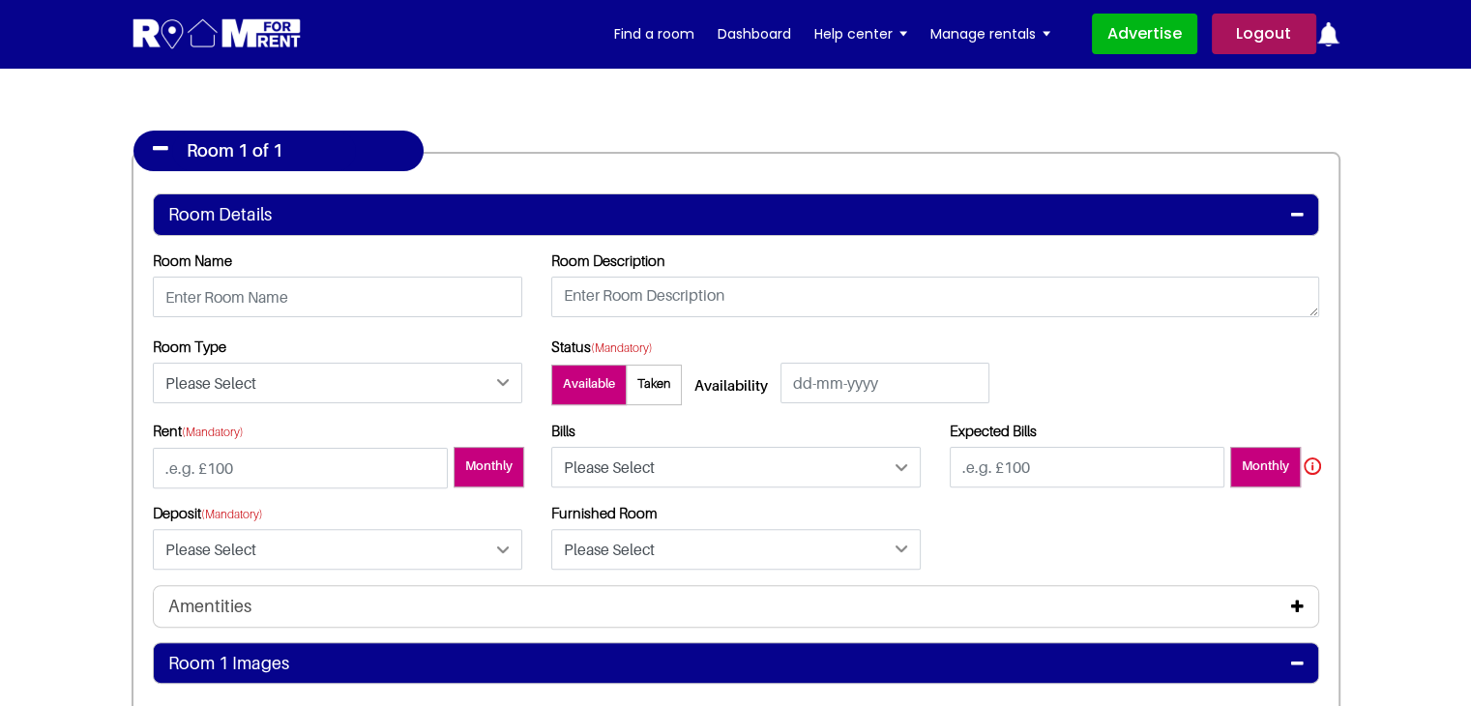
scroll to position [484, 0]
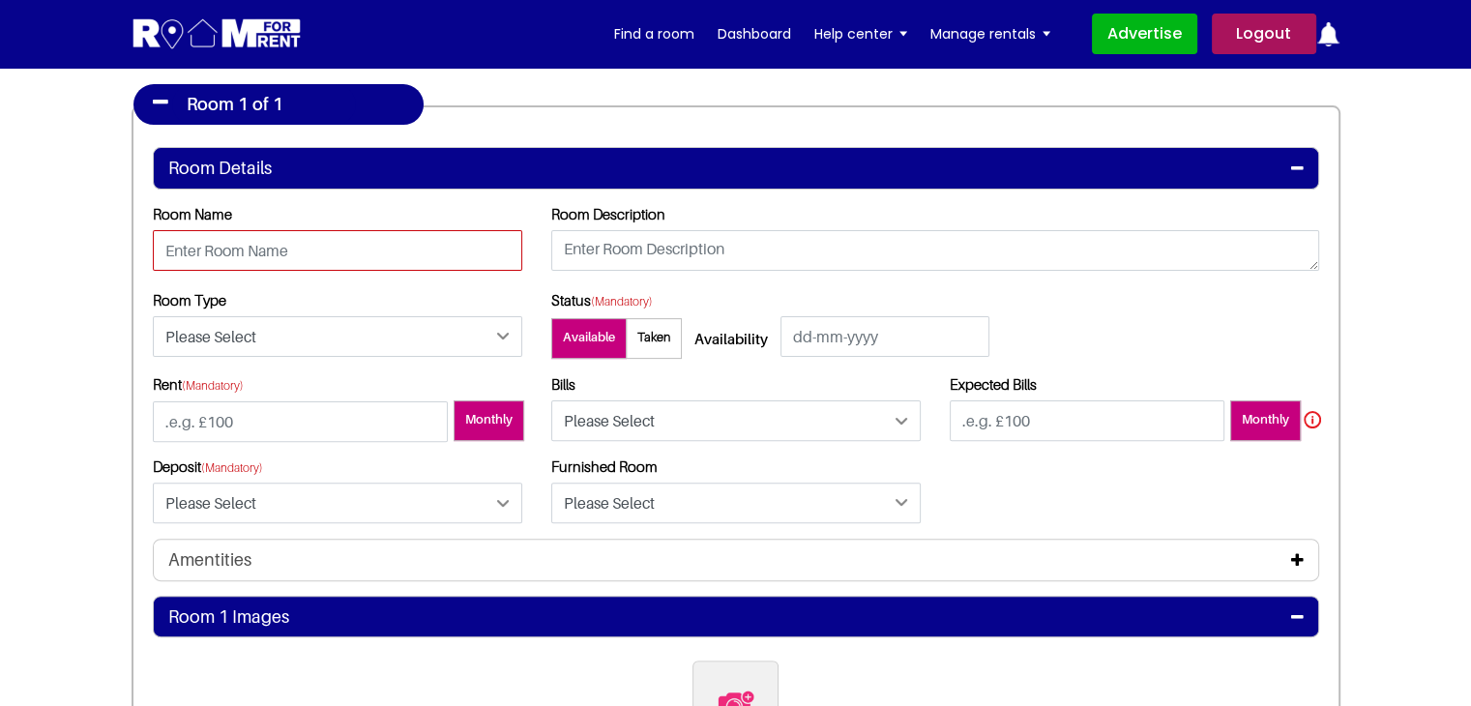
click at [406, 264] on input "text" at bounding box center [337, 250] width 369 height 41
type input "Room 1A"
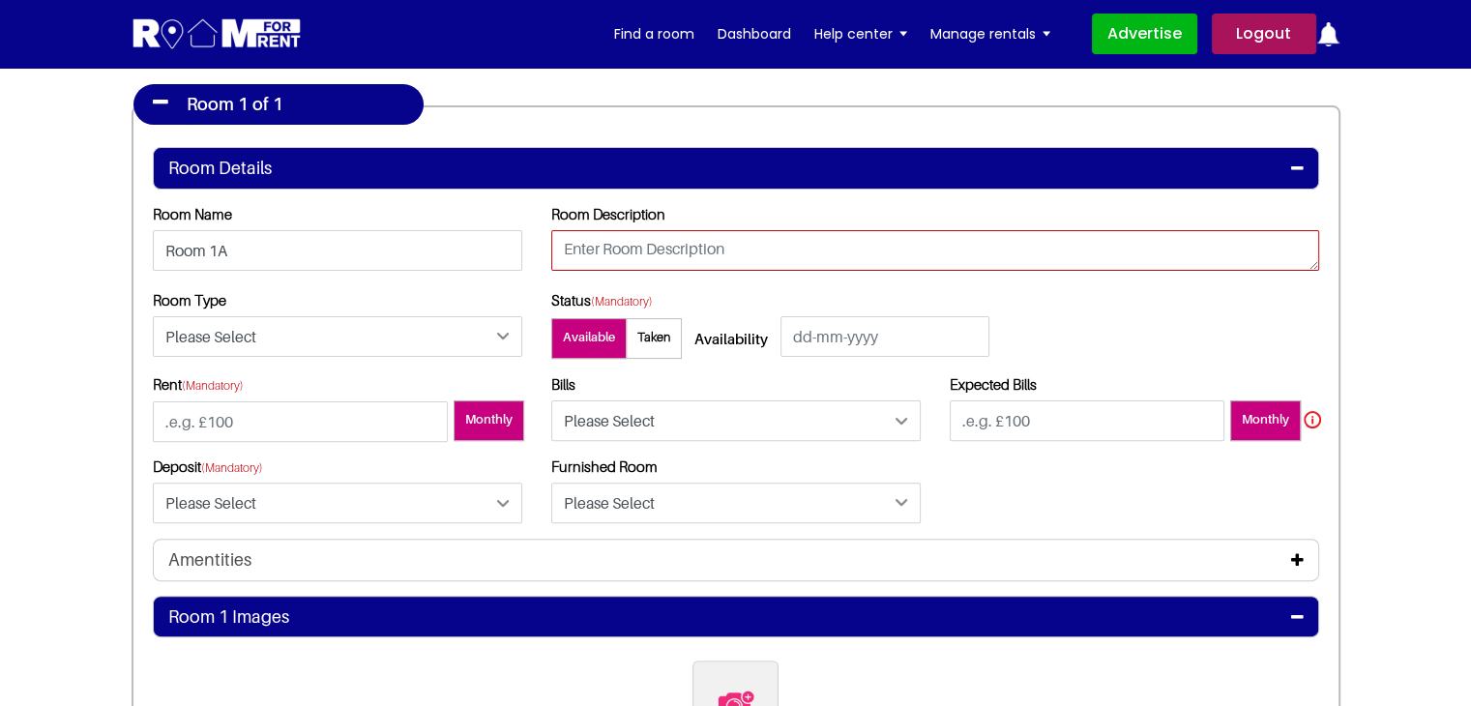
click at [679, 232] on textarea at bounding box center [935, 250] width 768 height 41
type textarea "testing"
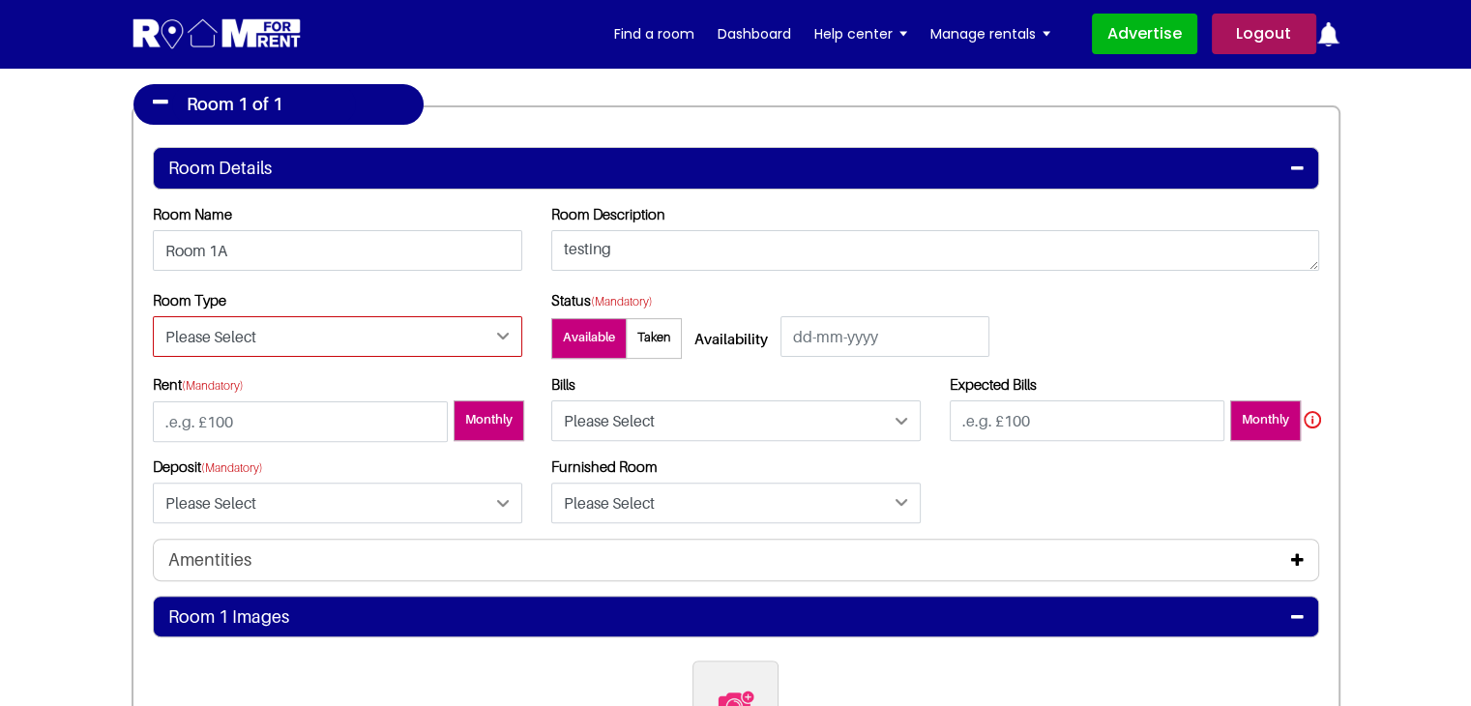
click at [428, 350] on select "Please Select Ensuite Double Bedroom Ensuite Single Bedroom Double Bedroom with…" at bounding box center [337, 336] width 369 height 41
select select "Double Bedroom with Own Bathroom"
click at [153, 316] on select "Please Select Ensuite Double Bedroom Ensuite Single Bedroom Double Bedroom with…" at bounding box center [337, 336] width 369 height 41
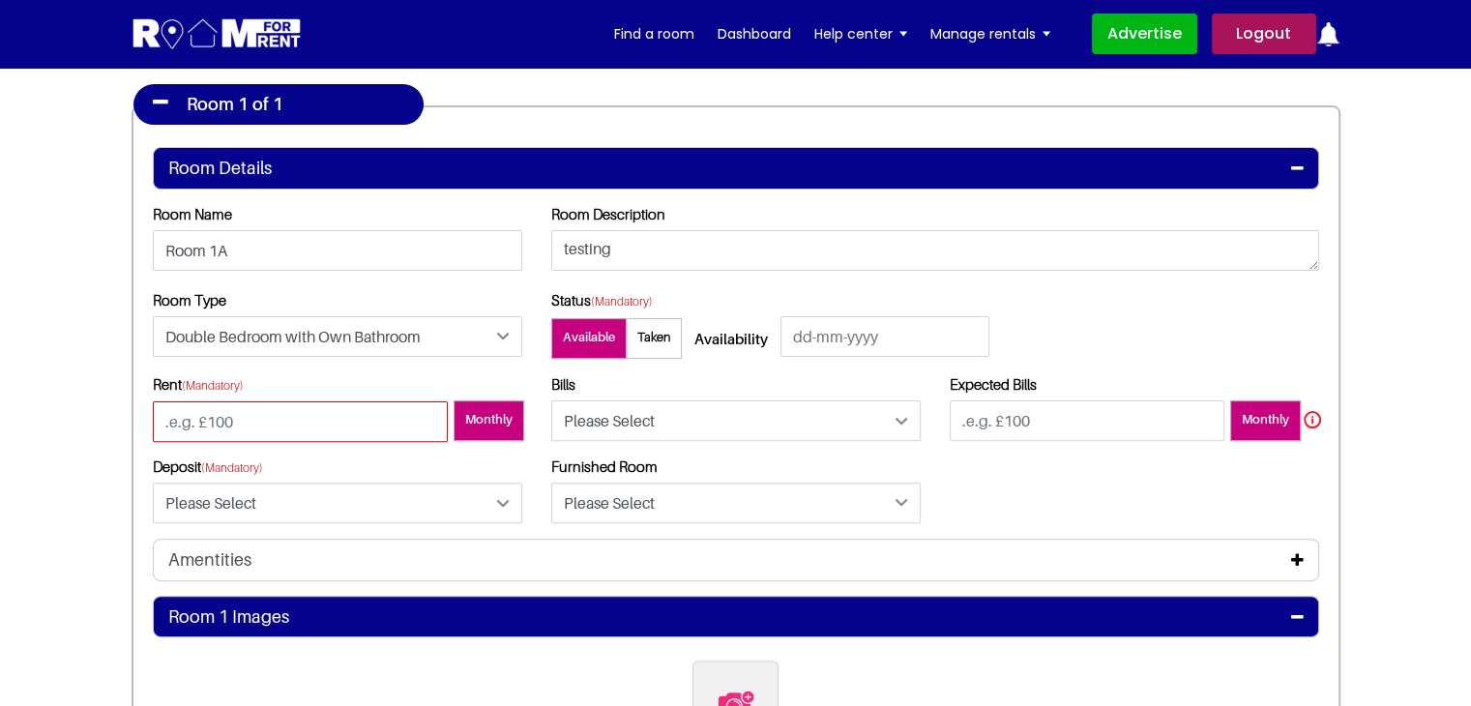
click at [327, 416] on input "number" at bounding box center [300, 421] width 295 height 41
type input "100"
click at [556, 410] on select "Please Select Included Excluded" at bounding box center [735, 420] width 369 height 41
select select "Included"
click at [551, 400] on select "Please Select Included Excluded" at bounding box center [735, 420] width 369 height 41
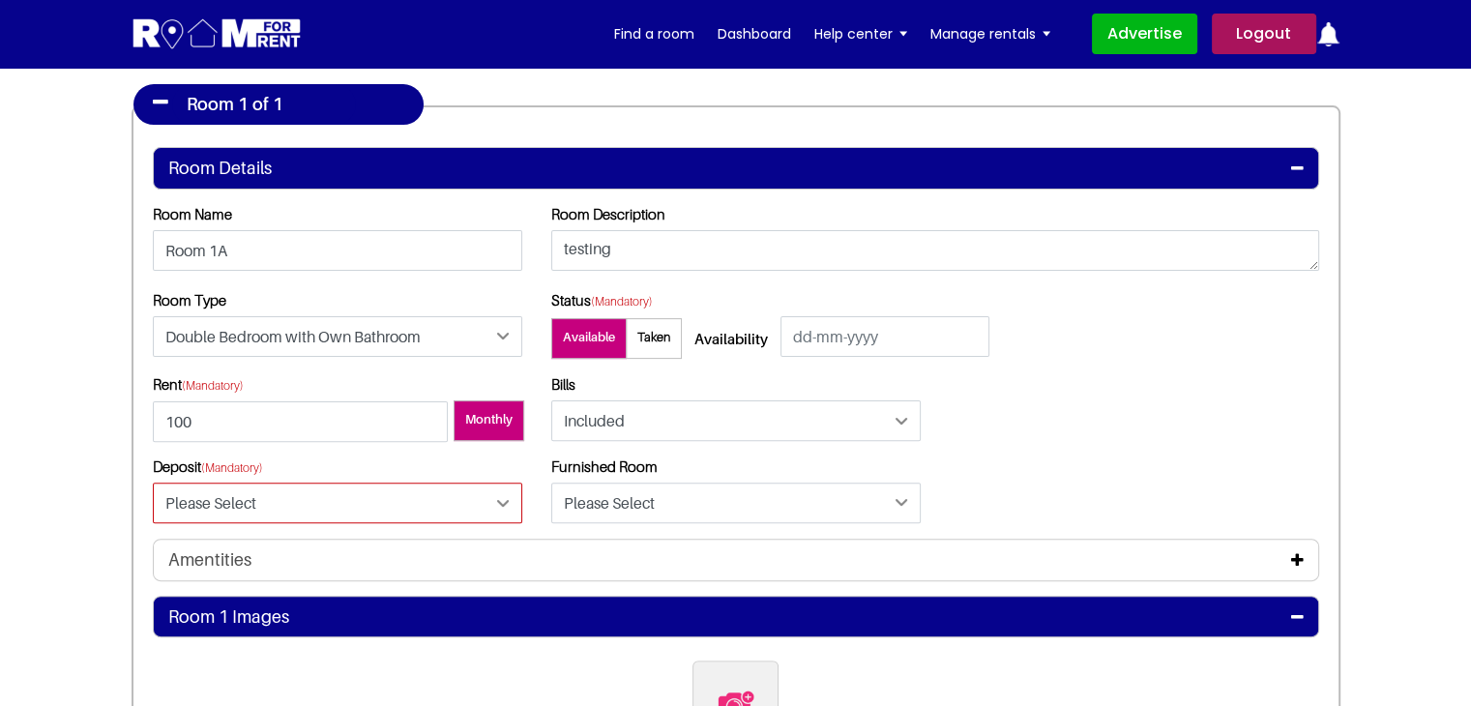
click at [236, 485] on select "Please Select Yes No" at bounding box center [337, 503] width 369 height 41
select select "Yes"
click at [153, 483] on select "Please Select Yes No" at bounding box center [337, 503] width 369 height 41
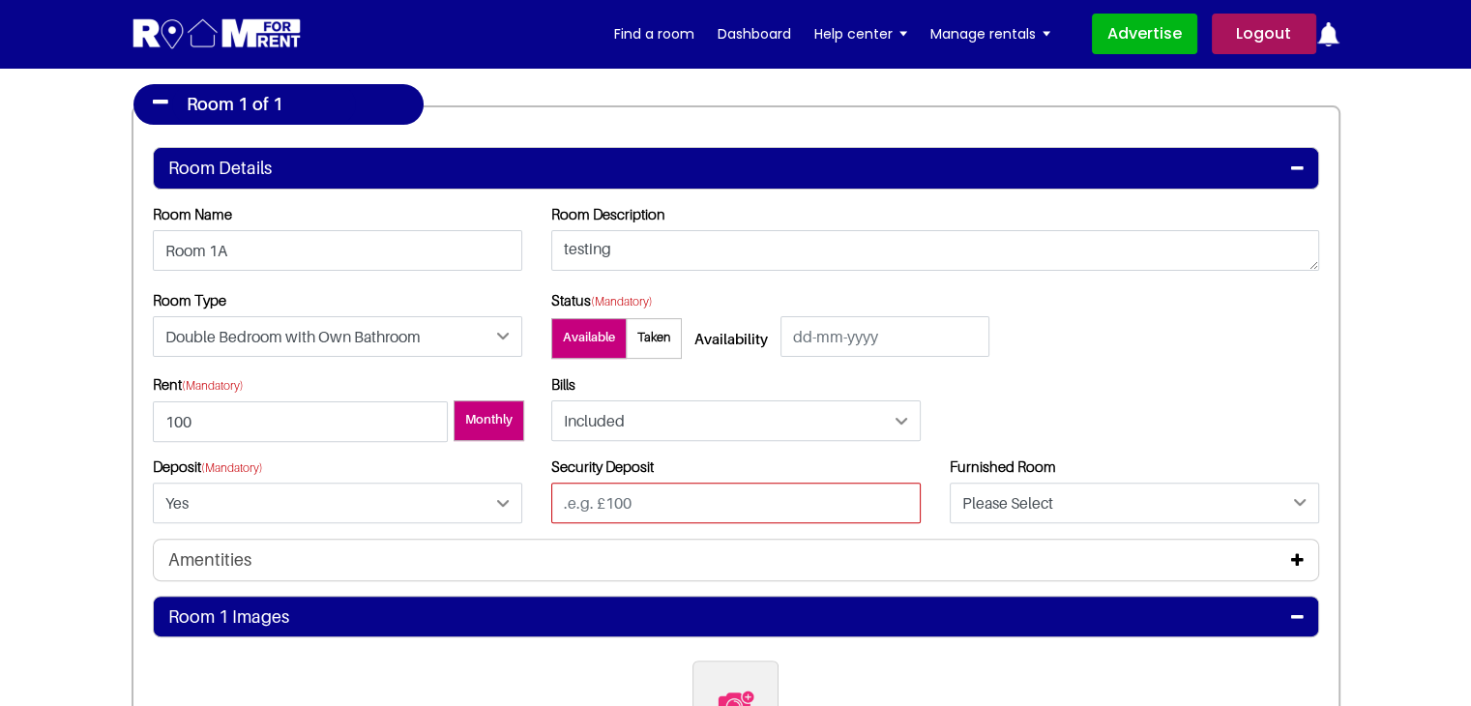
click at [645, 492] on input "text" at bounding box center [735, 503] width 369 height 41
type input "100"
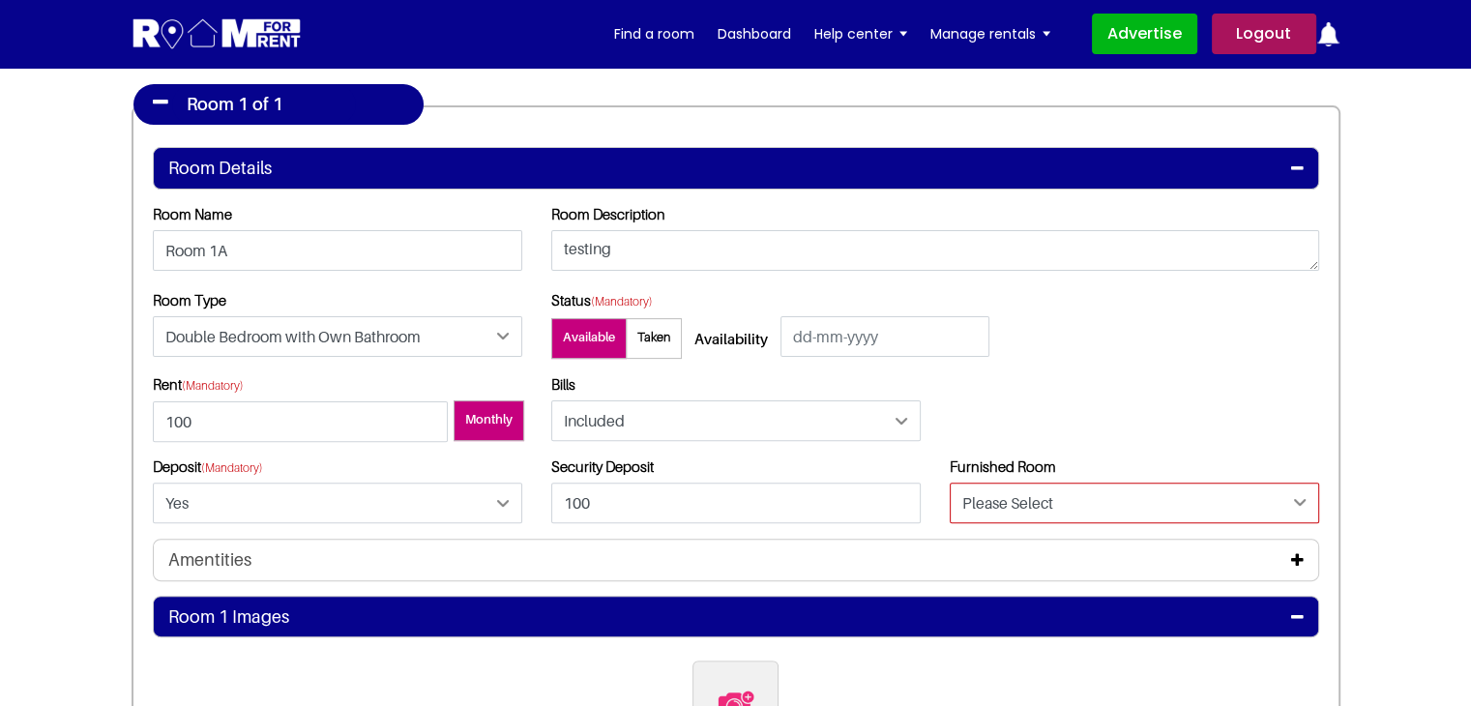
click at [1003, 515] on select "Please Select Yes No" at bounding box center [1134, 503] width 369 height 41
select select "Yes"
click at [950, 483] on select "Please Select Yes No" at bounding box center [1134, 503] width 369 height 41
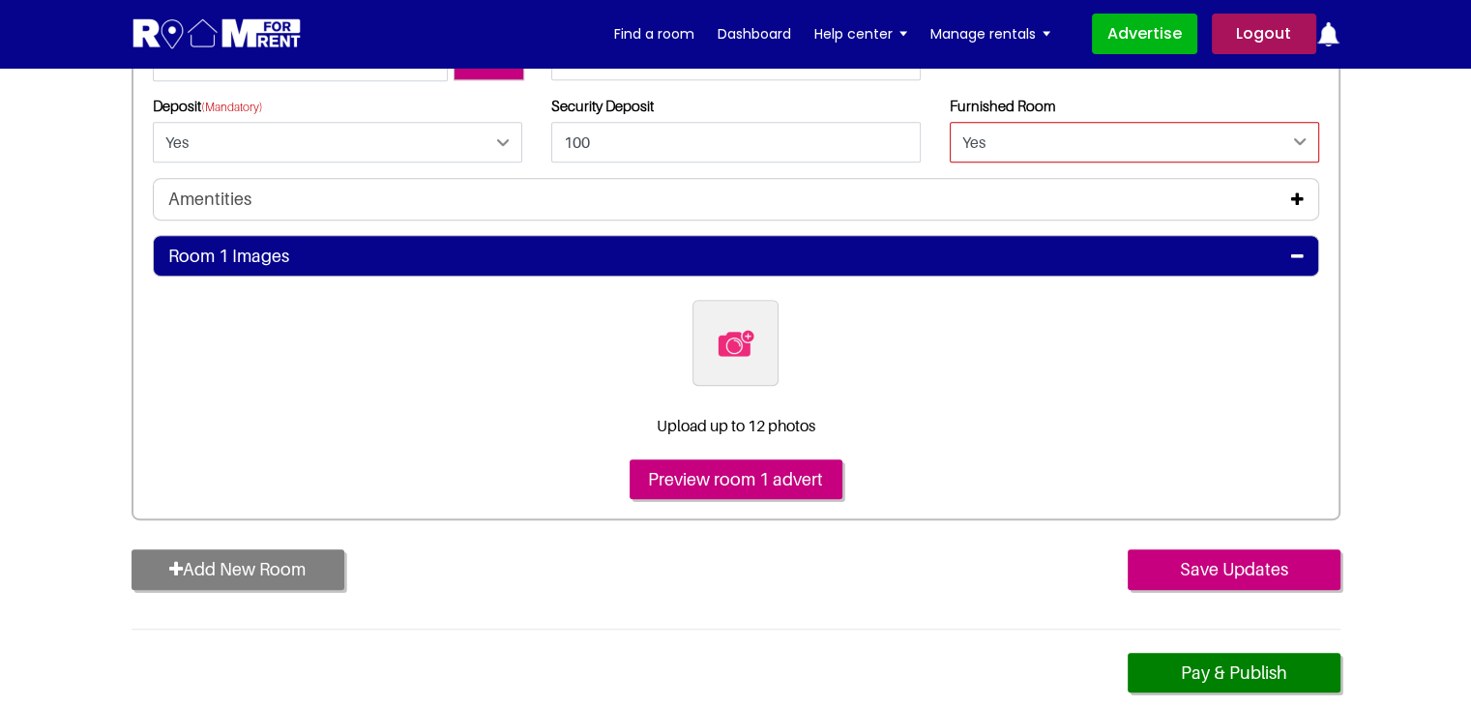
scroll to position [870, 0]
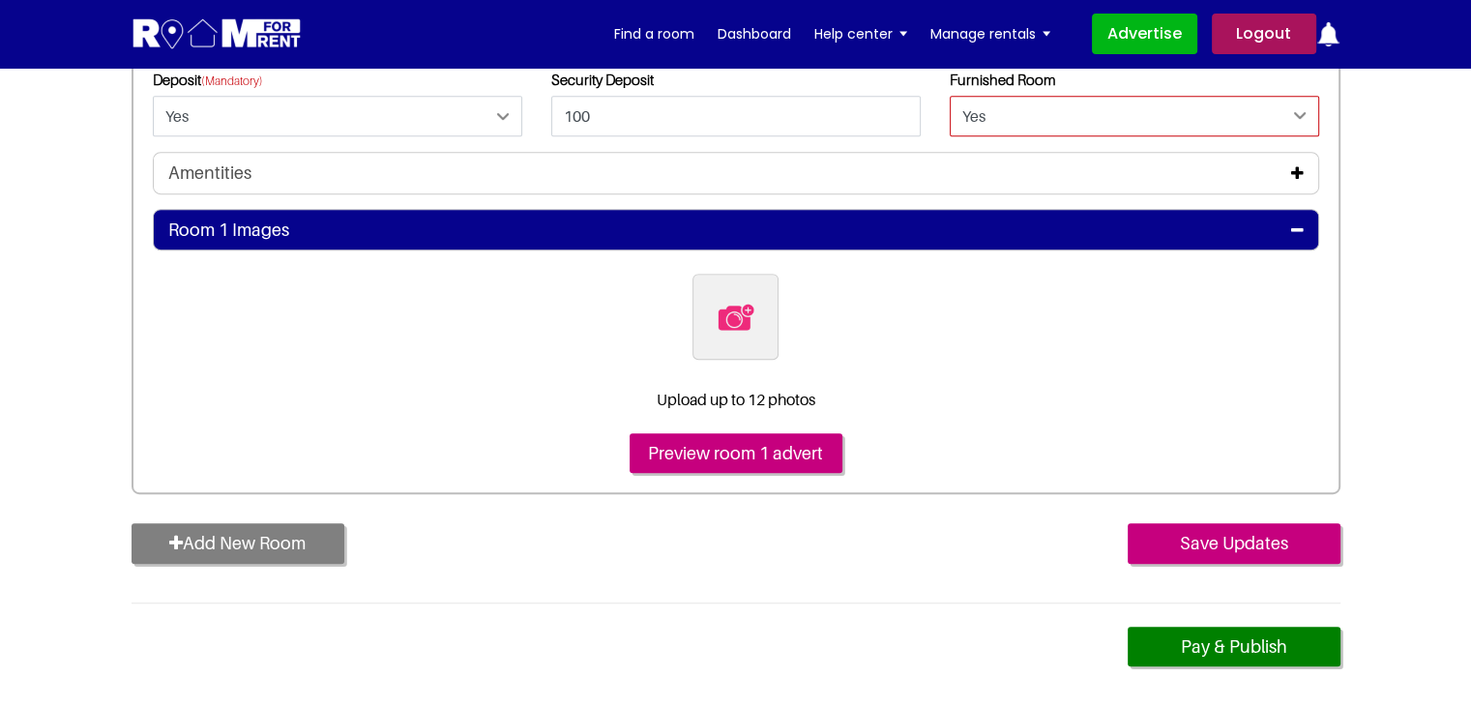
click at [722, 315] on img at bounding box center [736, 317] width 41 height 41
click at [722, 298] on input "file" at bounding box center [840, 286] width 296 height 24
click at [726, 335] on img at bounding box center [736, 317] width 41 height 41
click at [726, 298] on input "file" at bounding box center [840, 286] width 296 height 24
click at [704, 318] on label at bounding box center [735, 317] width 86 height 86
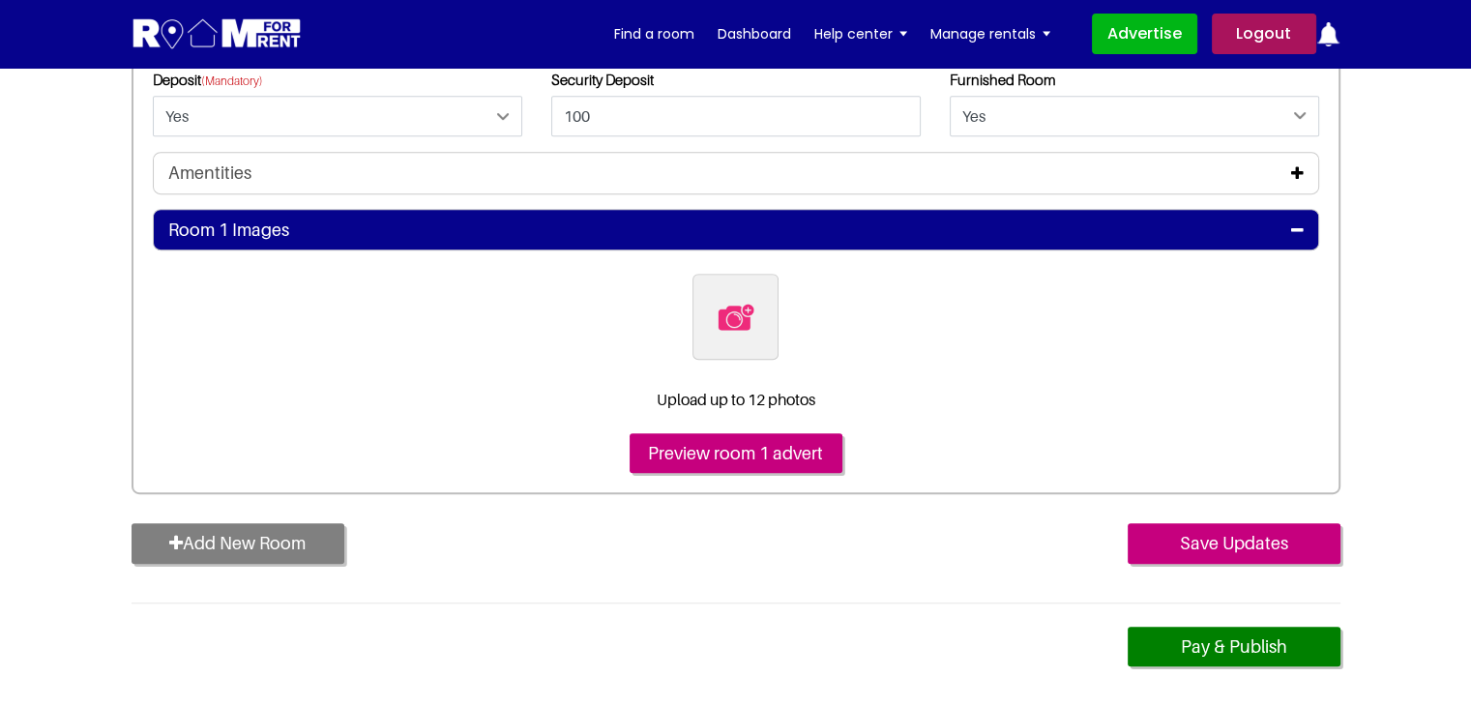
click at [704, 298] on input "file" at bounding box center [840, 286] width 296 height 24
type input "C:\fakepath\pexels-vlada-karpovich-4050318.jpg"
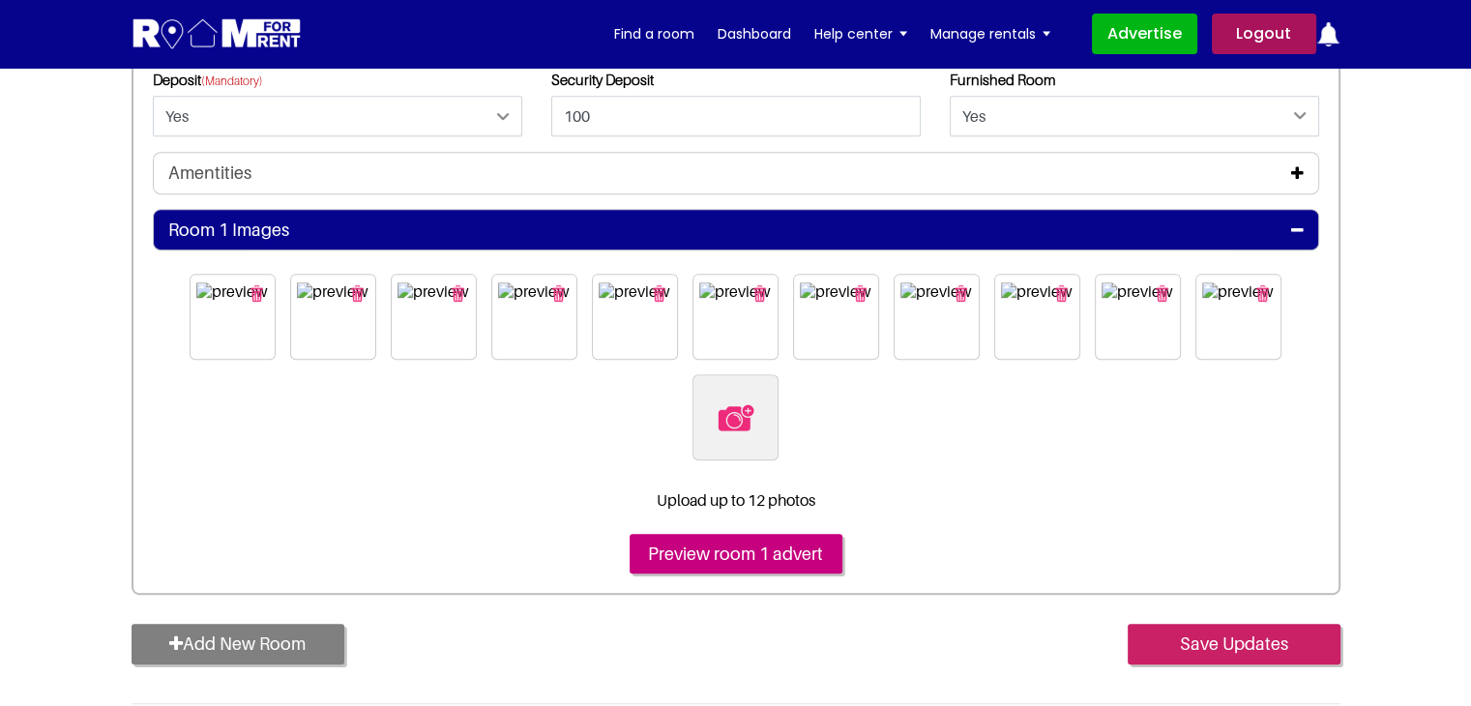
click at [1231, 639] on input "Save Updates" at bounding box center [1234, 644] width 213 height 41
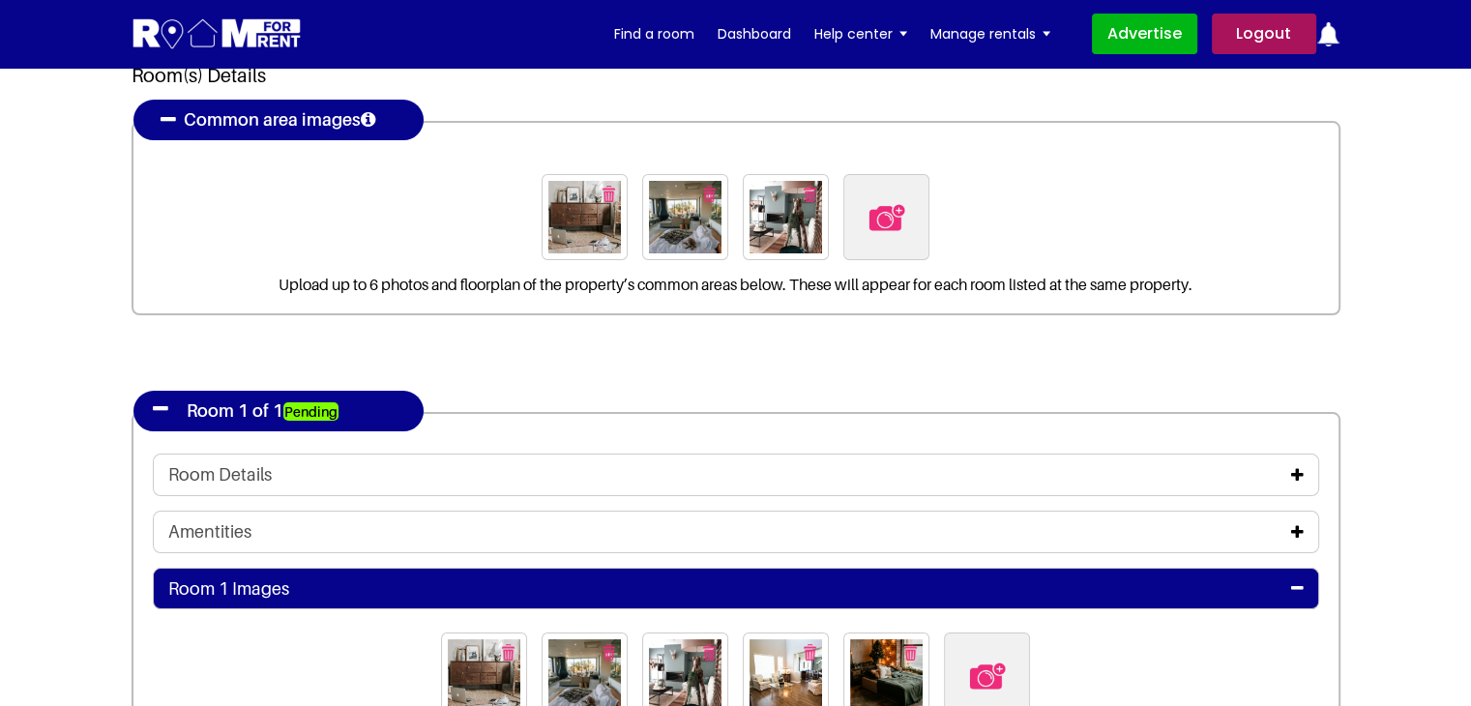
scroll to position [193, 0]
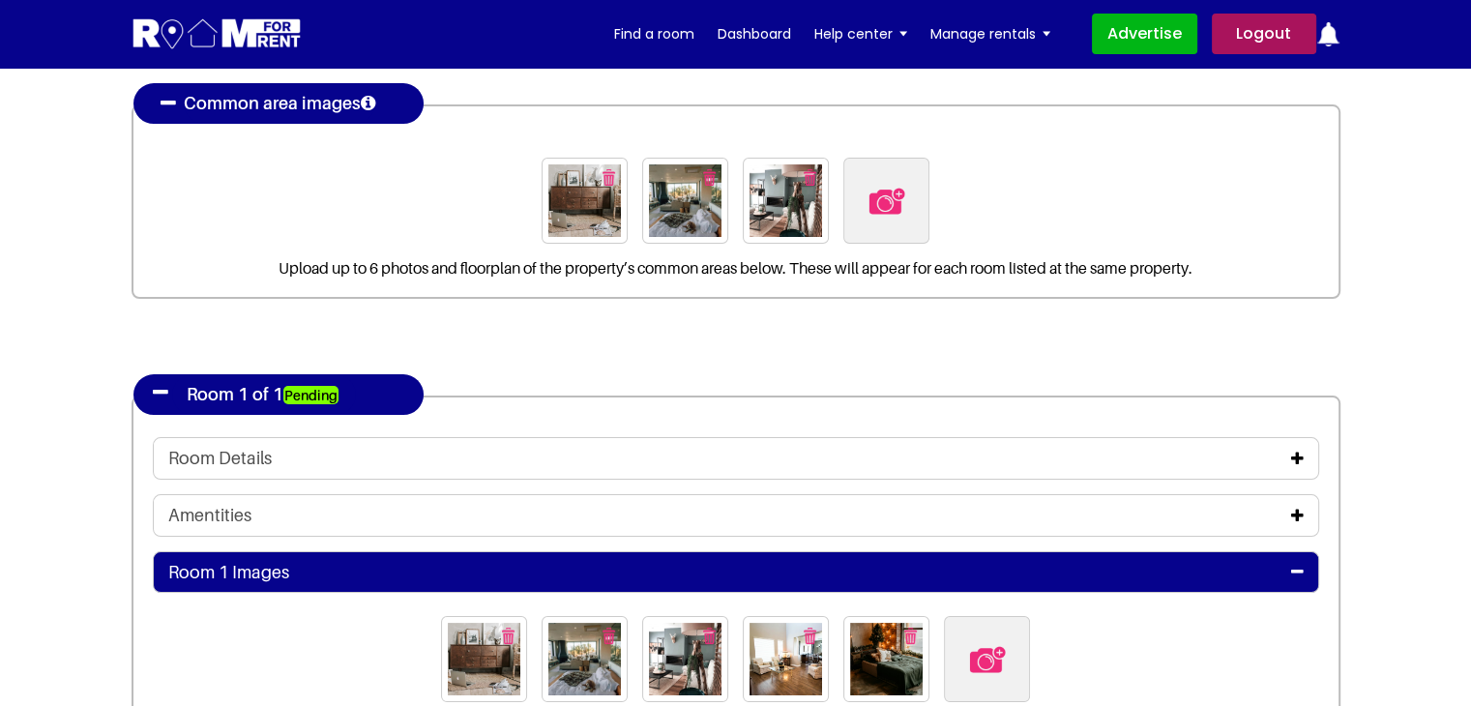
click at [1297, 453] on icon at bounding box center [1297, 458] width 13 height 15
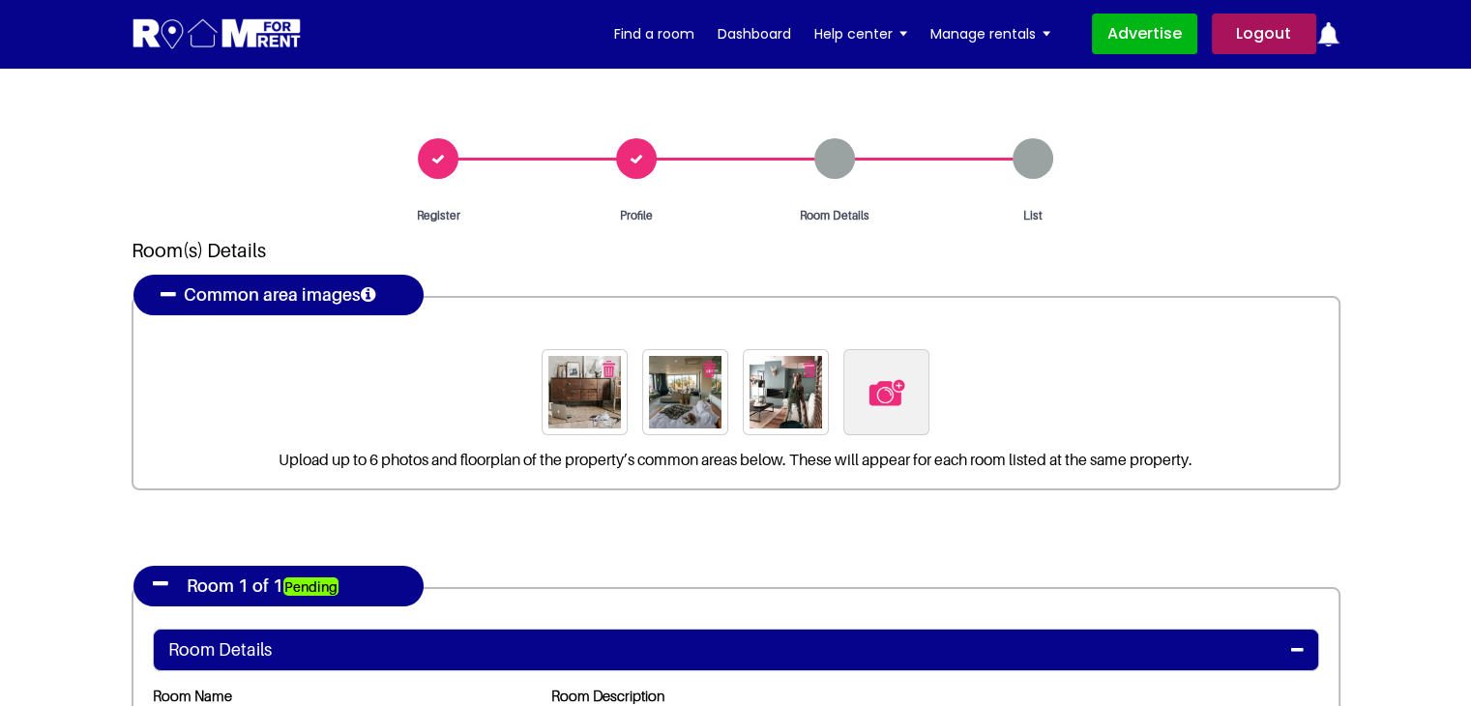
scroll to position [0, 0]
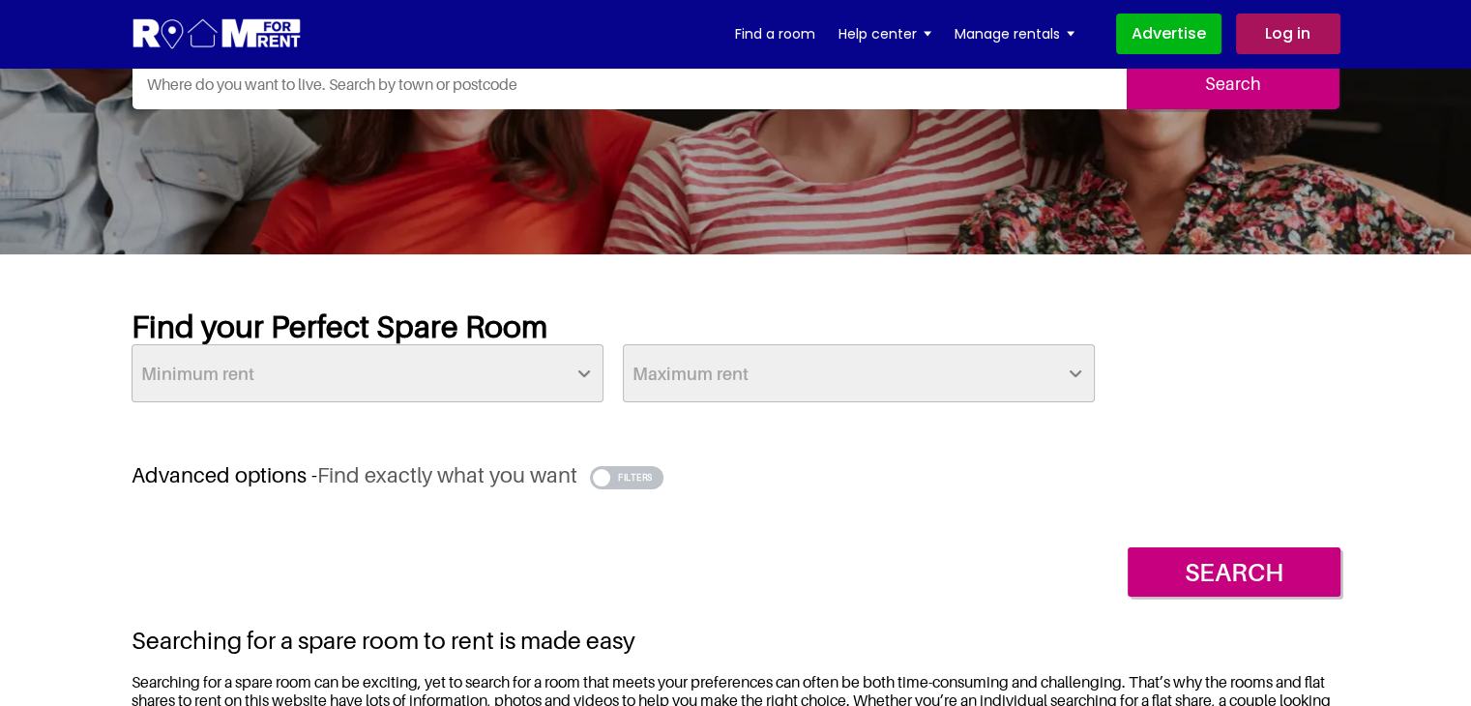
scroll to position [387, 0]
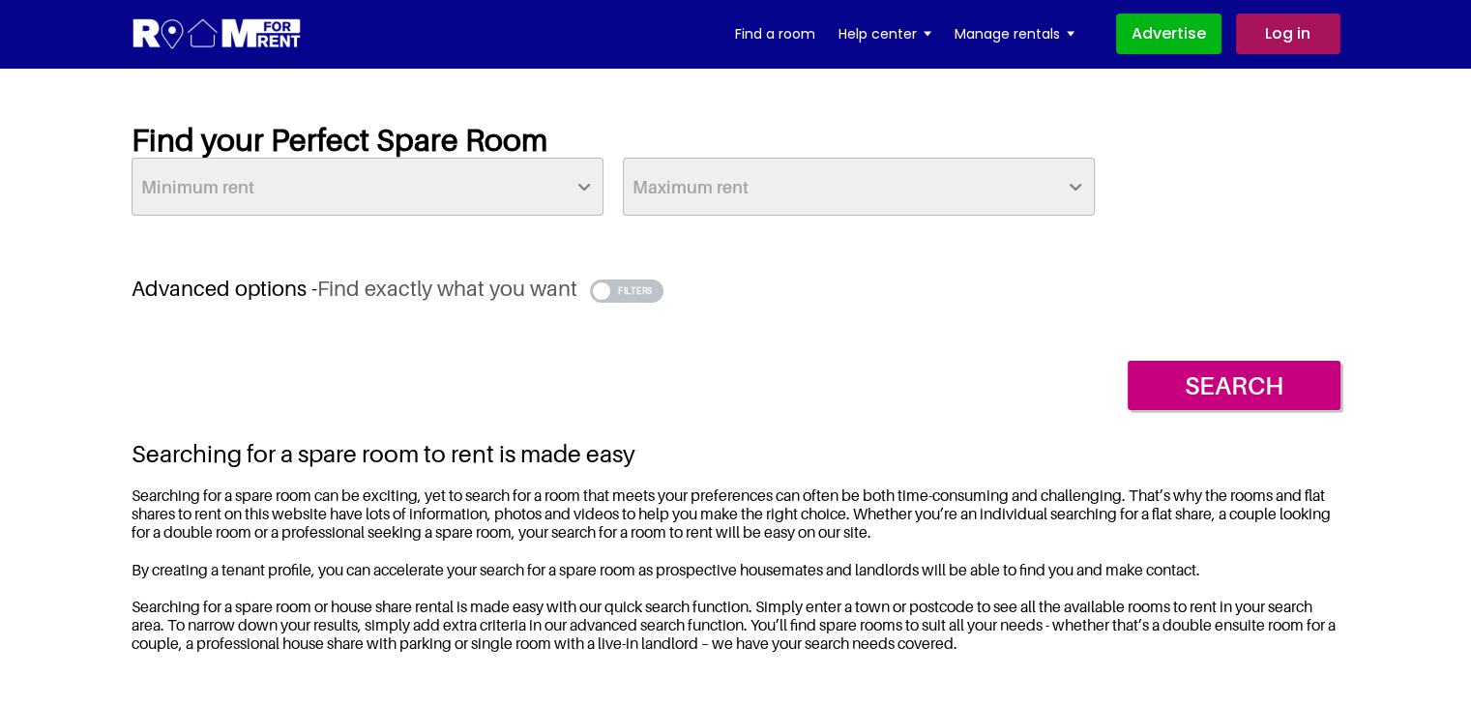
drag, startPoint x: 627, startPoint y: 299, endPoint x: 573, endPoint y: 320, distance: 58.2
click at [627, 298] on button "button" at bounding box center [627, 290] width 74 height 23
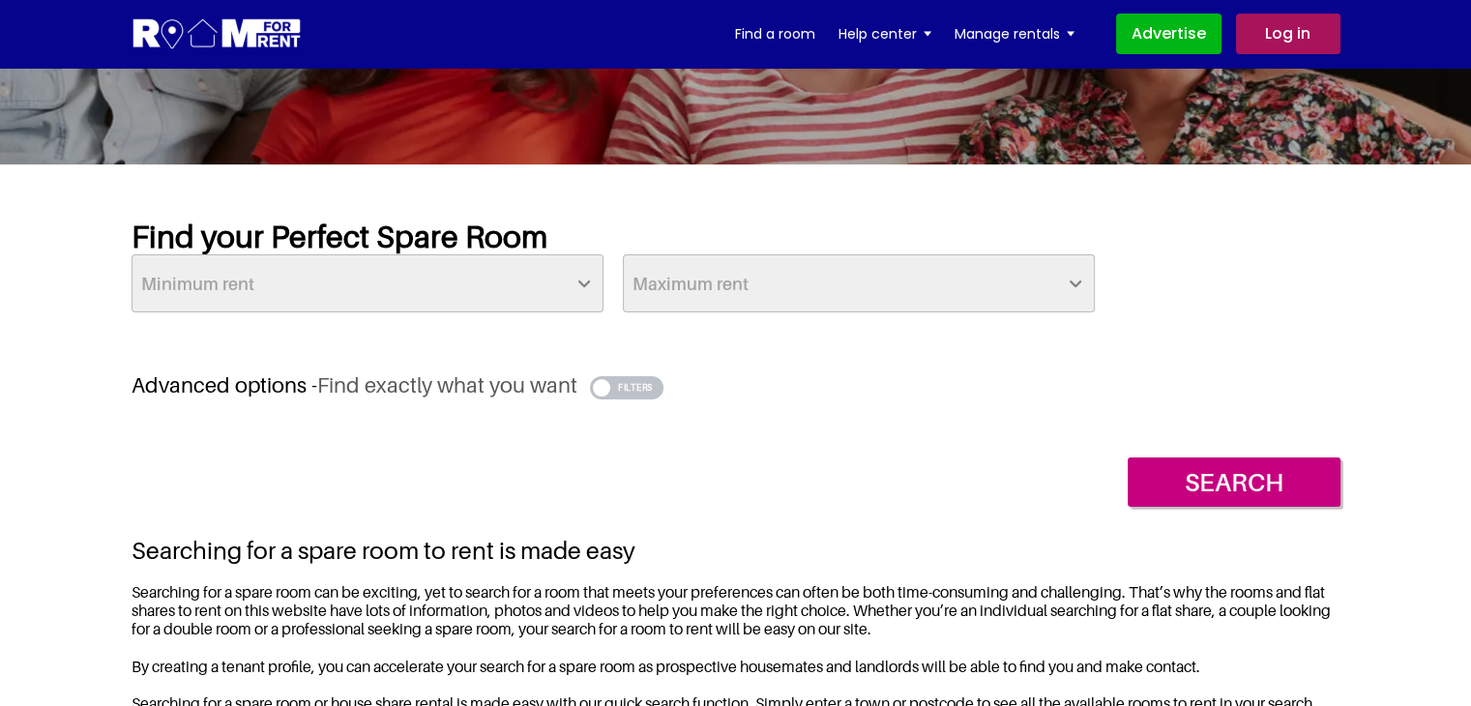
click at [641, 387] on button "button" at bounding box center [627, 387] width 74 height 23
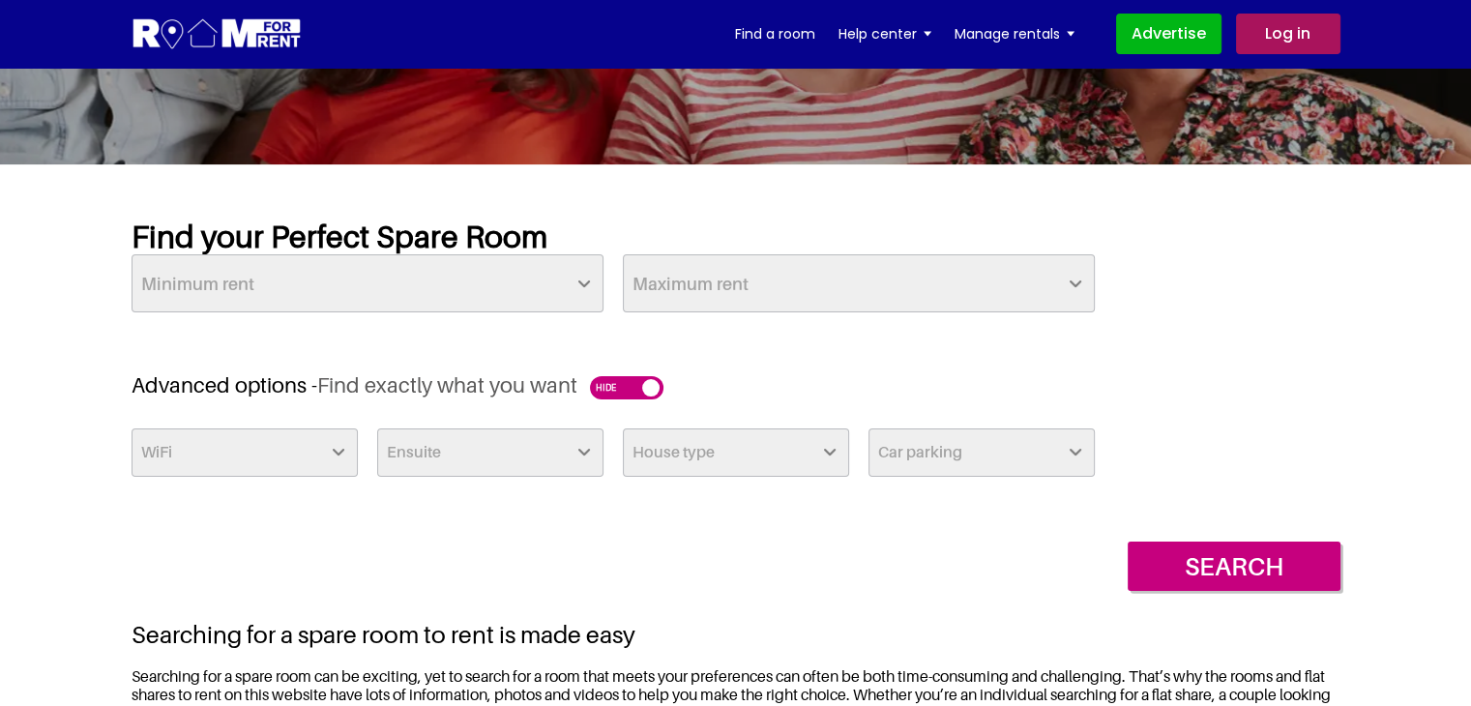
click at [922, 454] on select "Car parking Off Street - Permit not required Off Street - Permit Required" at bounding box center [981, 452] width 226 height 48
click at [736, 442] on select "House type Apartment House Farm Purpose Built Student Accomodation" at bounding box center [736, 452] width 226 height 48
click at [808, 363] on div "Find your Perfect Spare Room Minimum rent £25 £50 £75 £100 £125 £150 £175 £200 …" at bounding box center [736, 295] width 1209 height 155
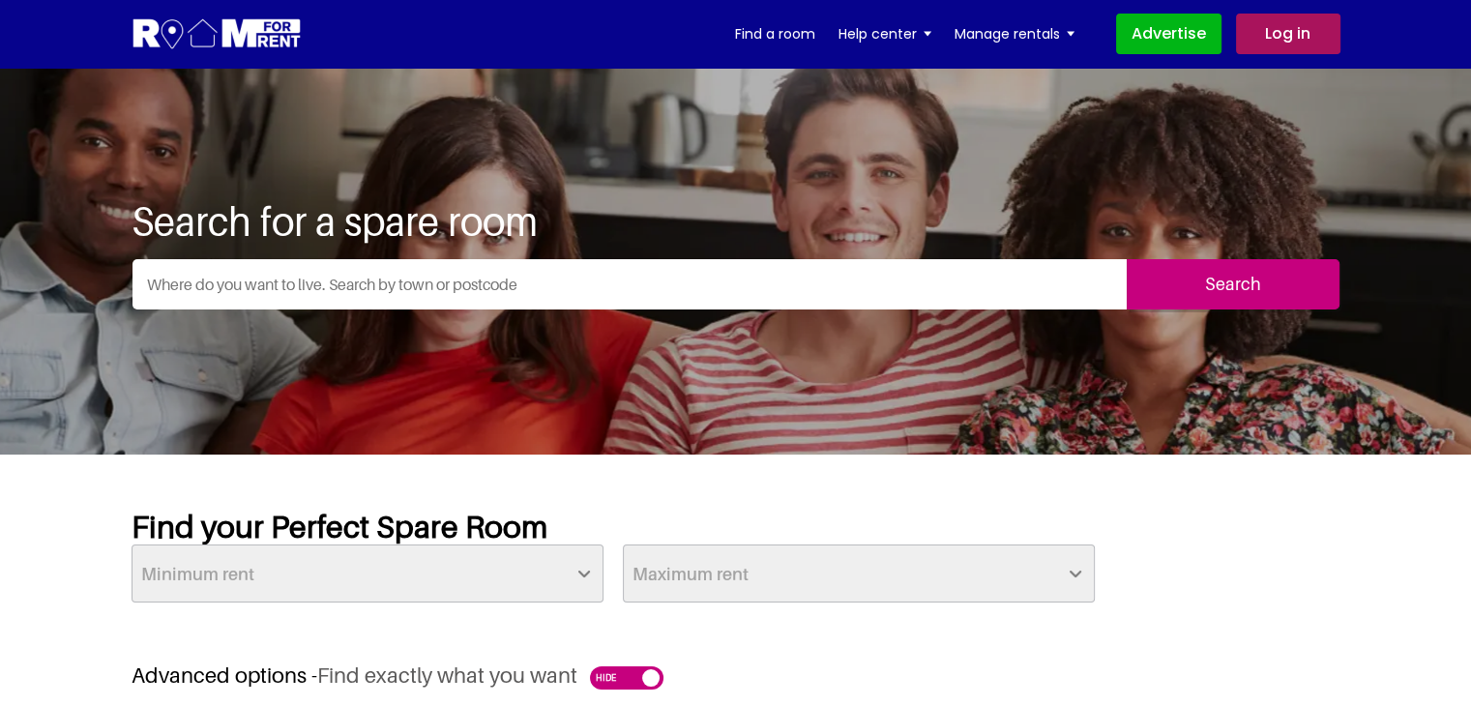
click at [690, 287] on input "text" at bounding box center [629, 284] width 994 height 50
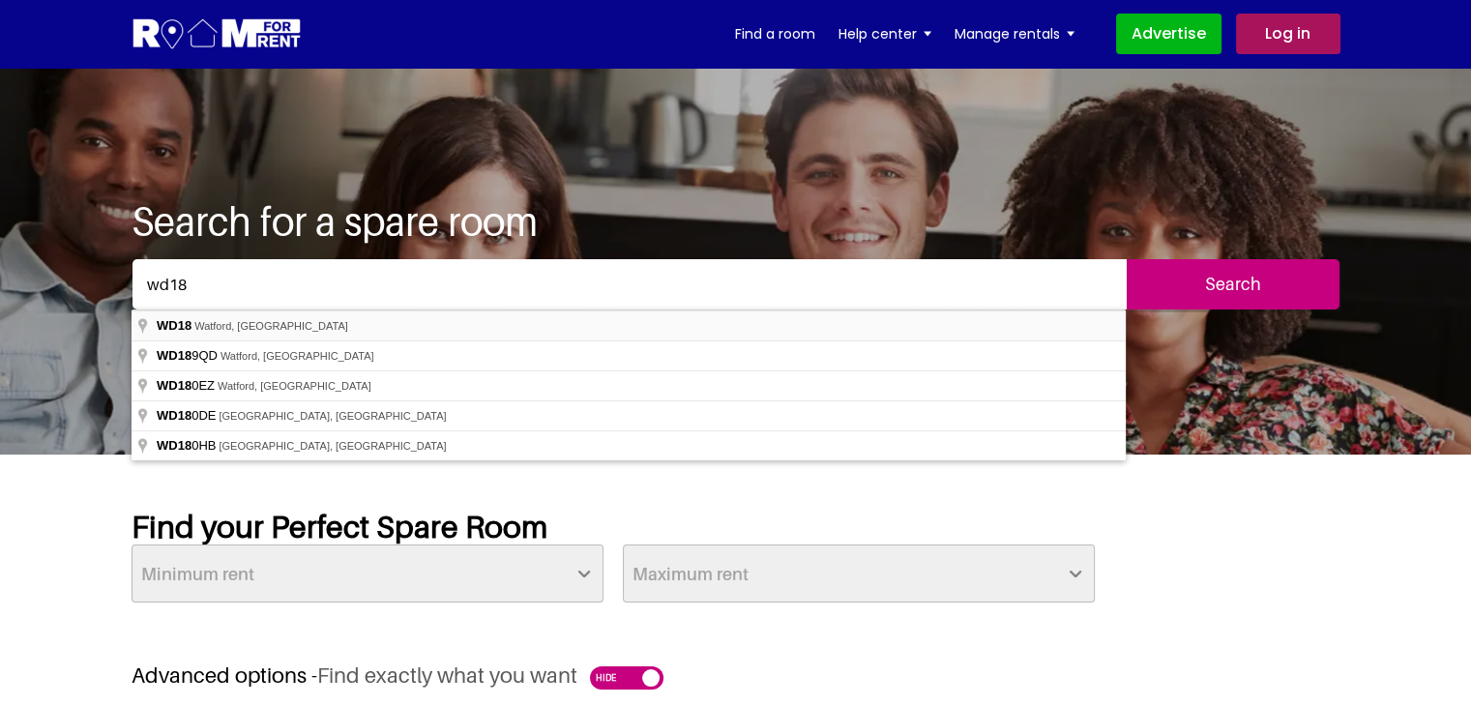
type input "Watford WD18, UK"
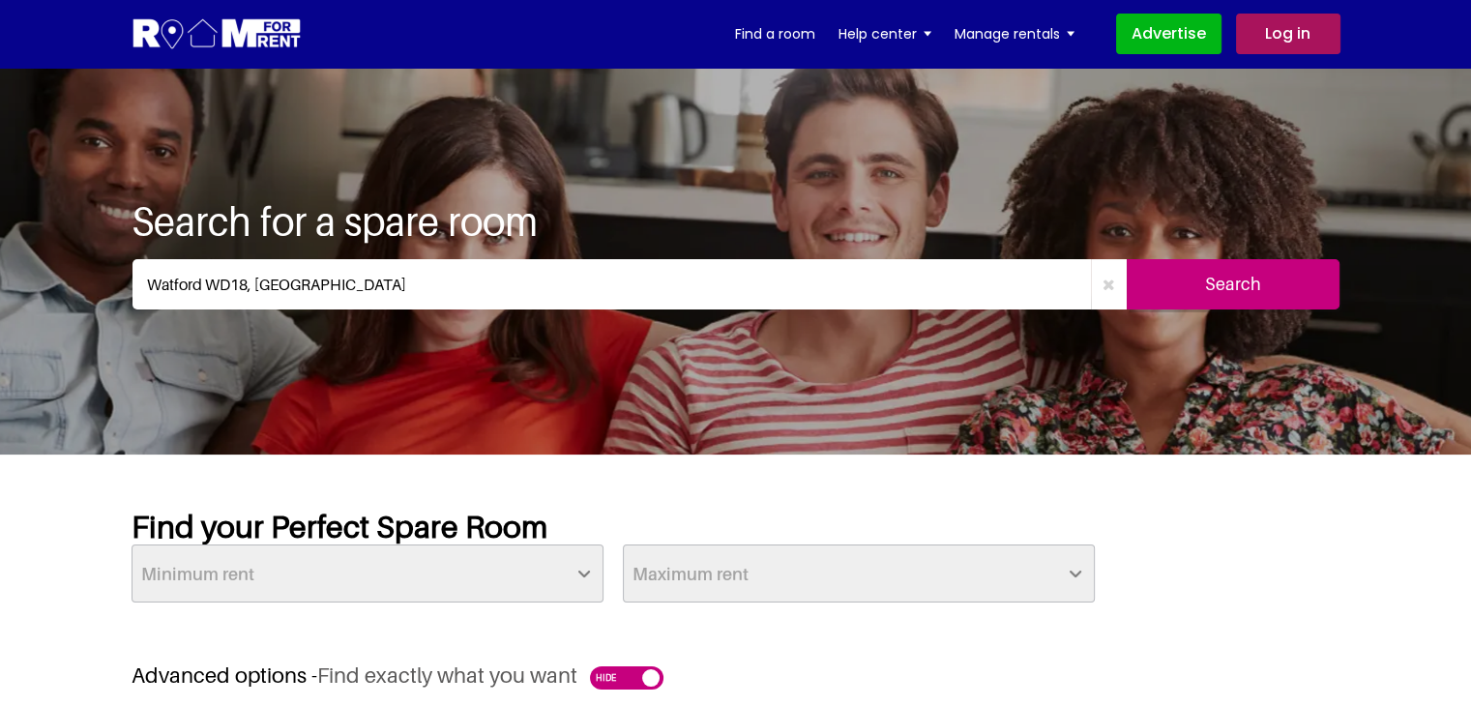
click at [1195, 281] on input "Search" at bounding box center [1233, 284] width 213 height 50
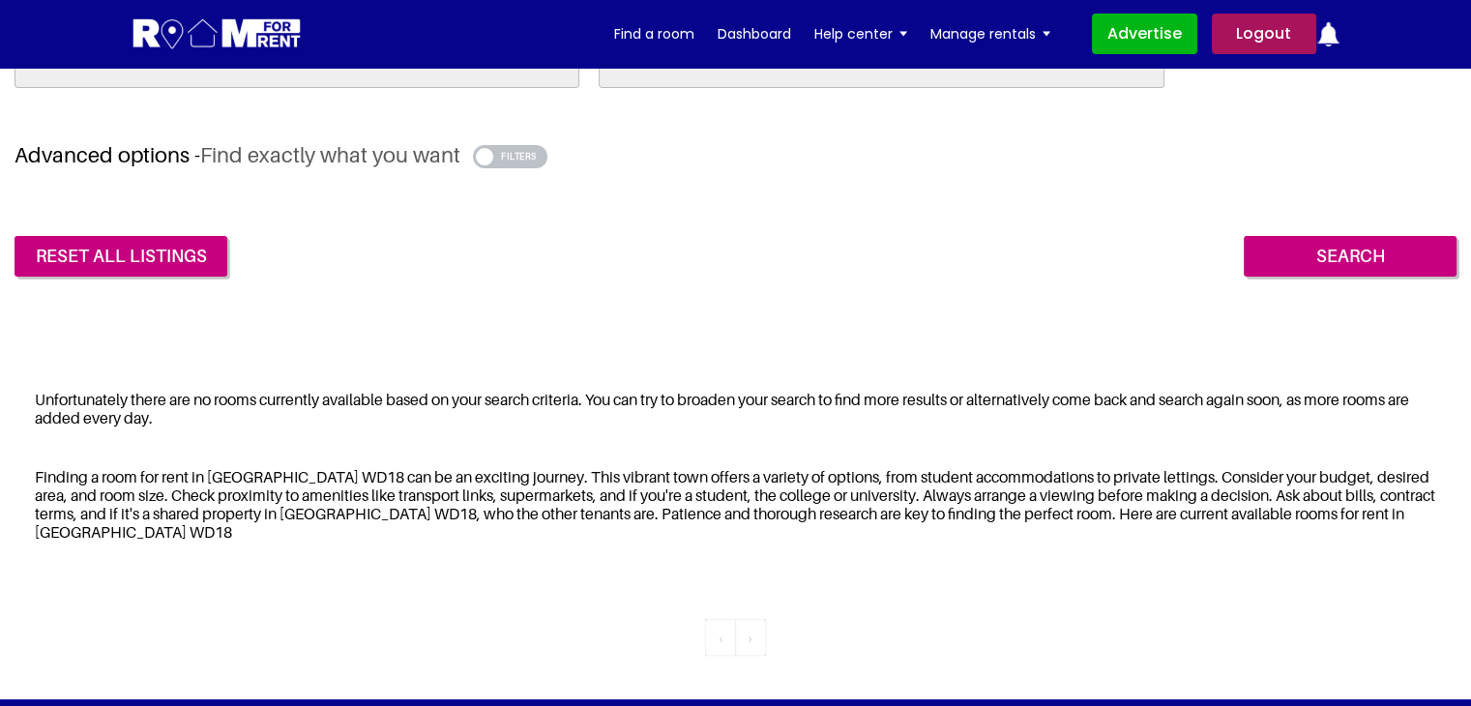
scroll to position [580, 0]
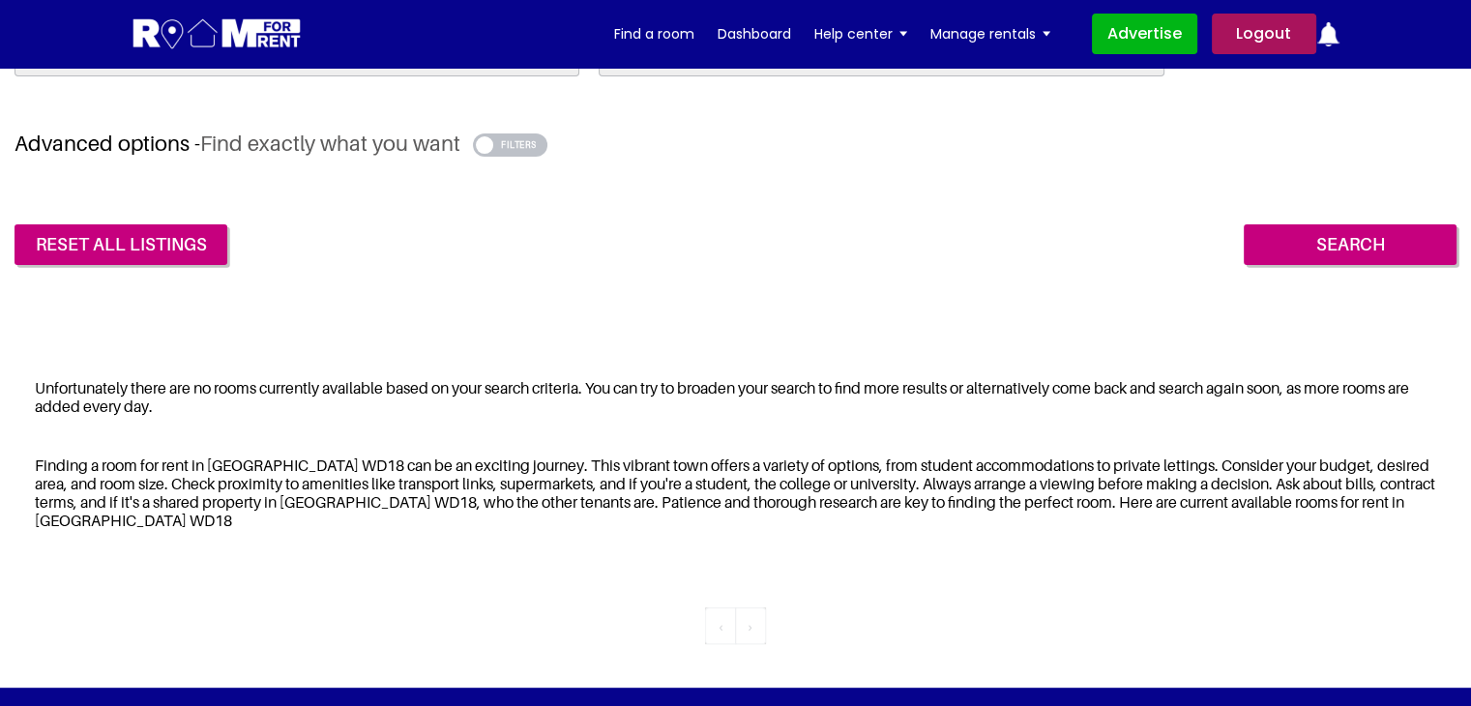
click at [533, 142] on button "button" at bounding box center [510, 144] width 74 height 23
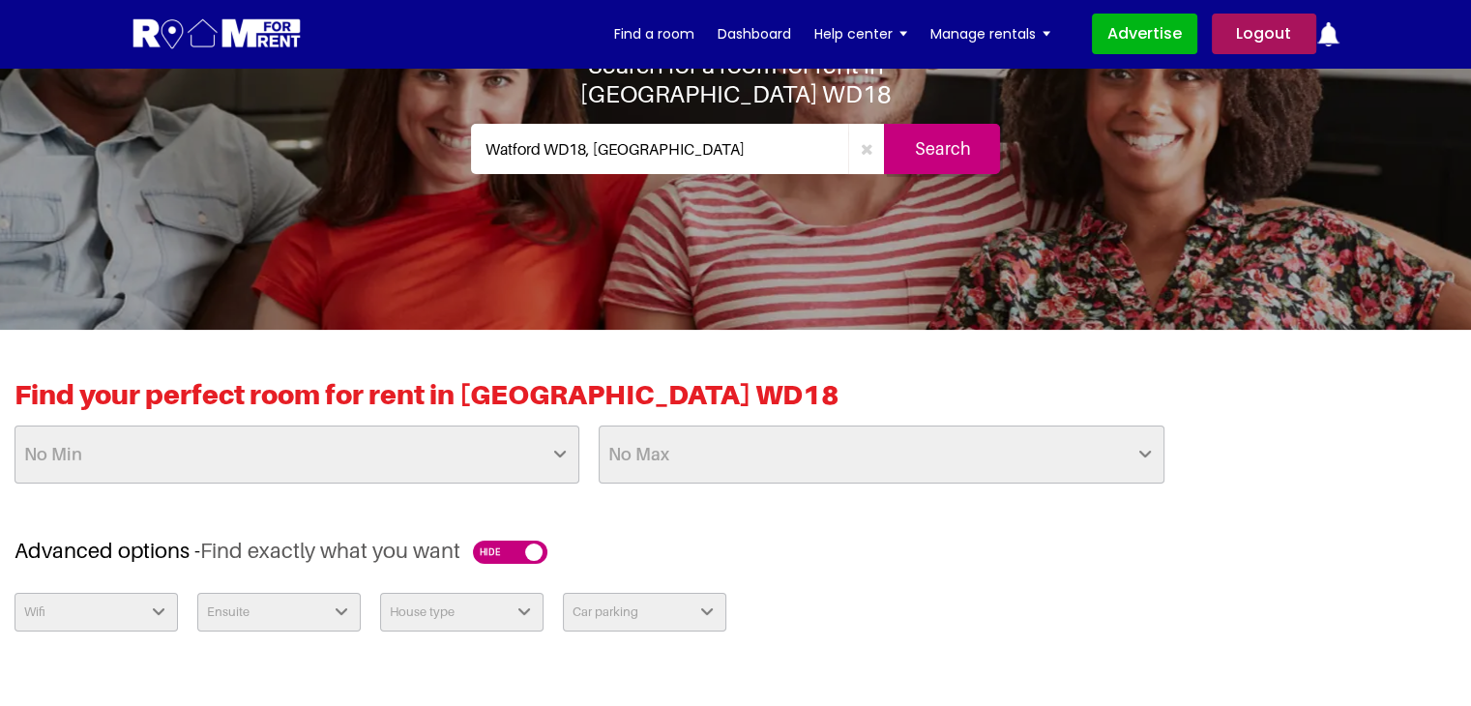
scroll to position [290, 0]
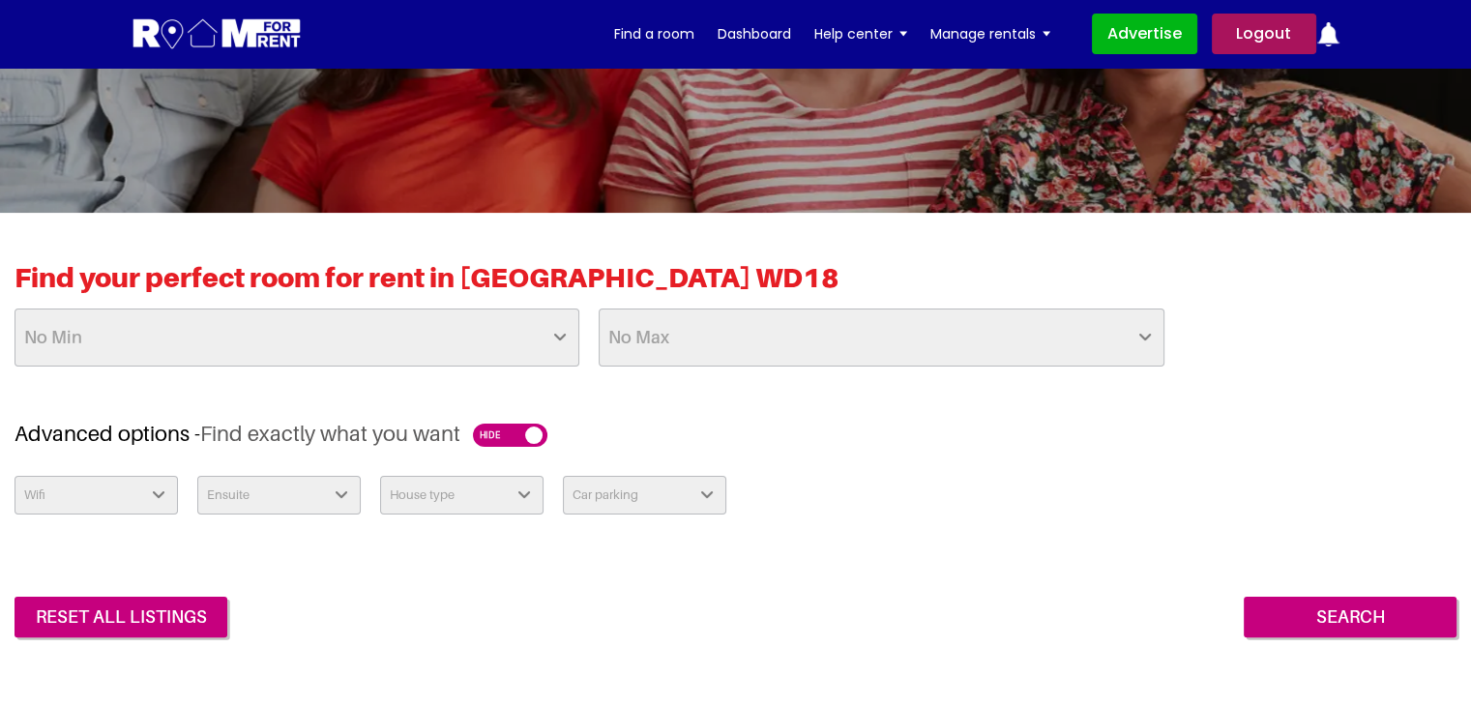
drag, startPoint x: 617, startPoint y: 490, endPoint x: 647, endPoint y: 483, distance: 31.0
click at [617, 490] on select "Car parking Off Street - Permit not required Off Street - Permit Required" at bounding box center [644, 495] width 163 height 39
click at [498, 487] on select "House type Apartment House Farm Purpose Built Student Accomodation" at bounding box center [461, 495] width 163 height 39
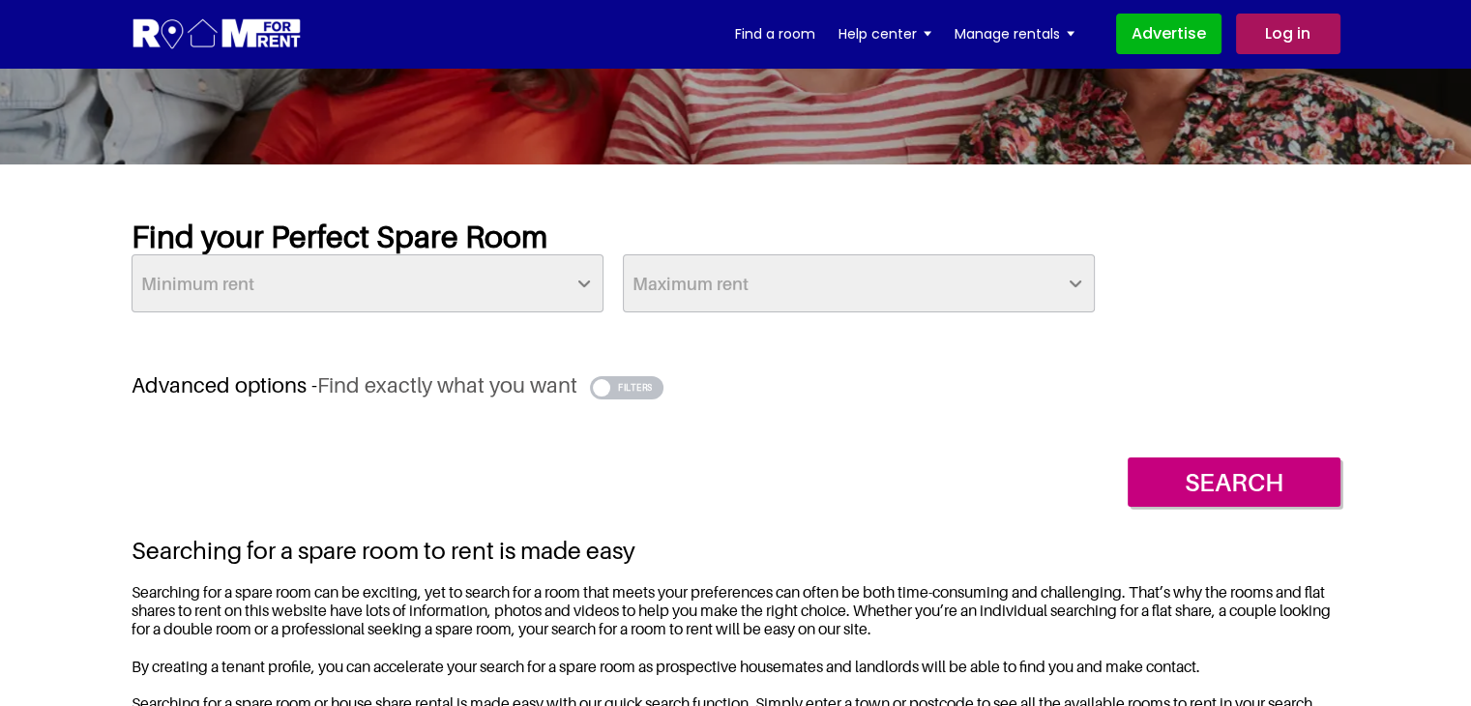
click at [610, 374] on h3 "Advanced options - Find exactly what you want" at bounding box center [736, 385] width 1209 height 26
click at [611, 389] on button "button" at bounding box center [627, 387] width 74 height 23
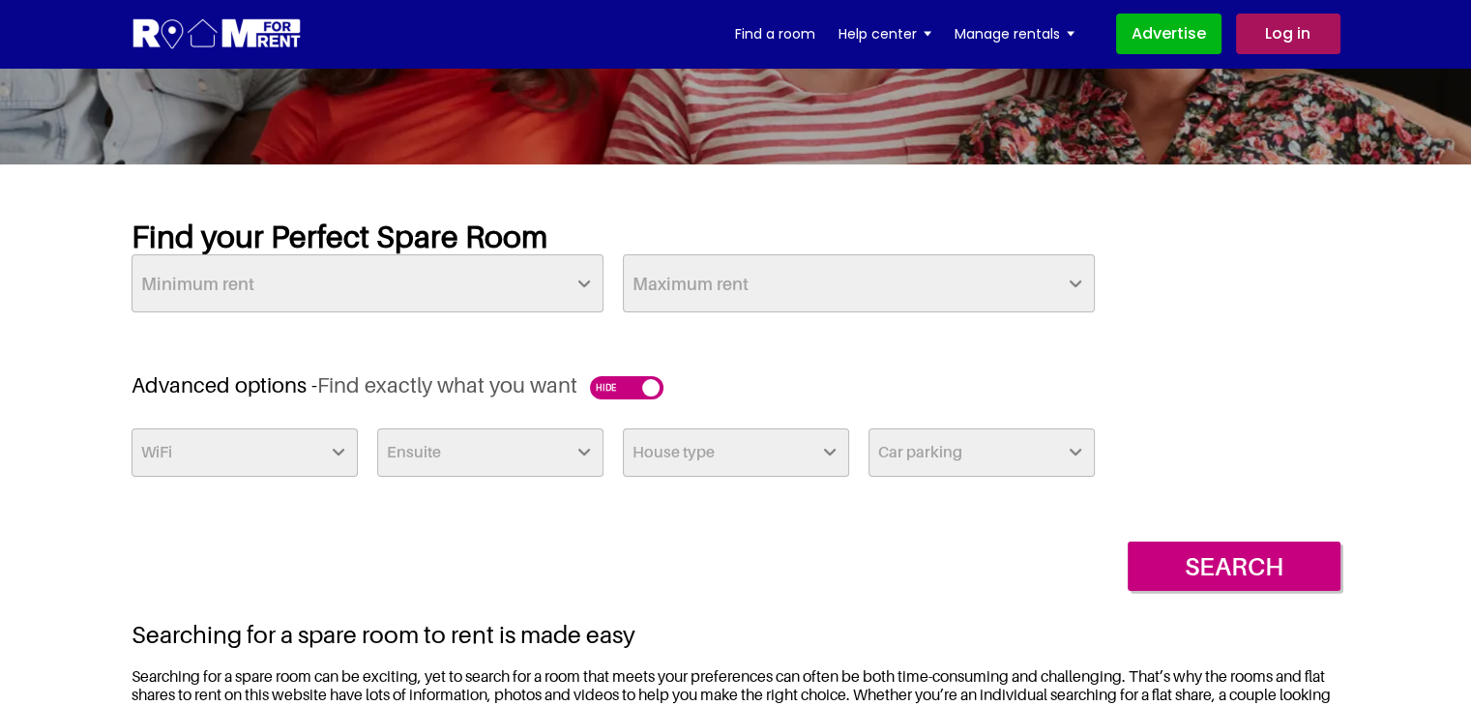
click at [671, 454] on select "House type Apartment House Farm Purpose Built Student Accomodation" at bounding box center [736, 452] width 226 height 48
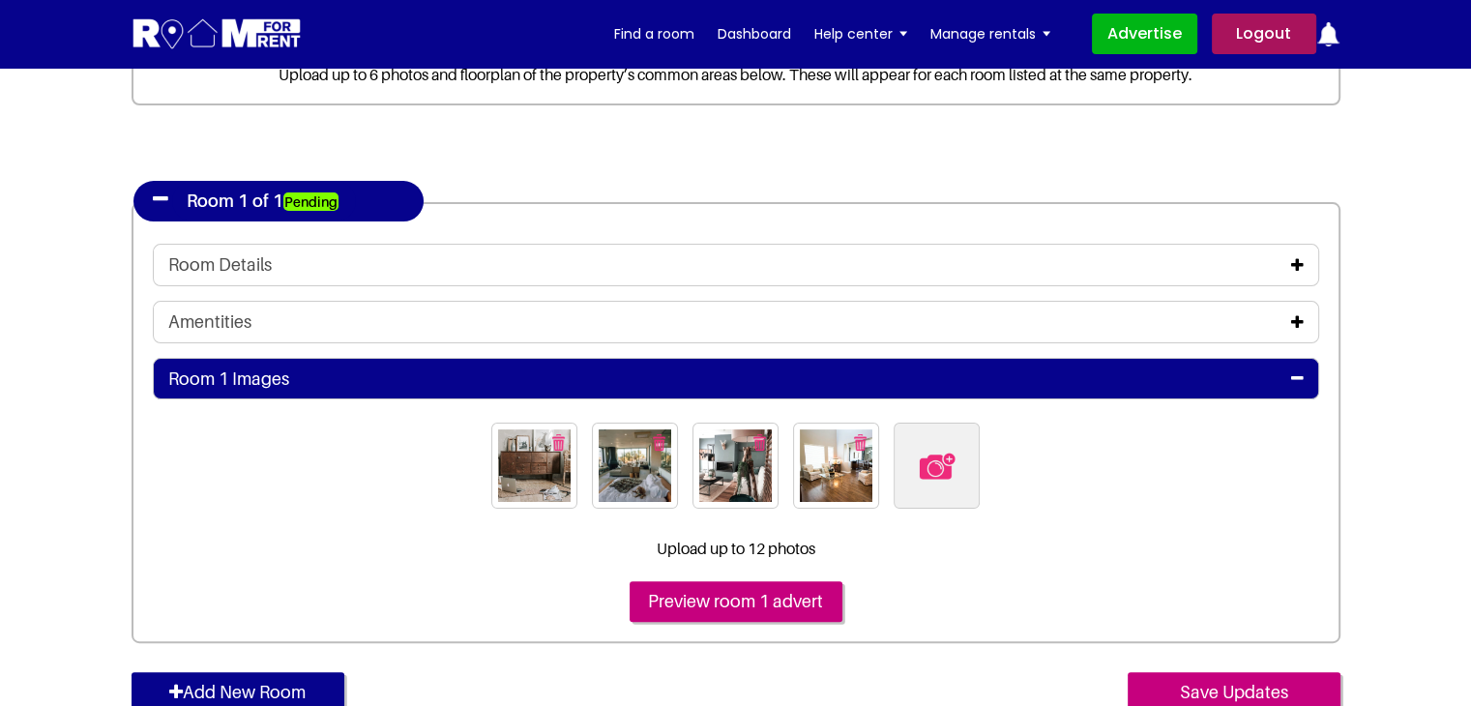
click at [1292, 260] on icon at bounding box center [1297, 264] width 13 height 15
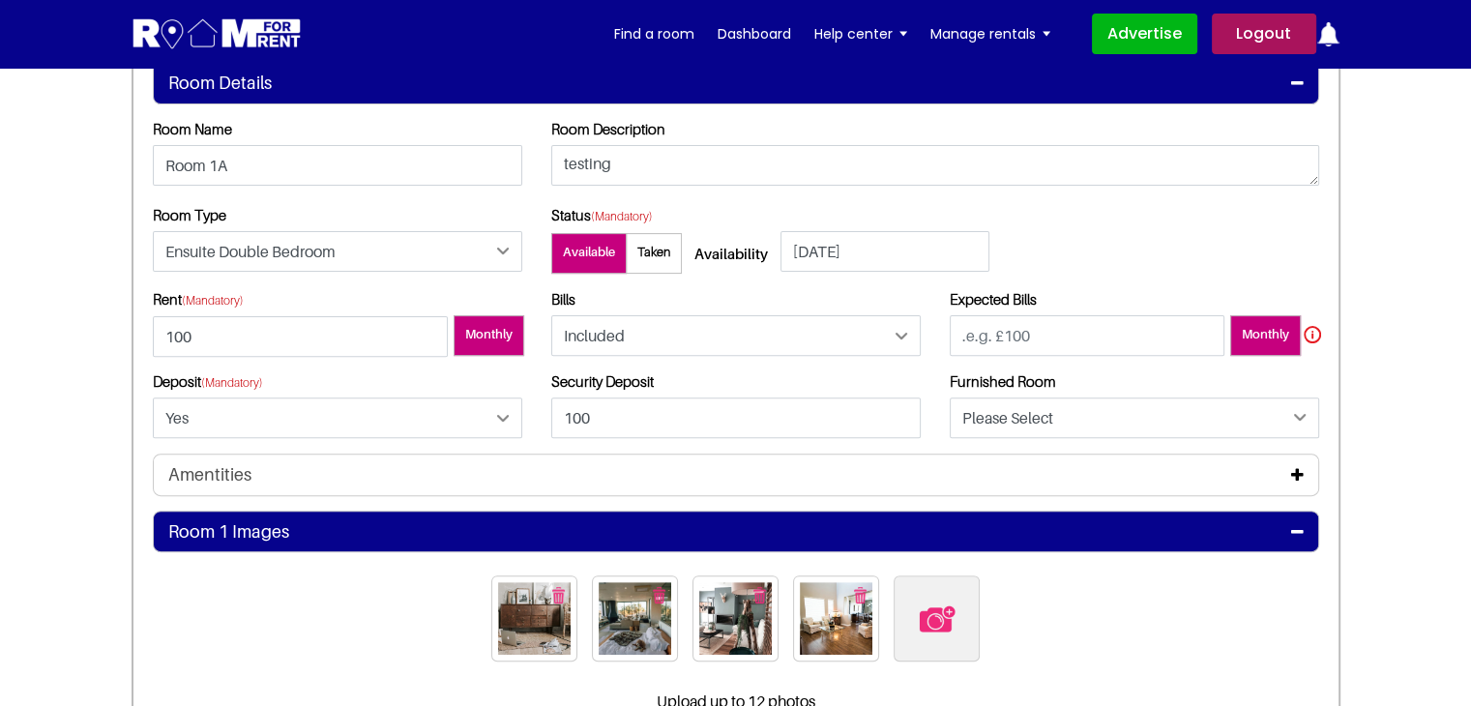
scroll to position [580, 0]
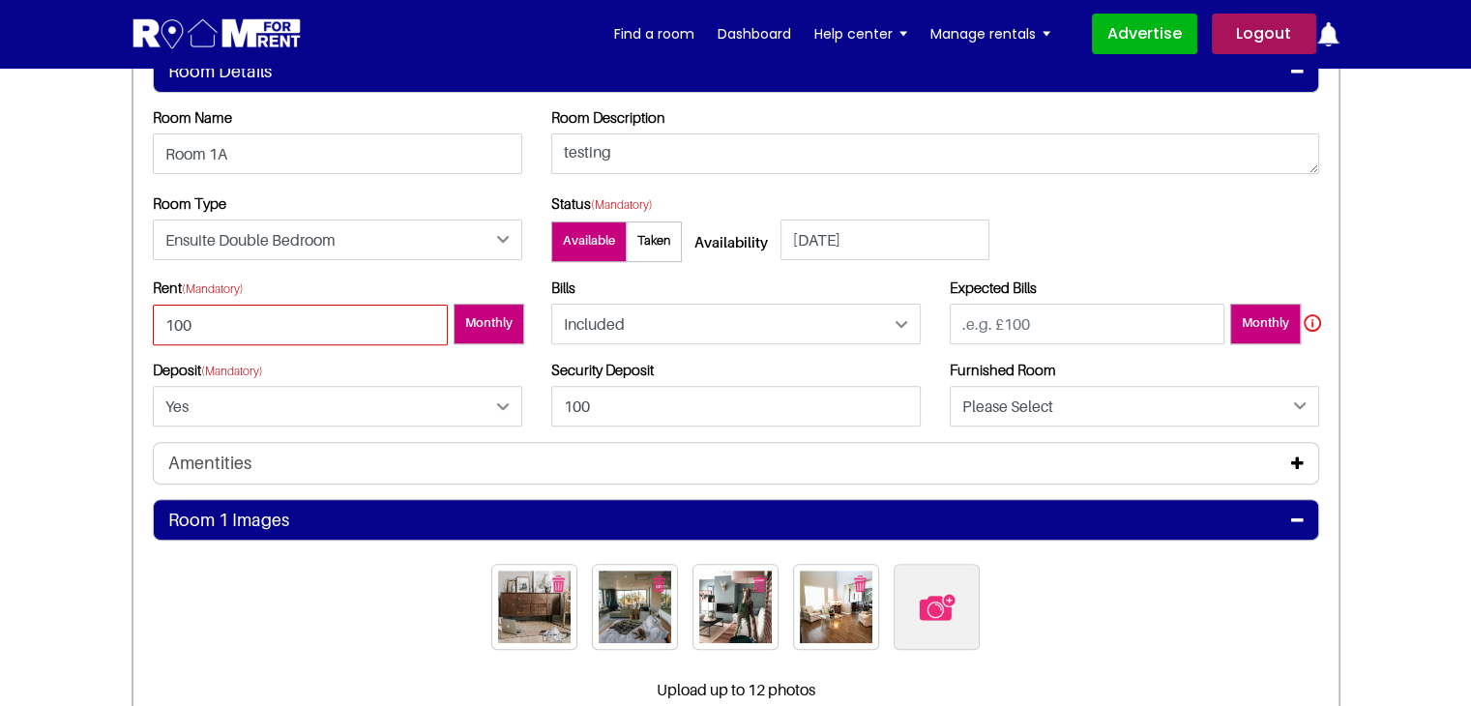
drag, startPoint x: 220, startPoint y: 334, endPoint x: 58, endPoint y: 326, distance: 161.7
click at [60, 328] on section "Register Profile Room Details List Room(s) Details" at bounding box center [735, 258] width 1471 height 1542
type input "-100"
click at [456, 377] on div "Rent (Mandatory) -100 Monthly Bills Please Select Included No" at bounding box center [735, 360] width 1195 height 163
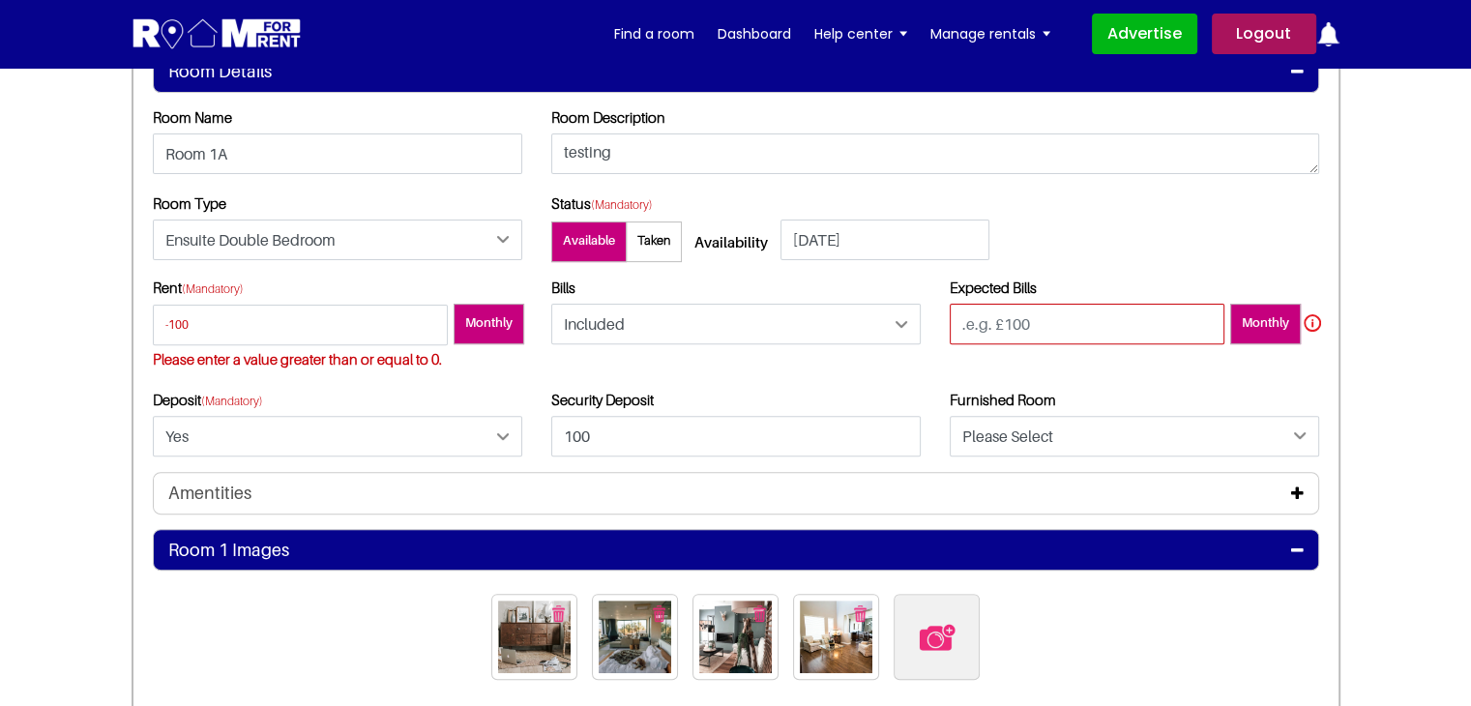
click at [1040, 326] on input "number" at bounding box center [1087, 324] width 275 height 41
type input "-100"
click at [956, 380] on div "Expected Bills -100 Monthly" at bounding box center [1134, 334] width 398 height 111
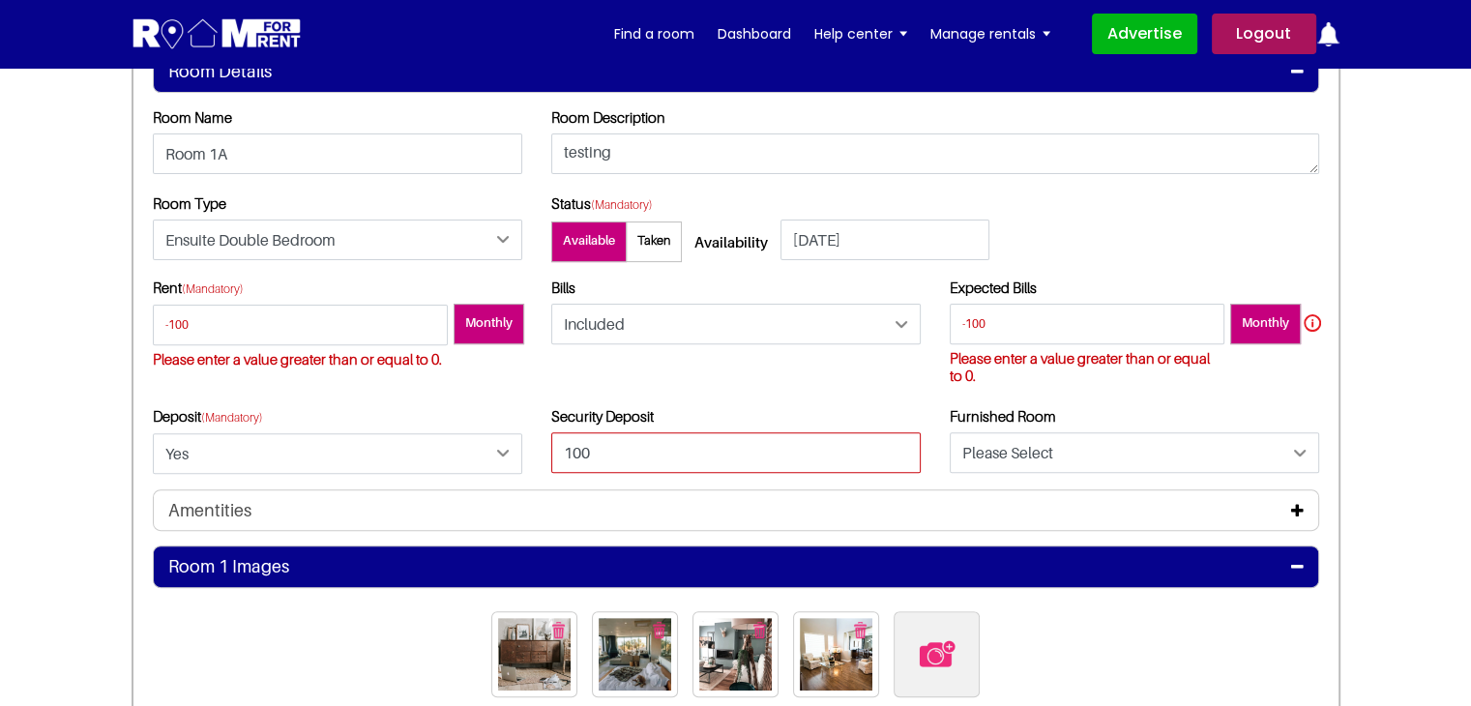
click at [633, 454] on input "100" at bounding box center [735, 452] width 369 height 41
click at [632, 454] on input "100" at bounding box center [735, 452] width 369 height 41
type input "-100"
click at [898, 391] on div "Bills Please Select Included Excluded" at bounding box center [736, 343] width 398 height 129
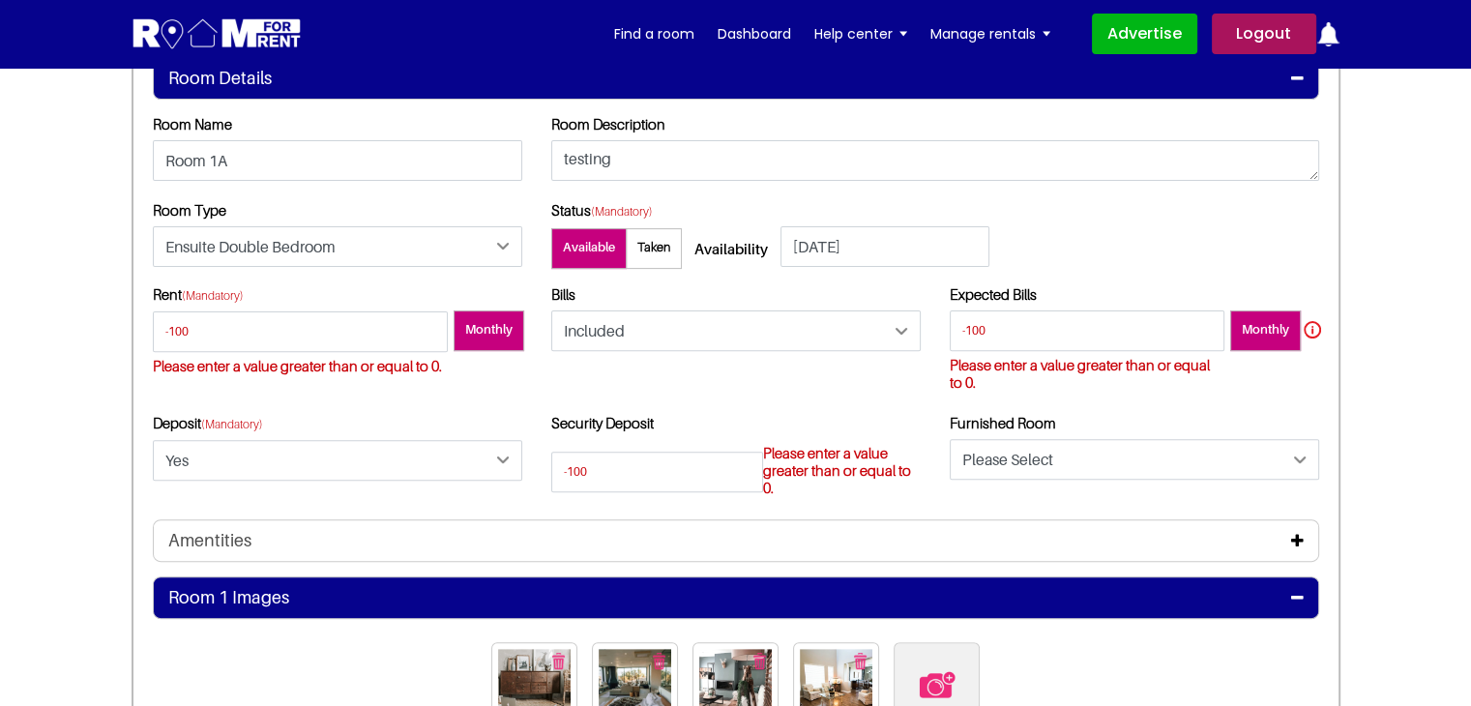
scroll to position [0, 0]
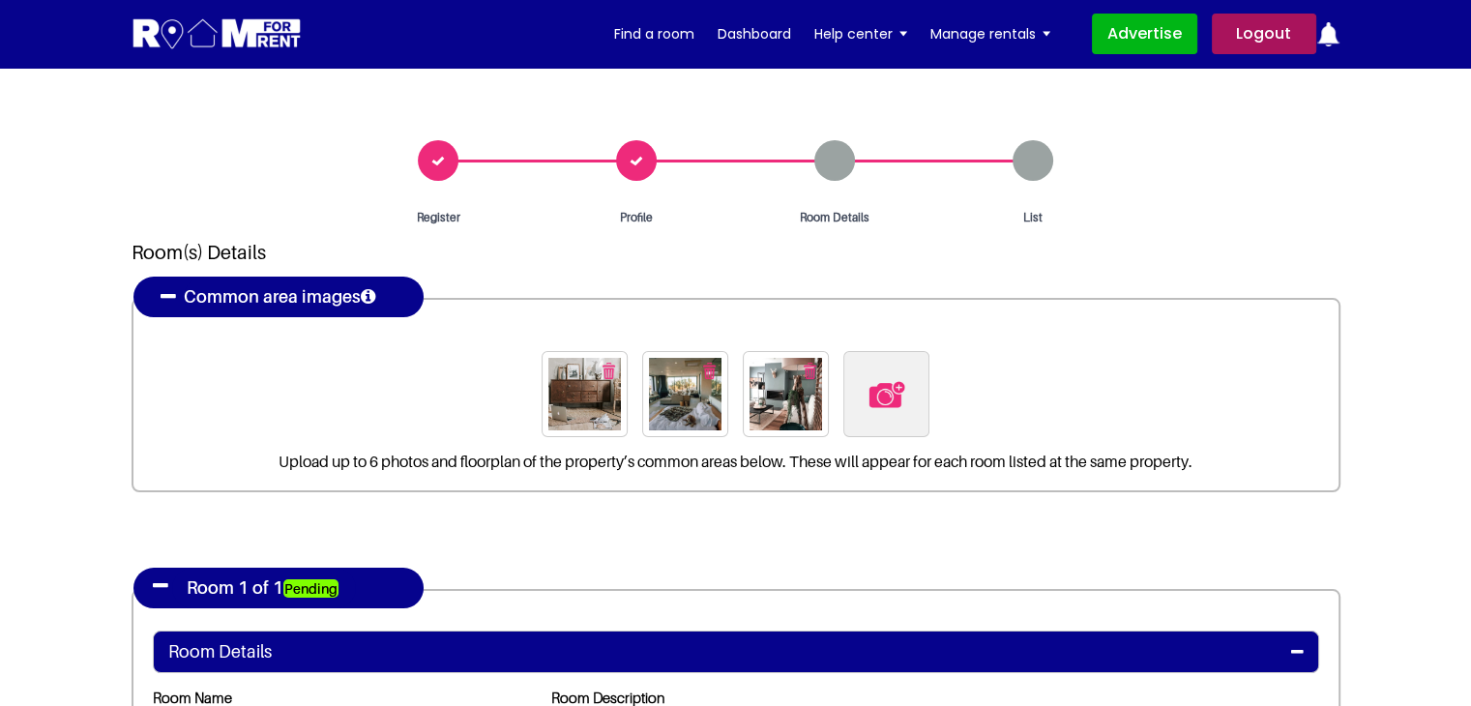
click at [629, 163] on div "Profile" at bounding box center [637, 183] width 198 height 86
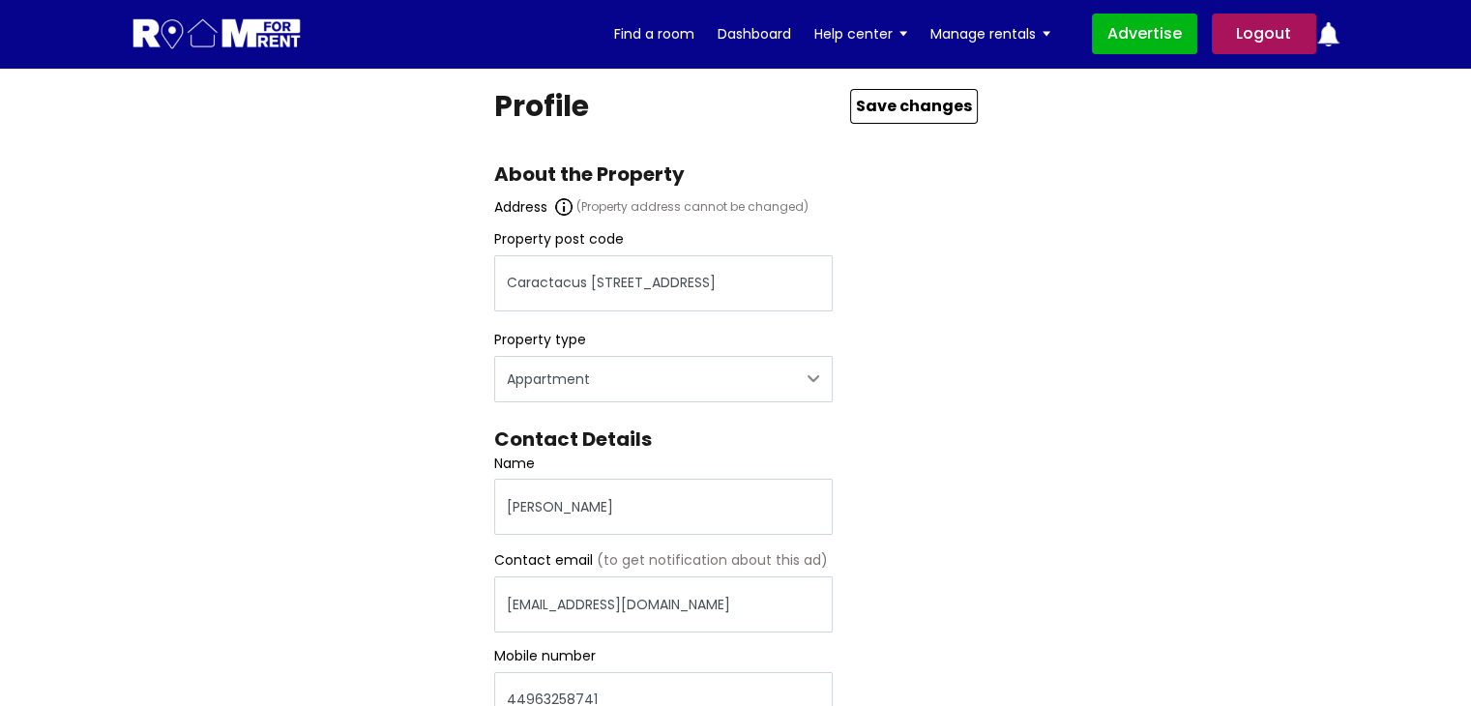
scroll to position [88, 0]
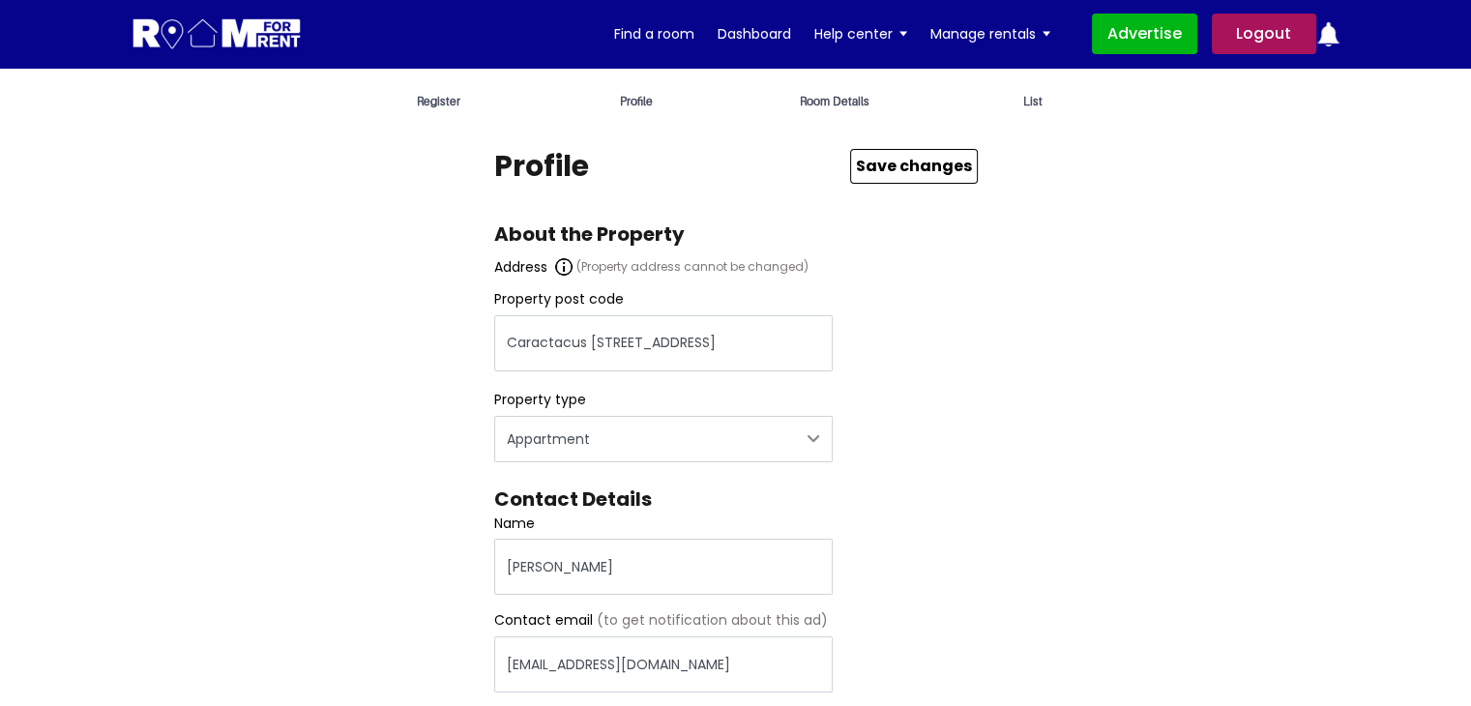
click at [558, 268] on img at bounding box center [563, 266] width 17 height 17
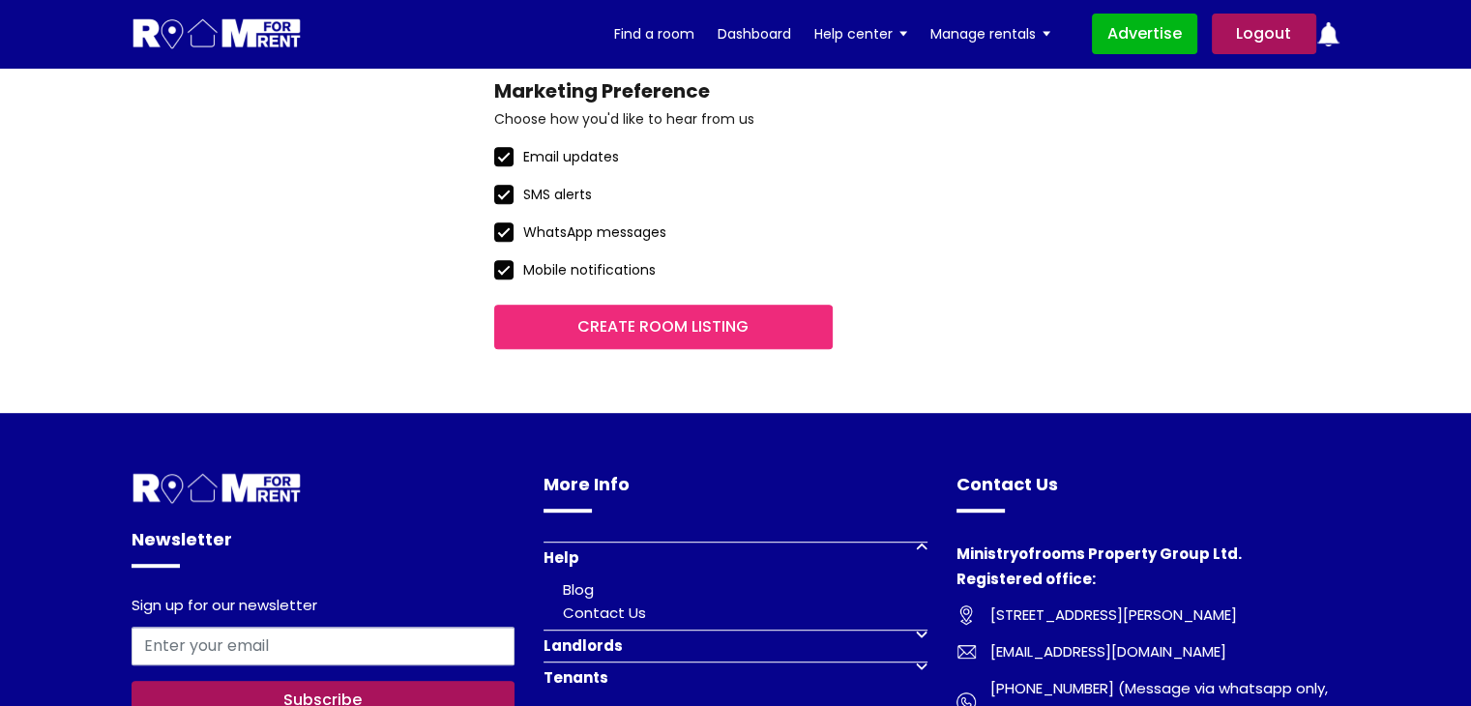
scroll to position [677, 0]
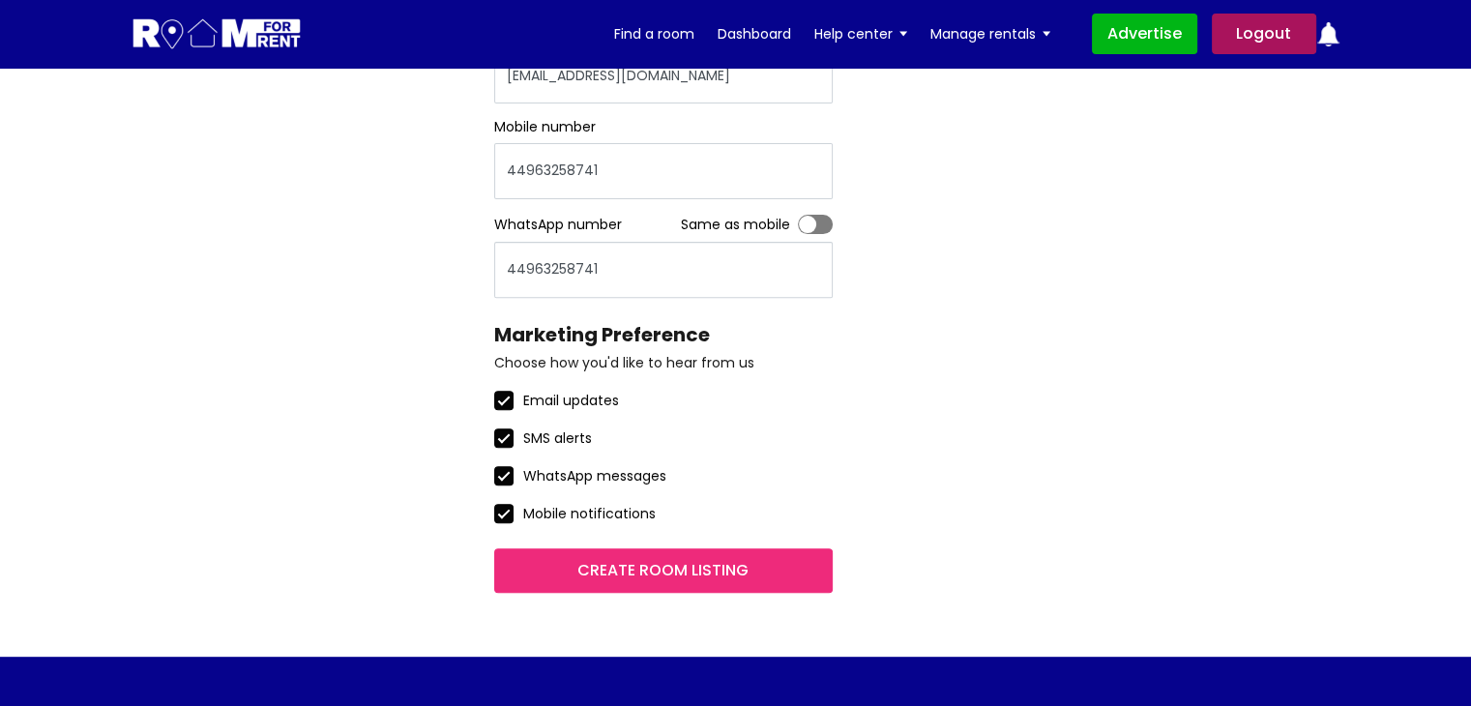
click at [642, 589] on input "Create room listing" at bounding box center [663, 570] width 338 height 44
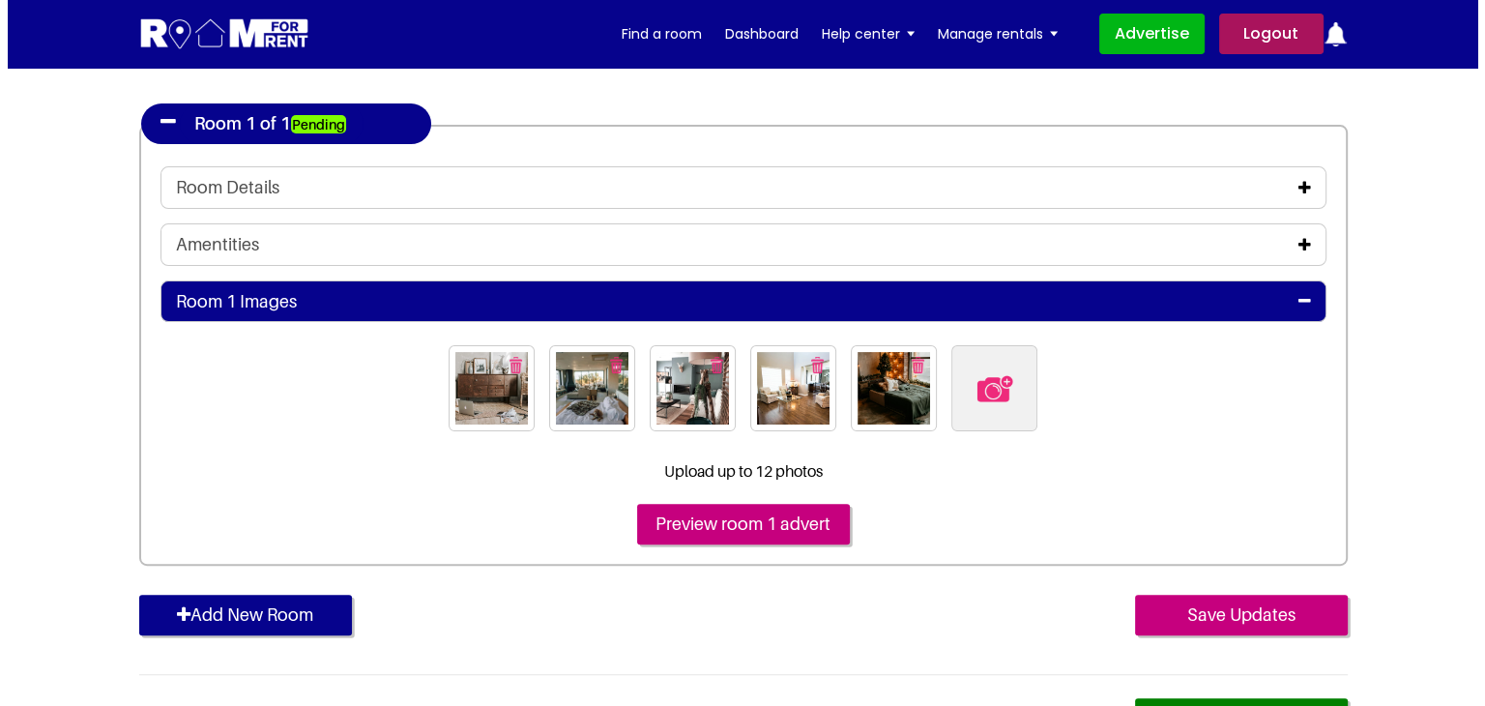
scroll to position [580, 0]
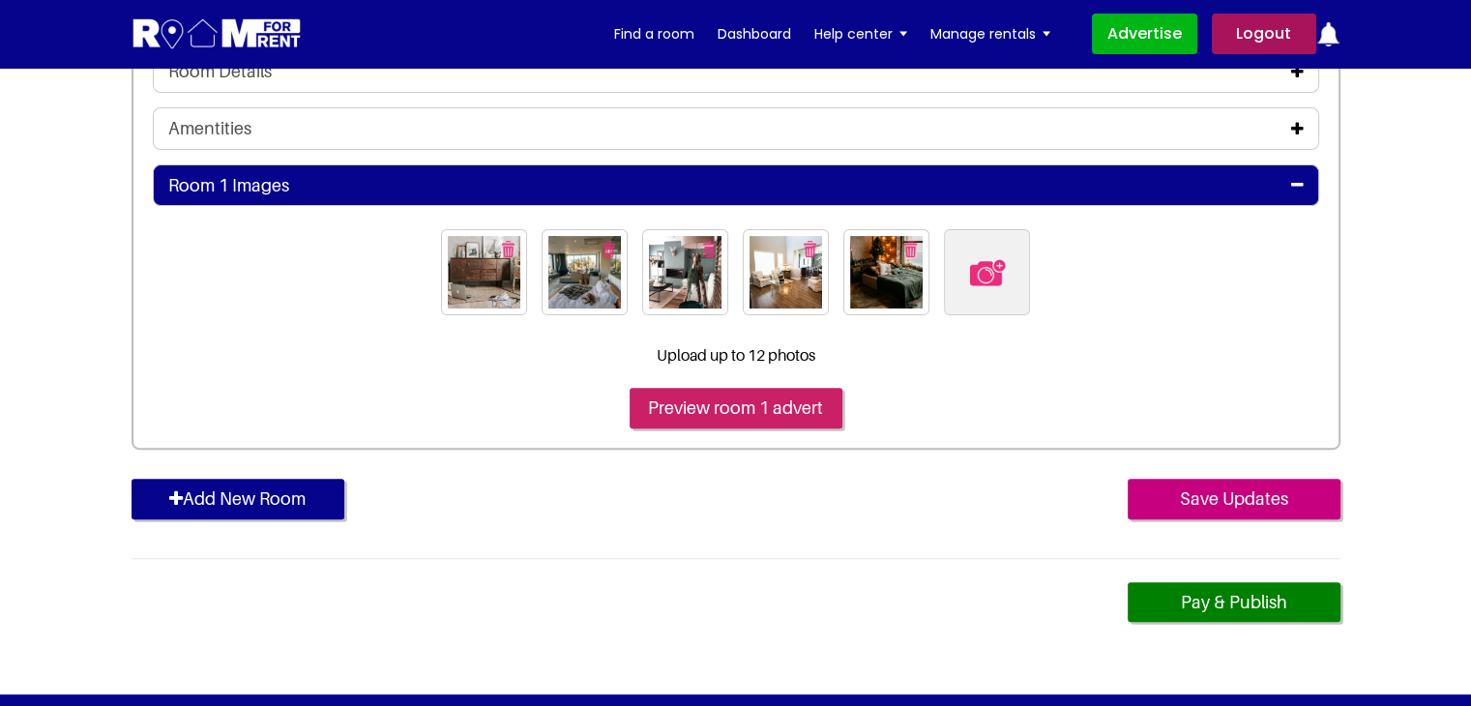
click at [727, 400] on input "Preview room 1 advert" at bounding box center [736, 408] width 213 height 41
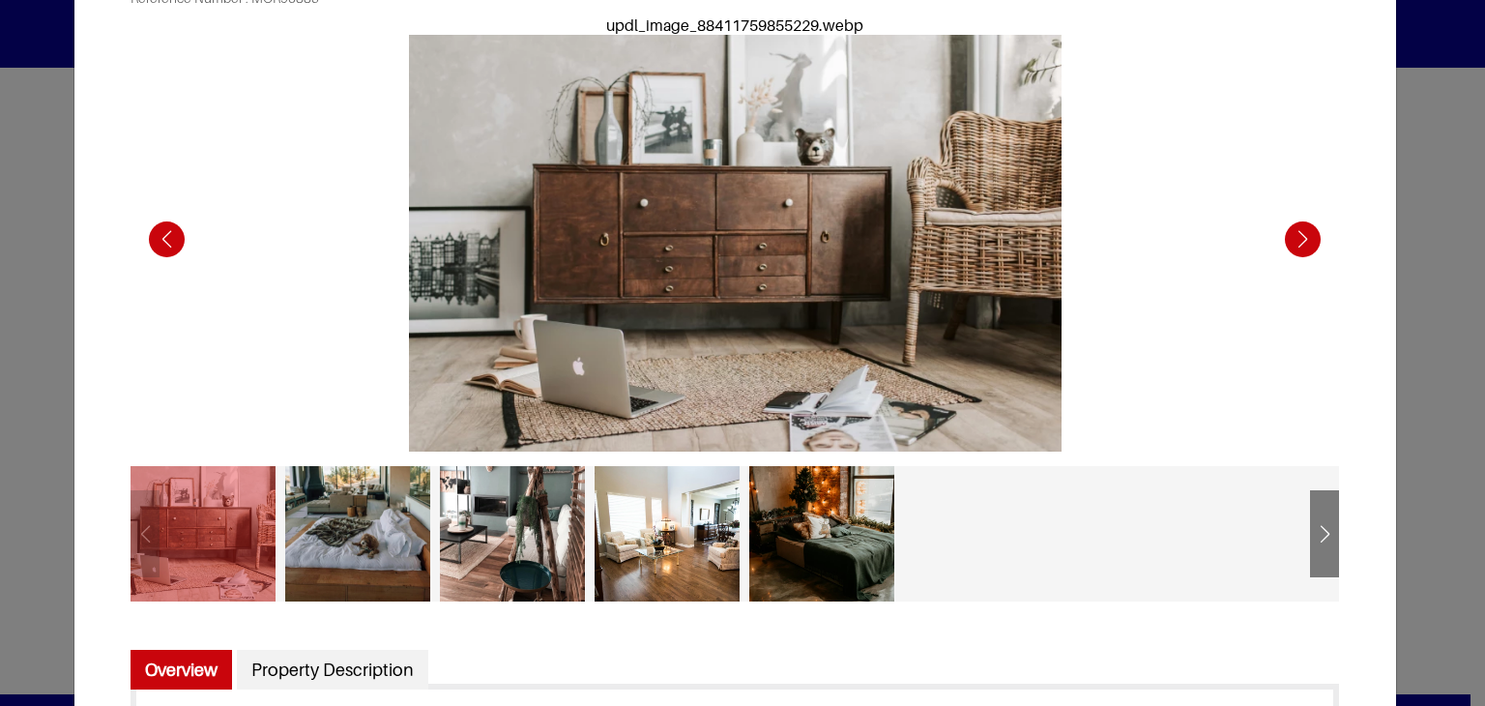
scroll to position [193, 0]
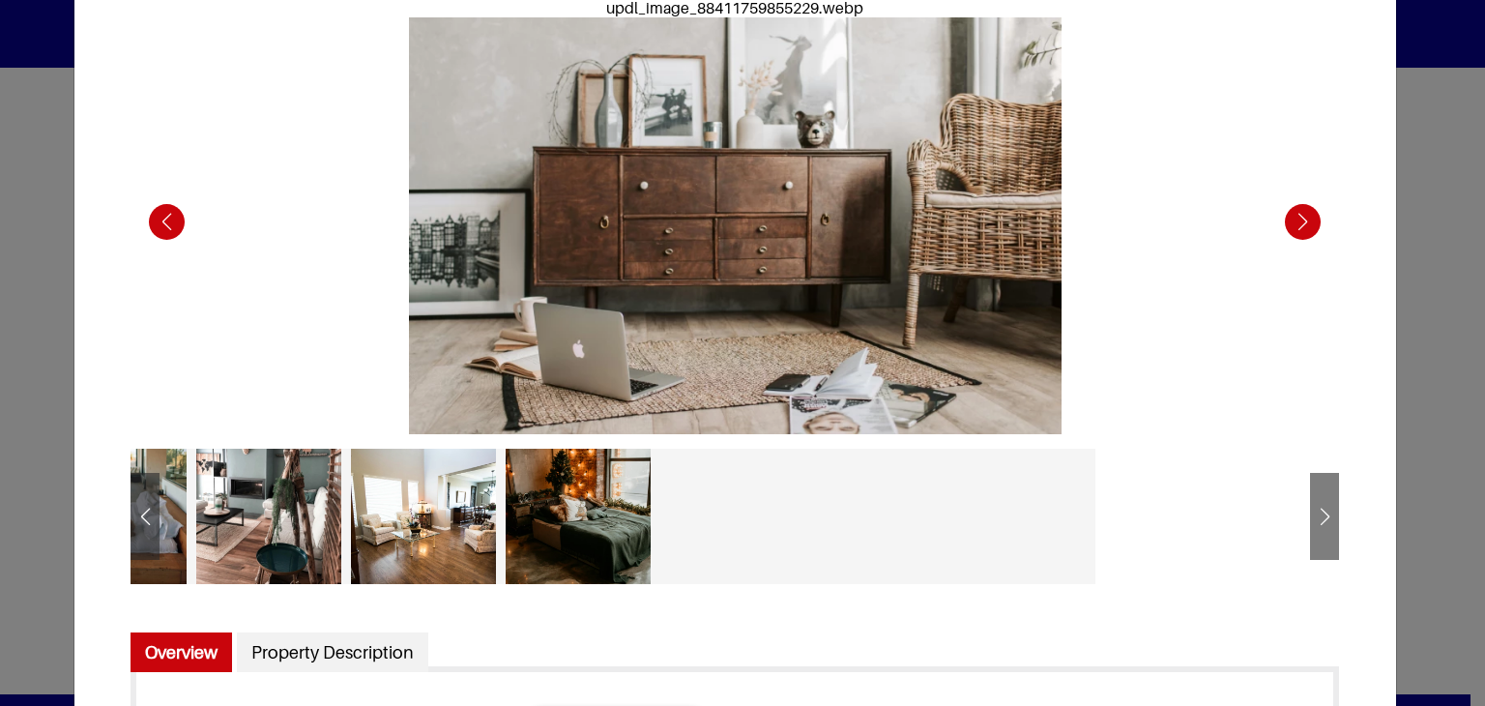
click at [746, 519] on div at bounding box center [733, 516] width 145 height 135
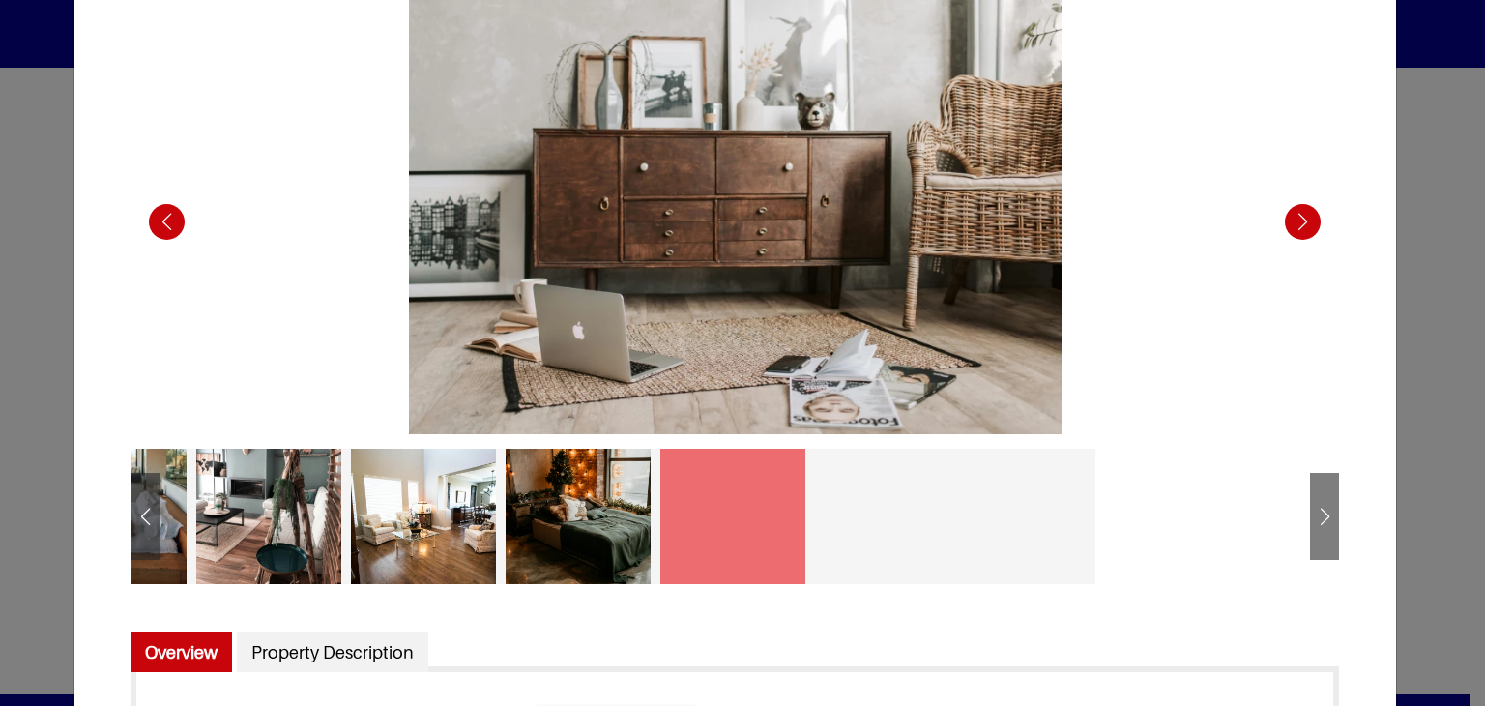
click at [875, 518] on div at bounding box center [887, 516] width 145 height 135
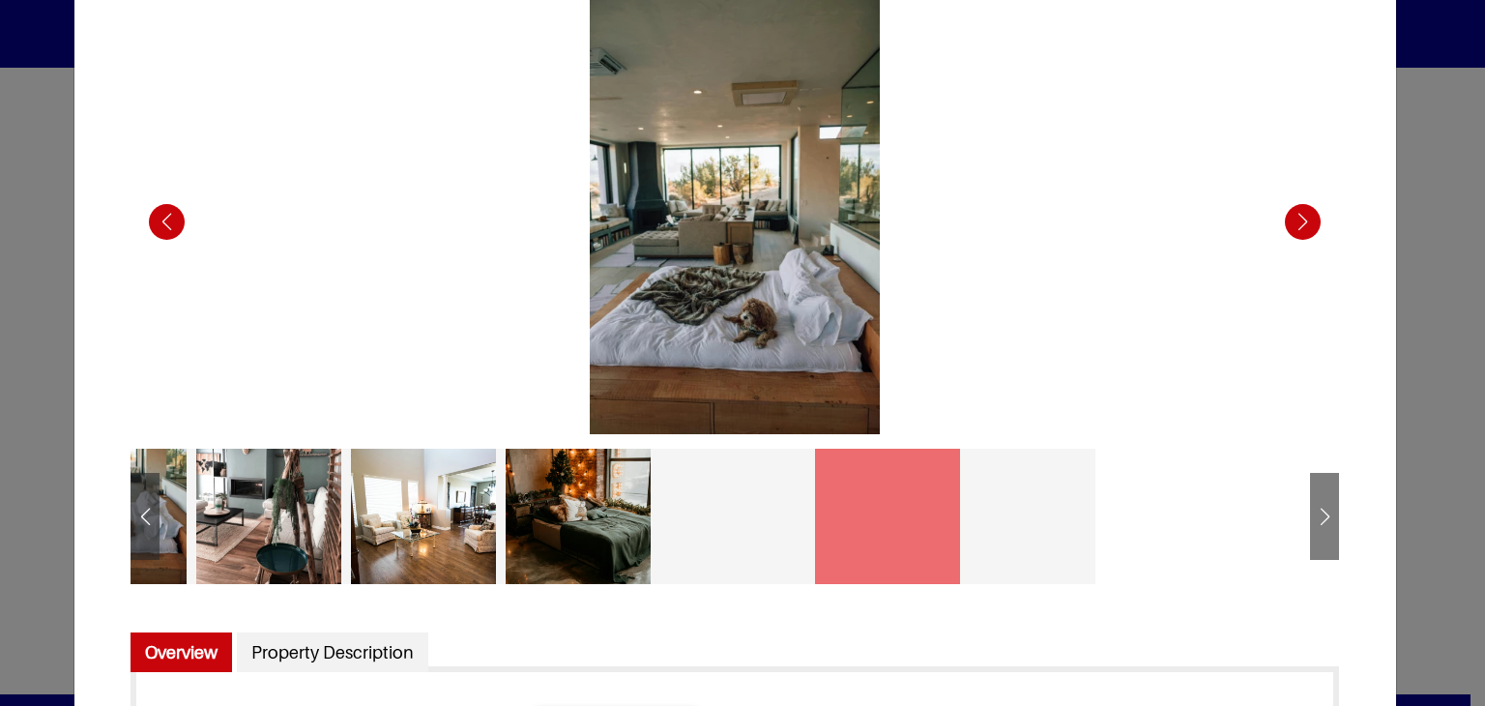
click at [953, 515] on div at bounding box center [887, 516] width 145 height 135
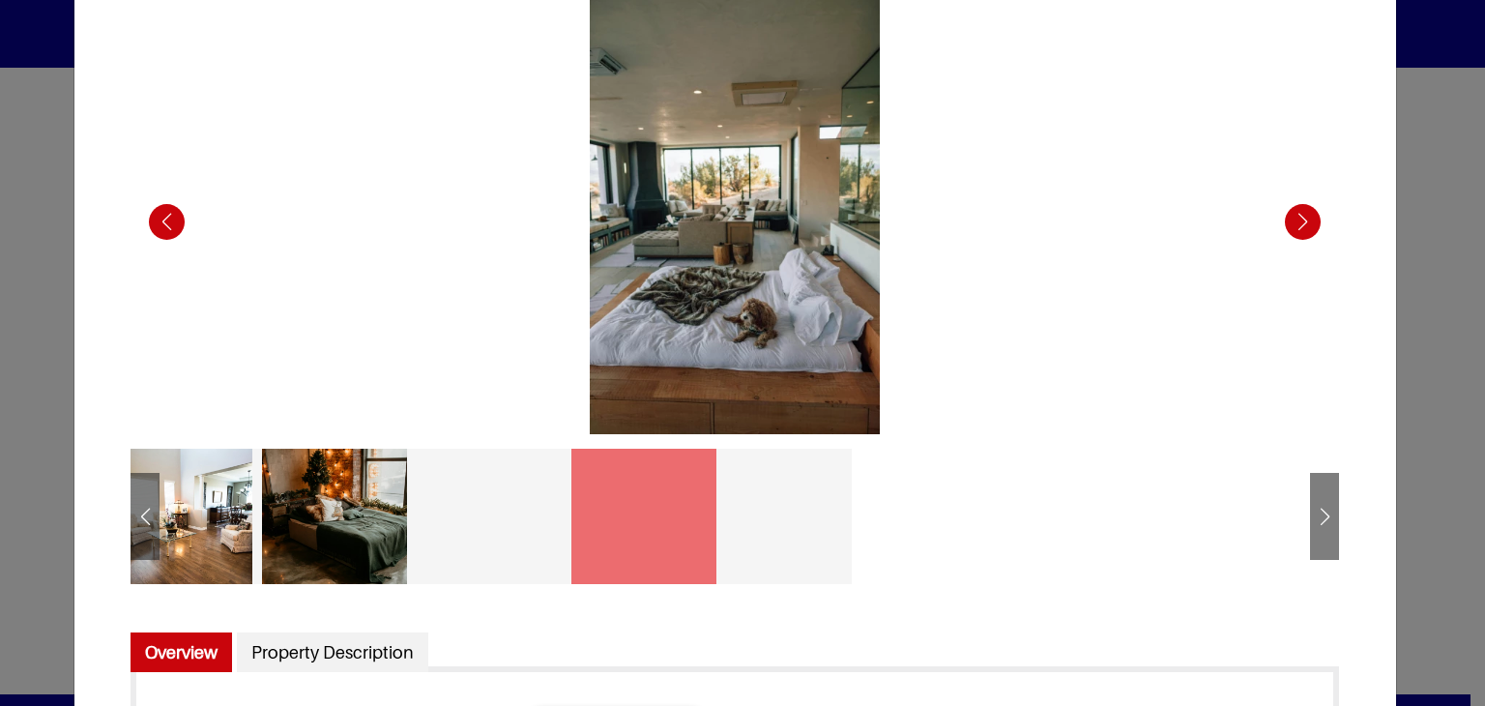
click at [977, 512] on div at bounding box center [735, 516] width 1209 height 164
click at [862, 512] on div at bounding box center [798, 516] width 145 height 135
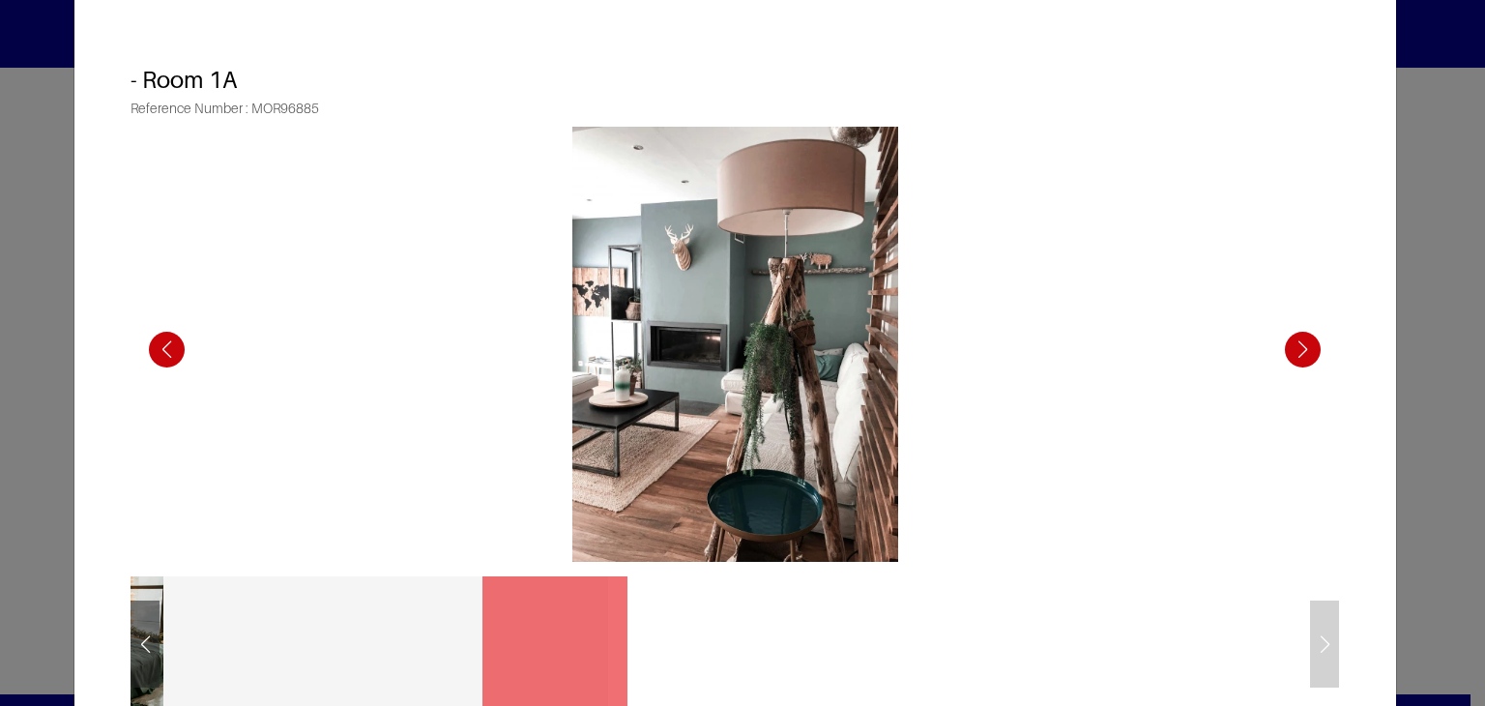
scroll to position [0, 0]
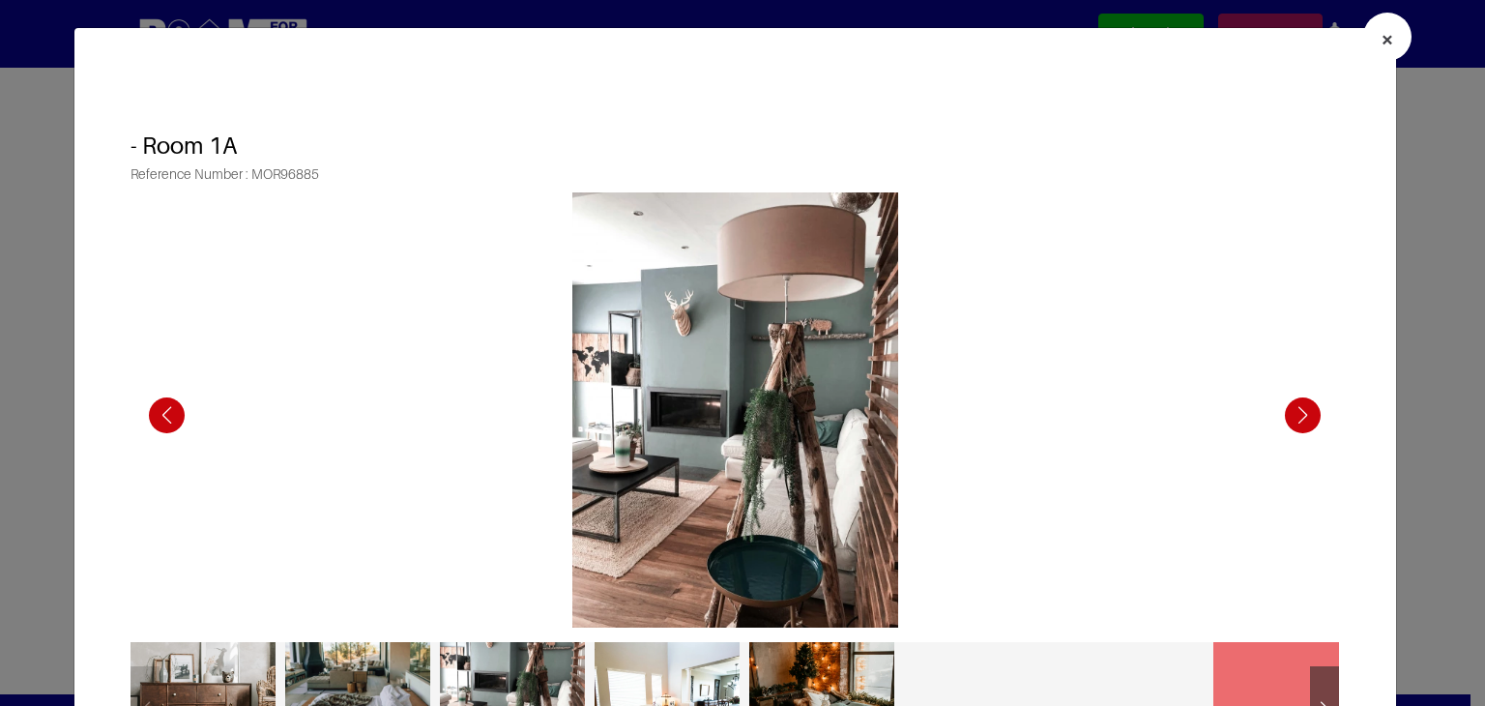
click at [1381, 39] on span "×" at bounding box center [1388, 39] width 14 height 28
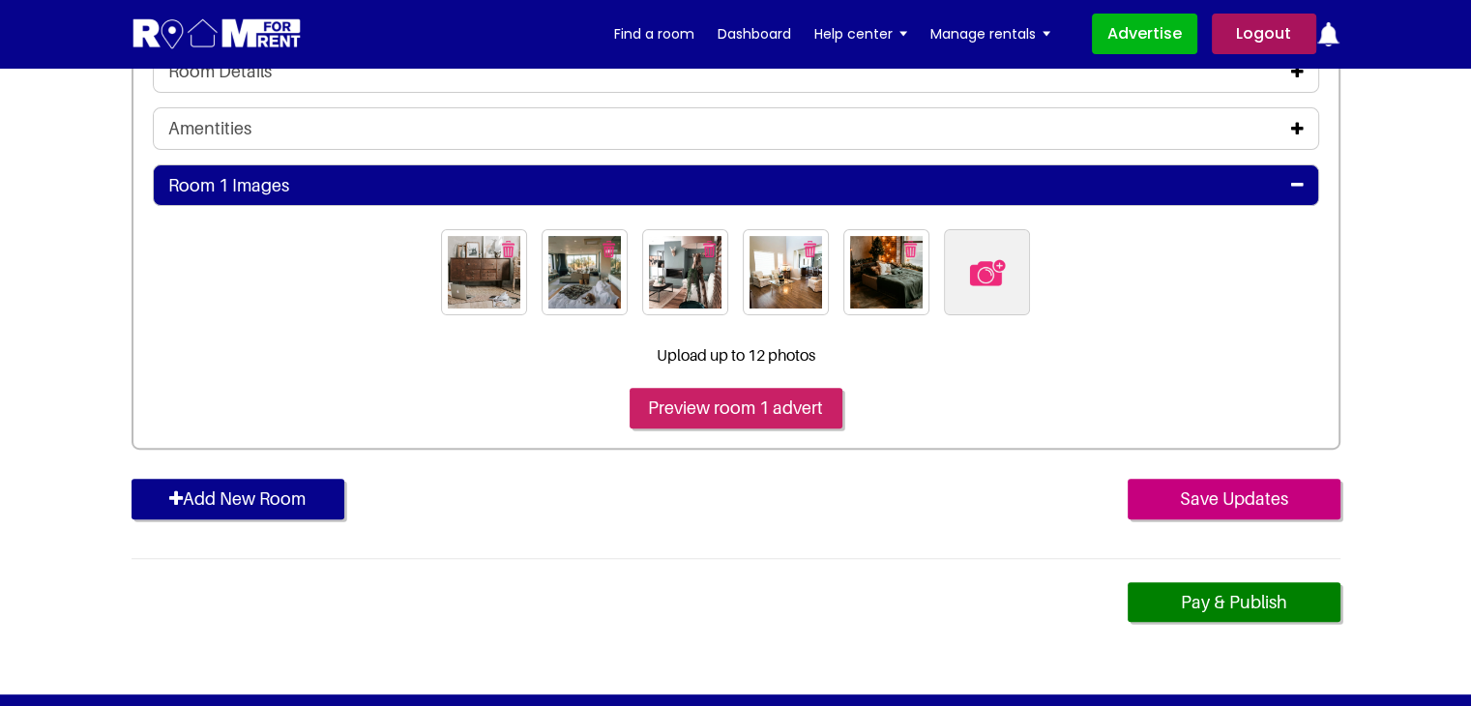
click at [778, 402] on input "Preview room 1 advert" at bounding box center [736, 408] width 213 height 41
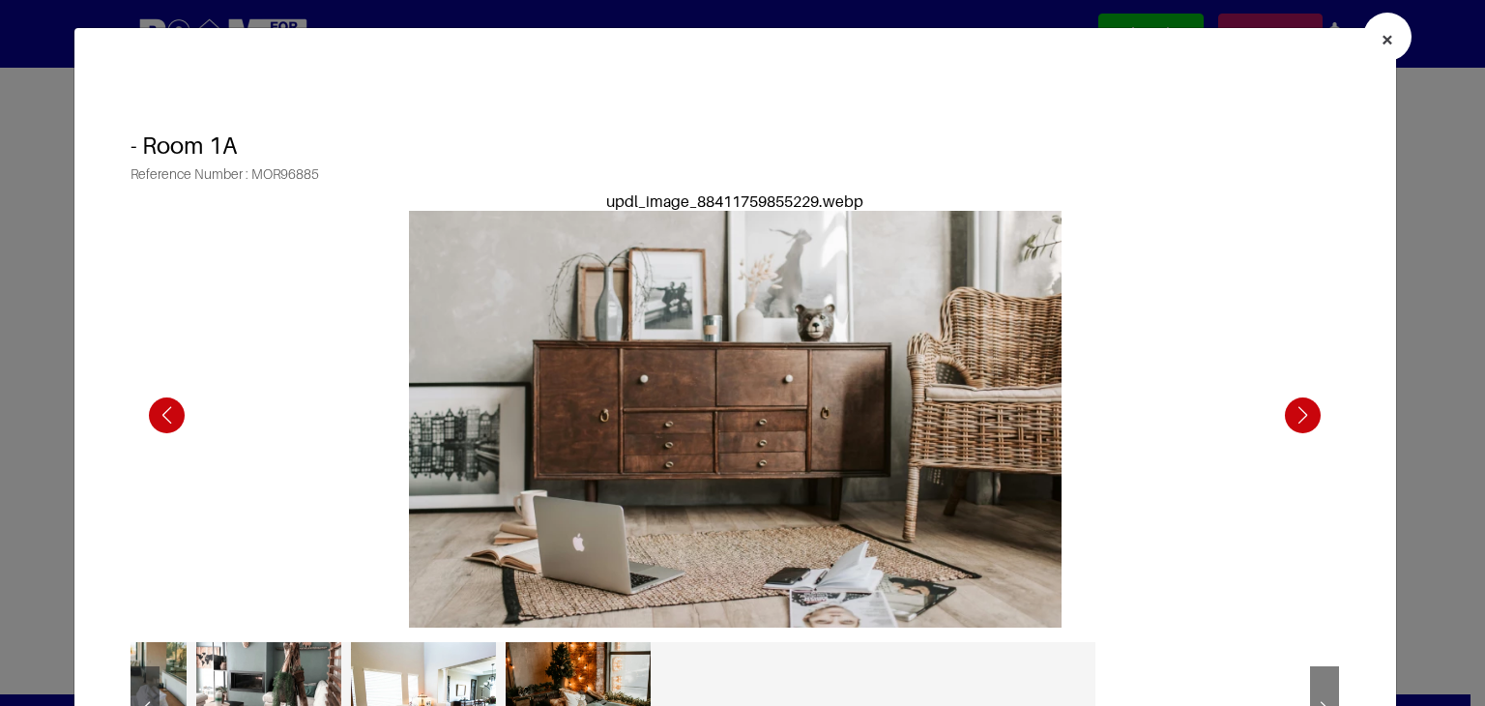
click at [1381, 40] on span "×" at bounding box center [1388, 39] width 14 height 28
